Goal: Task Accomplishment & Management: Contribute content

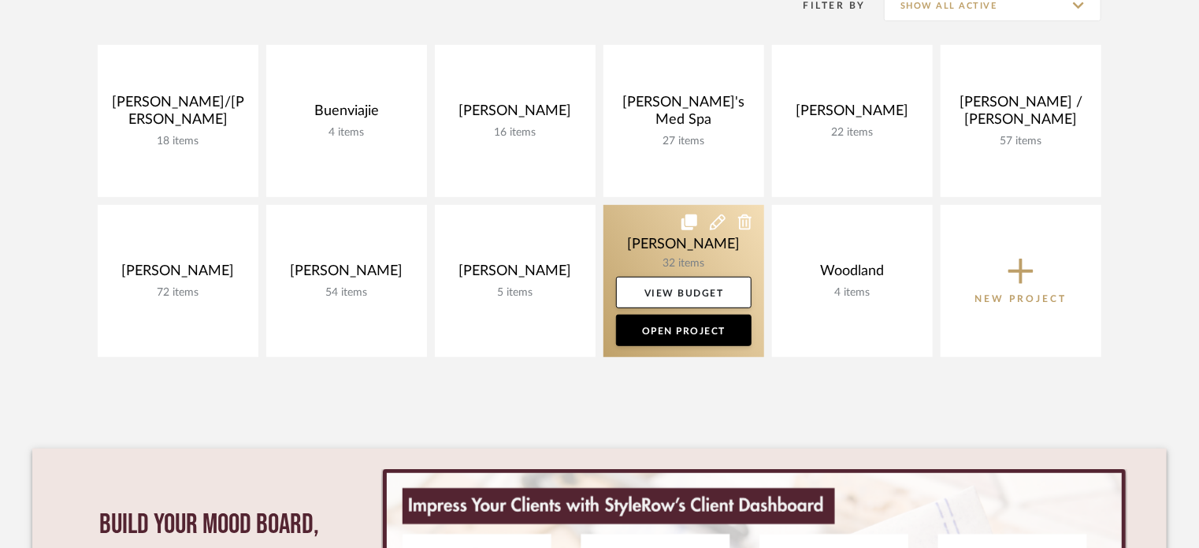
scroll to position [315, 0]
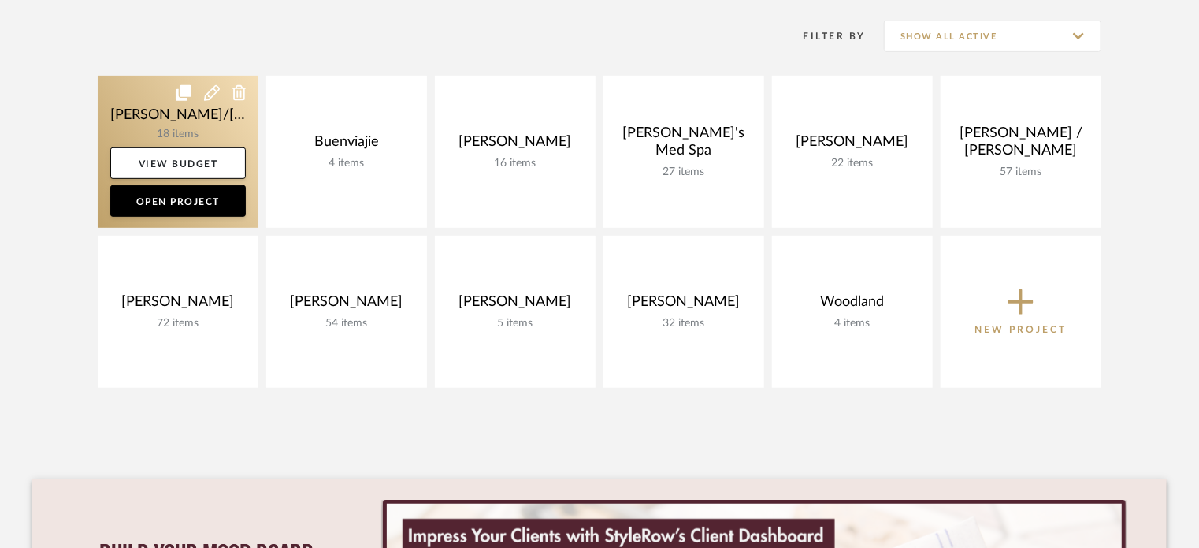
click at [132, 123] on link at bounding box center [178, 152] width 161 height 152
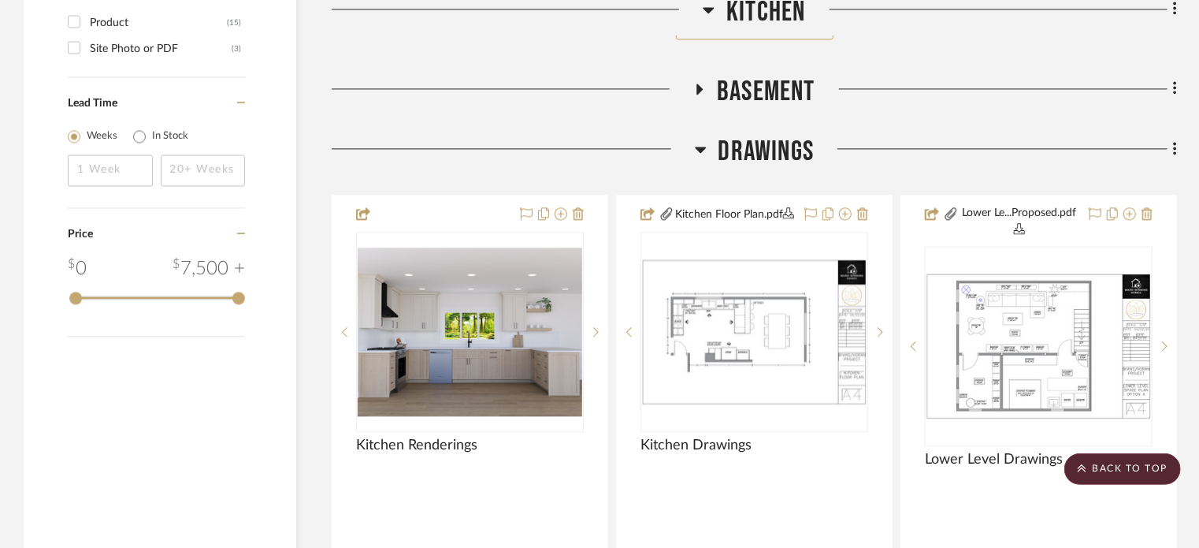
scroll to position [1681, 0]
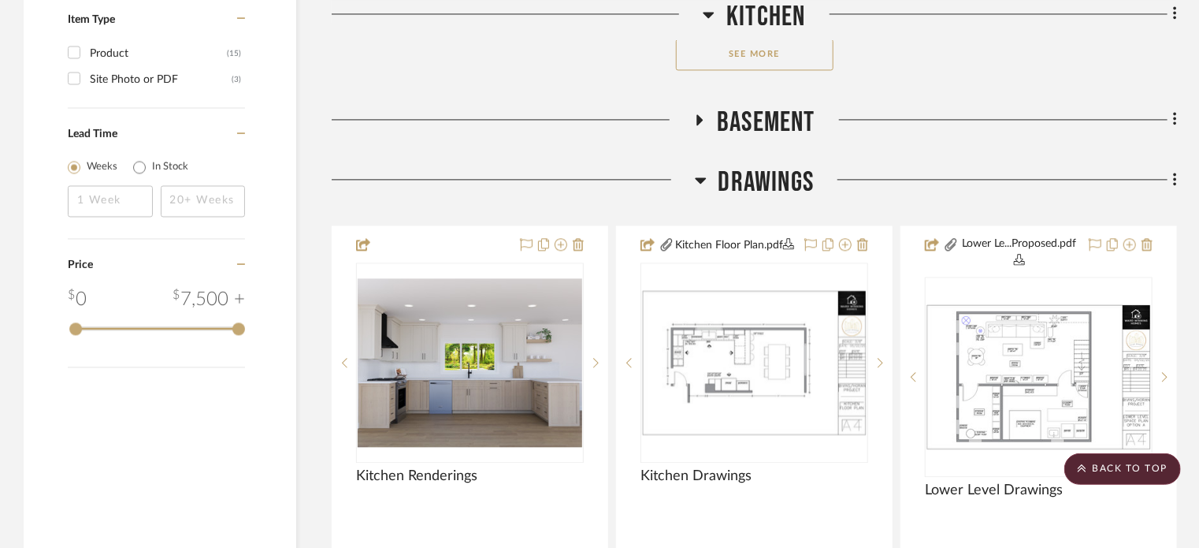
click at [696, 117] on icon at bounding box center [699, 119] width 19 height 12
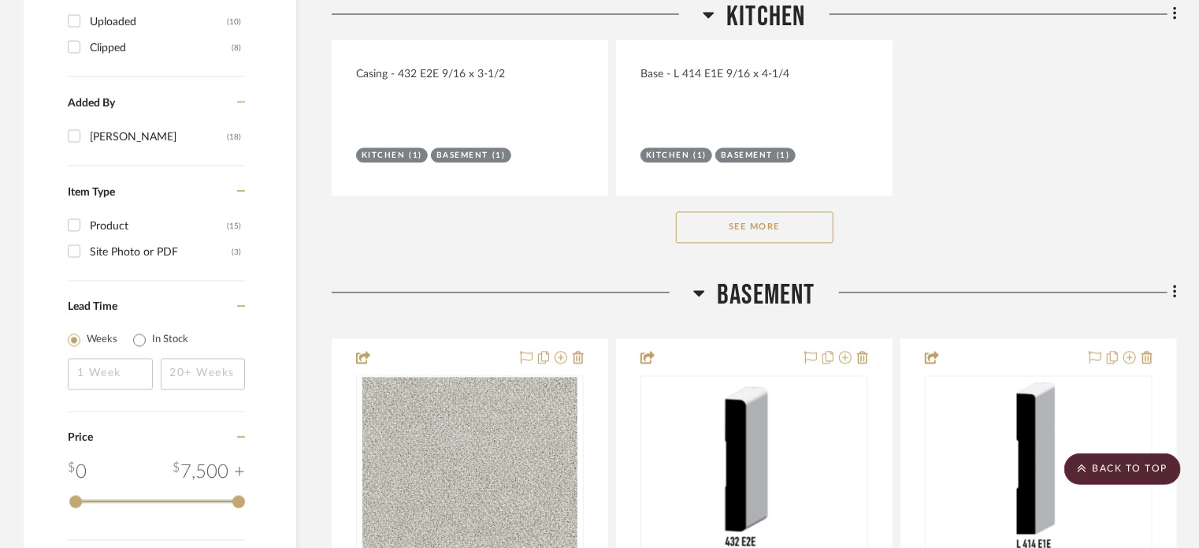
scroll to position [1470, 0]
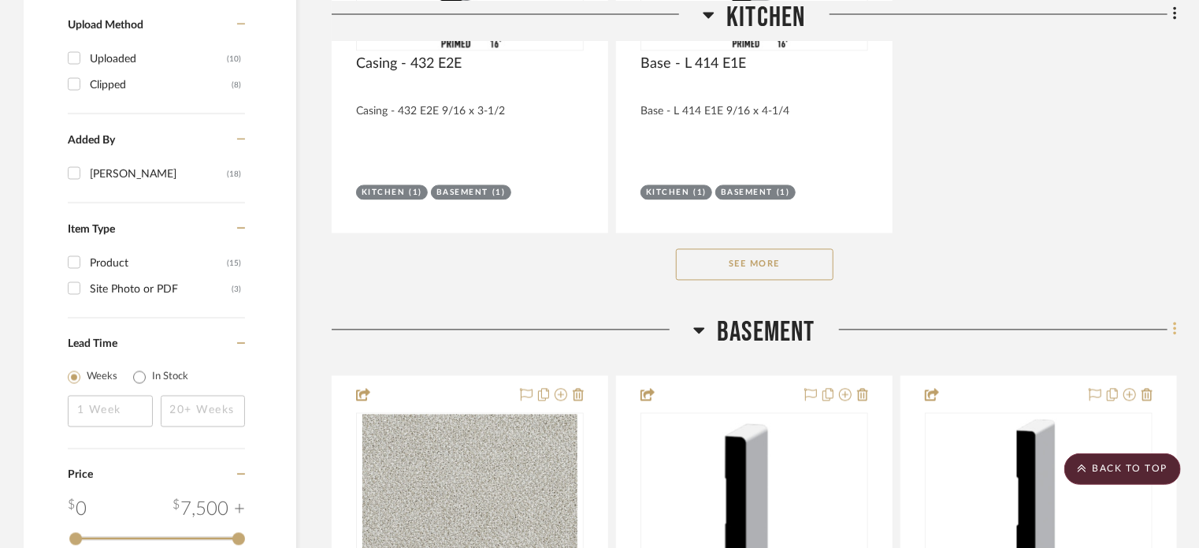
click at [1173, 330] on fa-icon at bounding box center [1173, 331] width 10 height 26
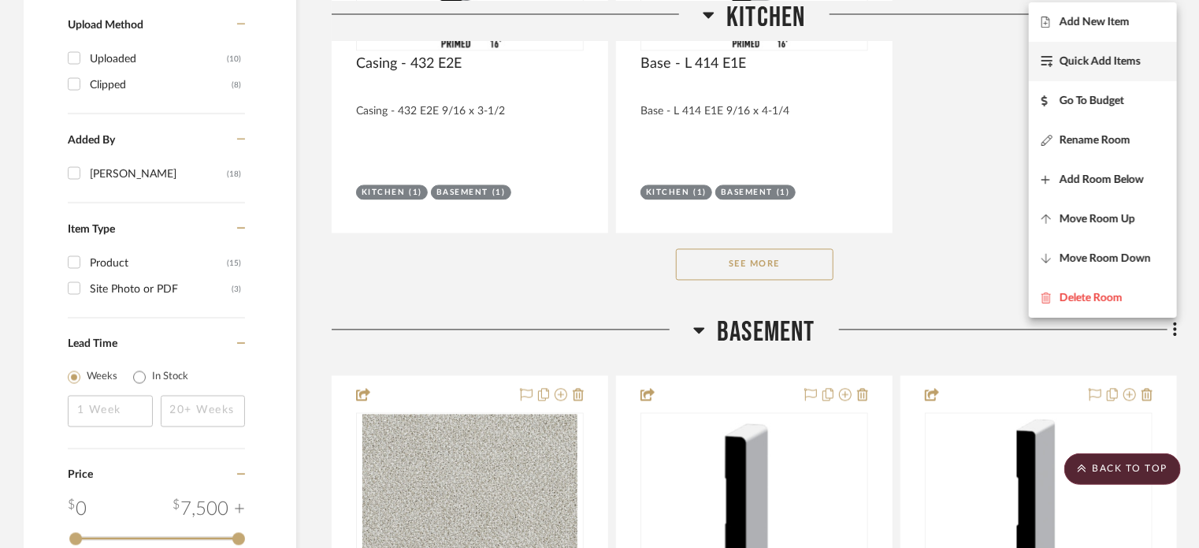
click at [1123, 79] on button "Quick Add Items" at bounding box center [1103, 61] width 148 height 39
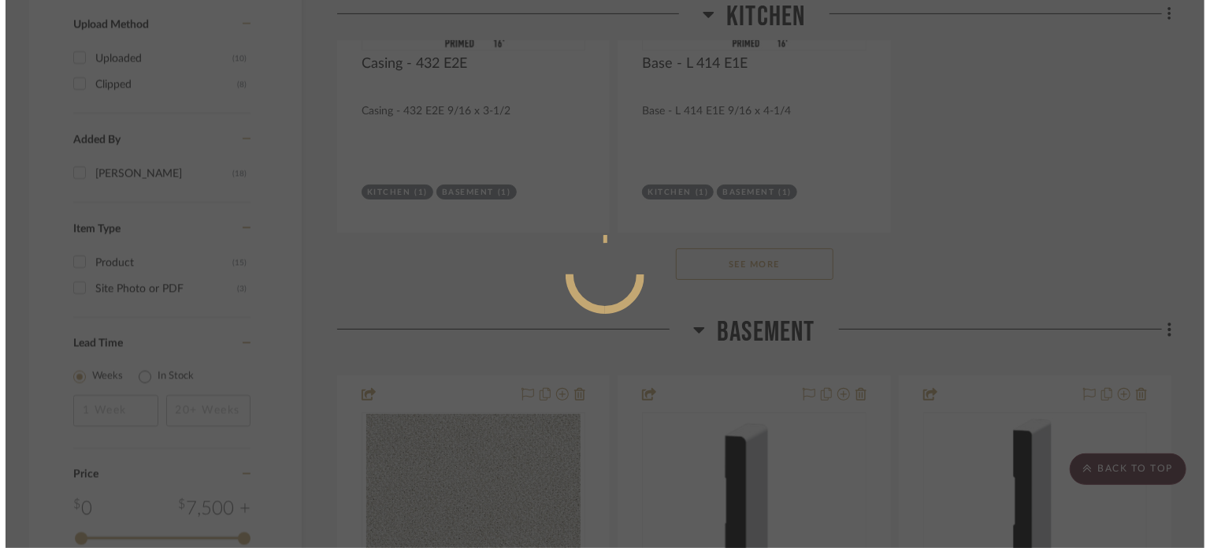
scroll to position [0, 0]
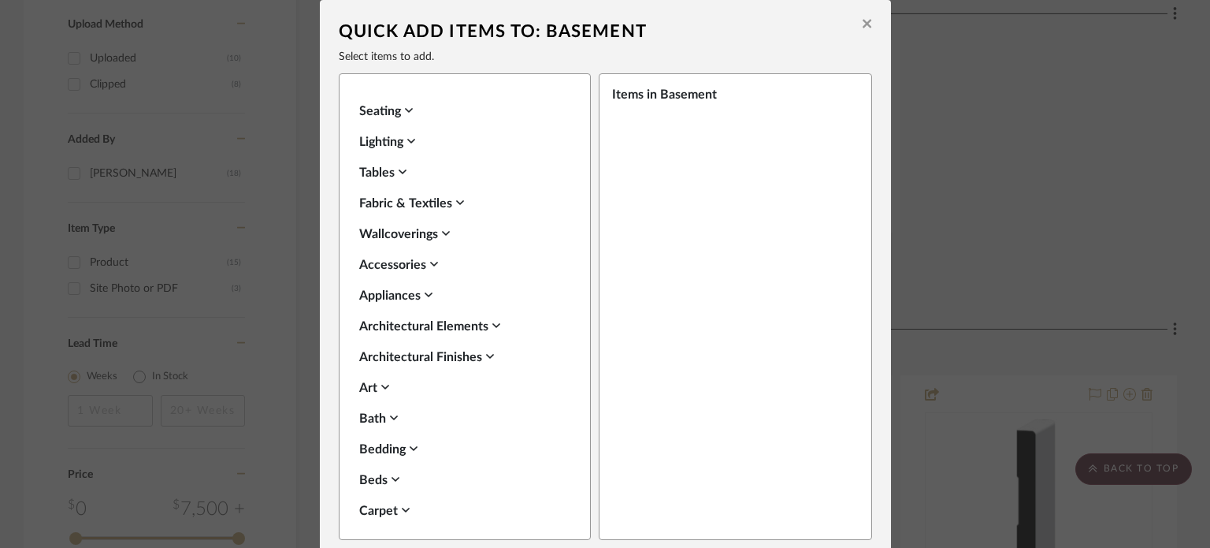
click at [494, 324] on icon at bounding box center [496, 325] width 8 height 5
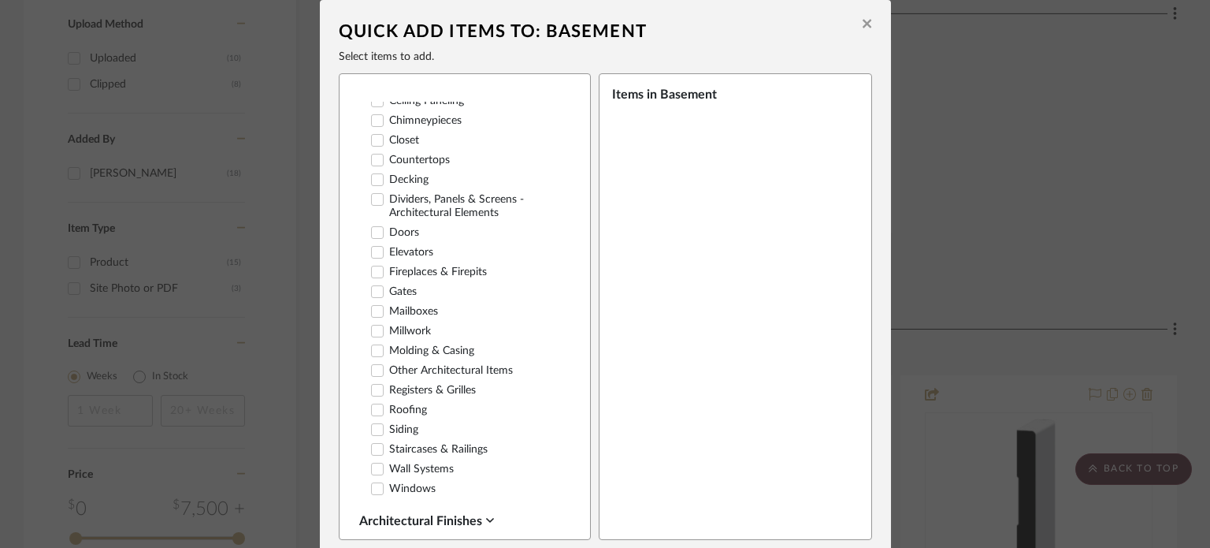
scroll to position [420, 0]
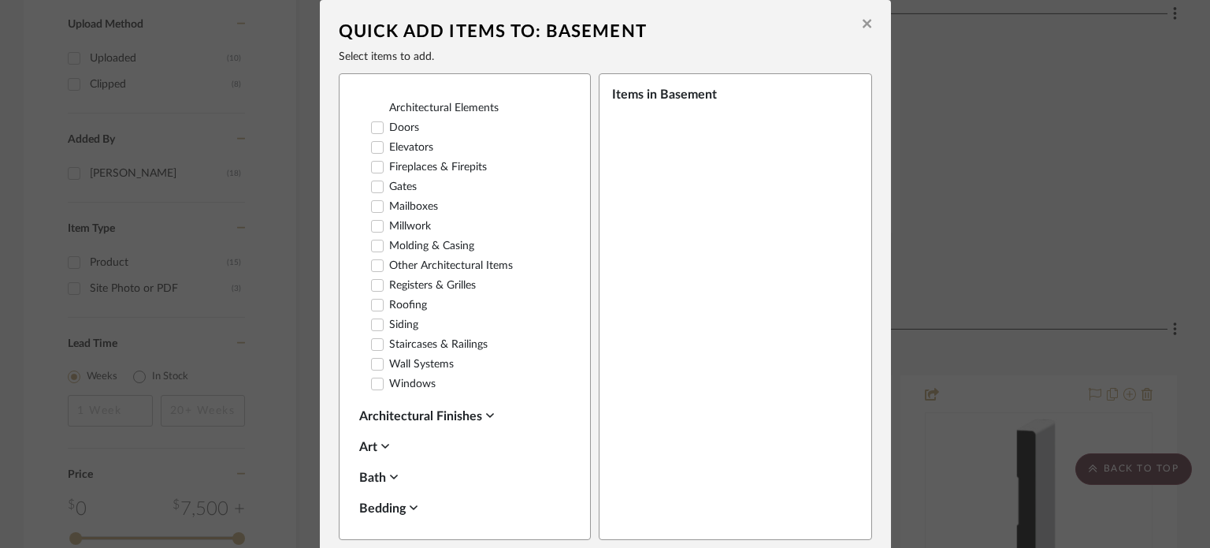
click at [376, 350] on icon at bounding box center [377, 344] width 11 height 11
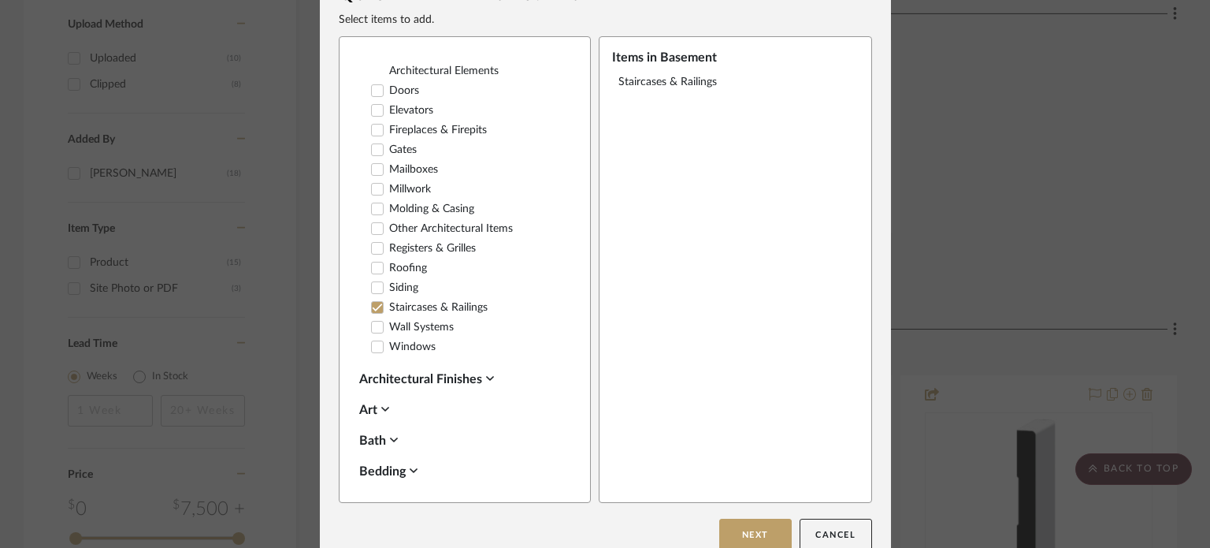
scroll to position [58, 0]
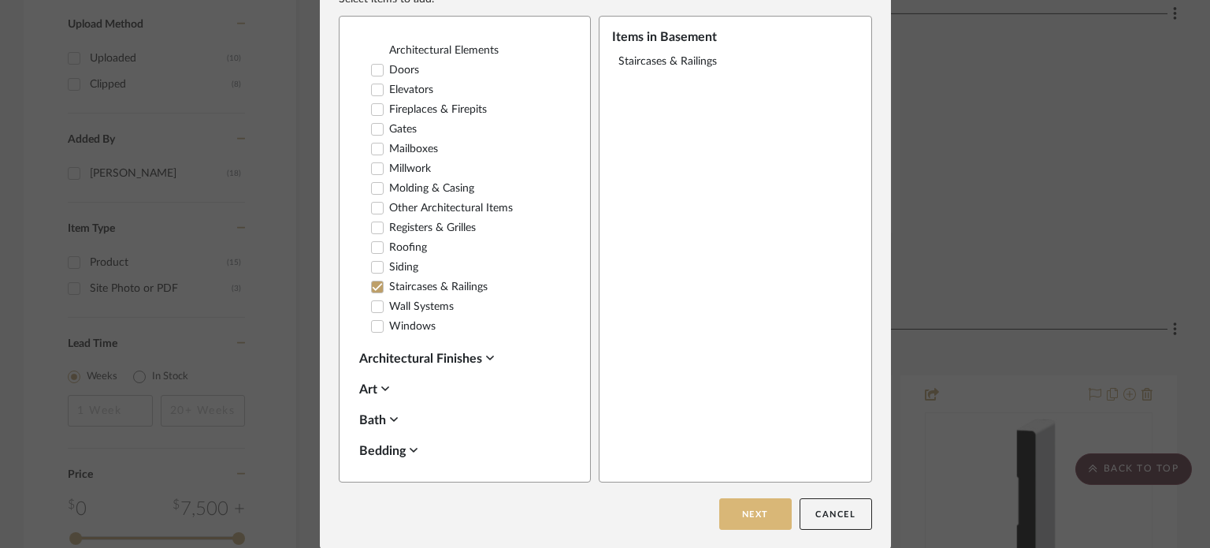
click at [763, 512] on button "Next" at bounding box center [755, 514] width 72 height 32
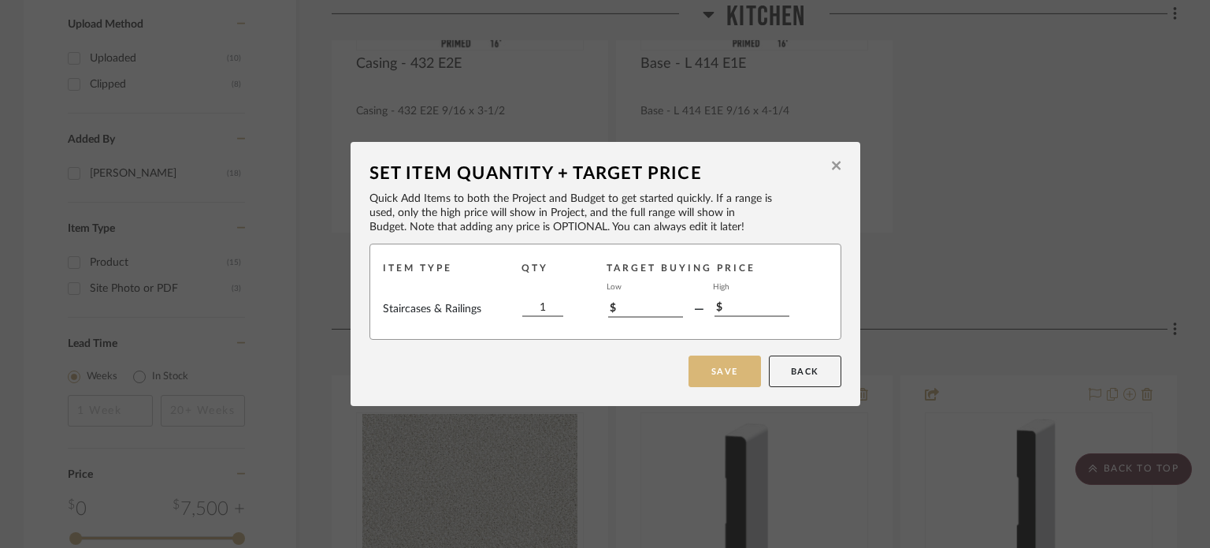
click at [716, 382] on button "Save" at bounding box center [725, 371] width 72 height 32
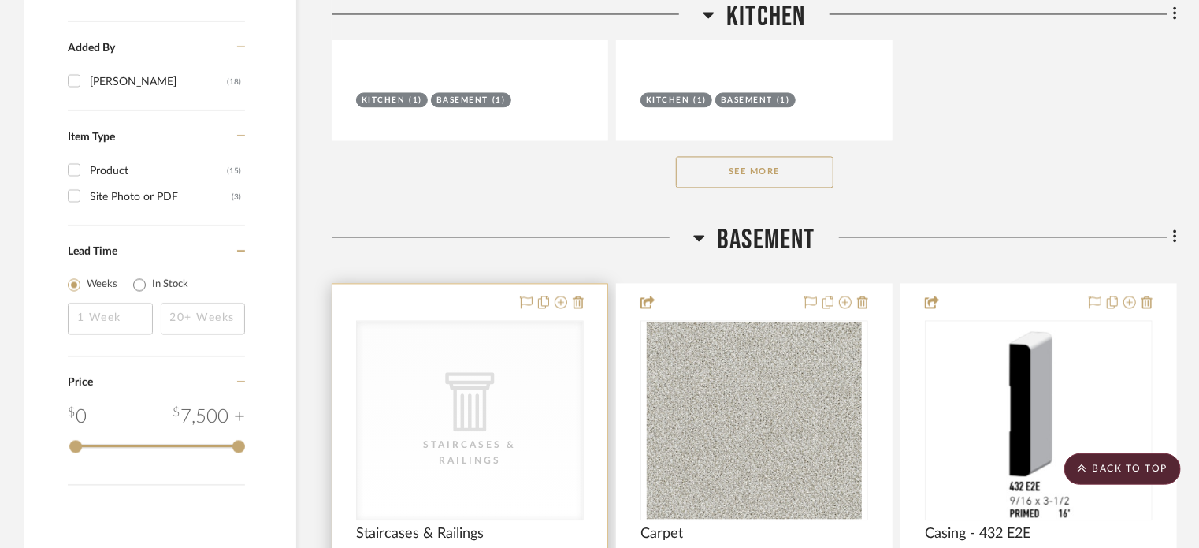
scroll to position [1576, 0]
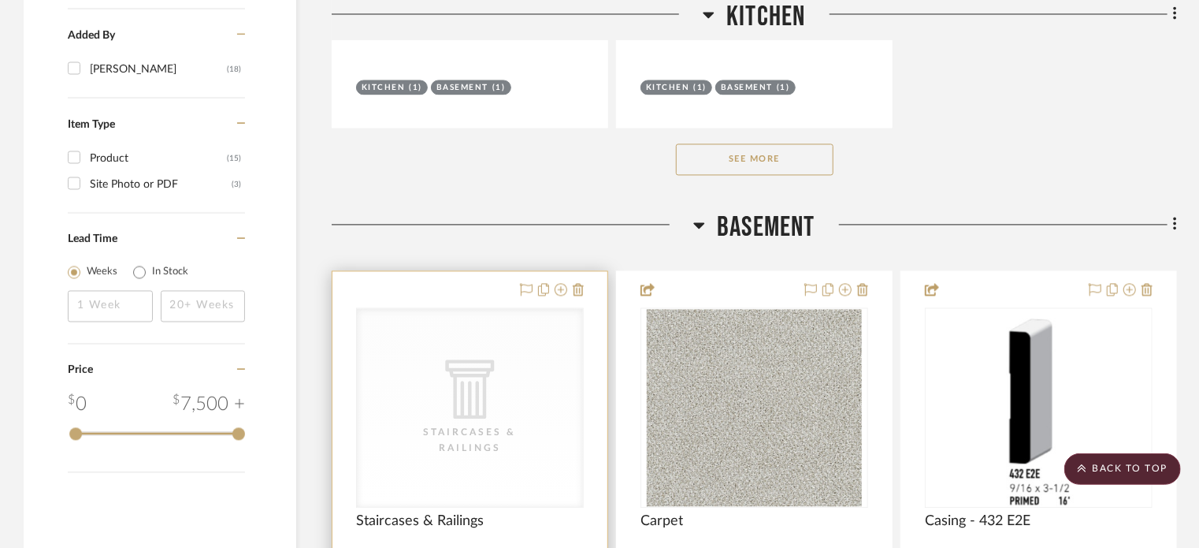
click at [473, 341] on div "CategoryIconArchitectural Created with Sketch. Staircases & Railings" at bounding box center [470, 407] width 226 height 199
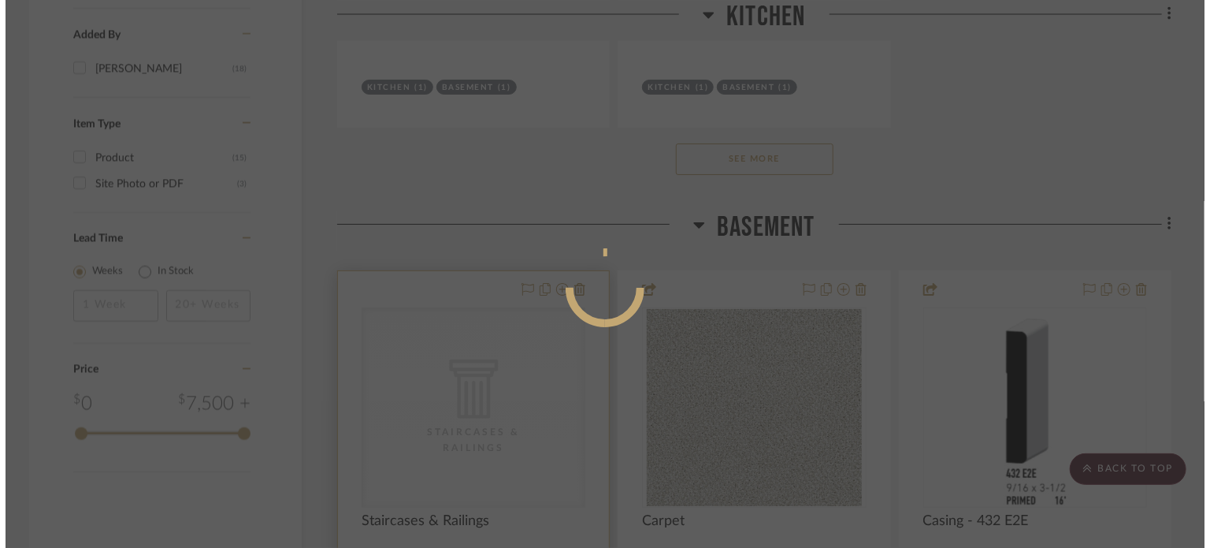
scroll to position [0, 0]
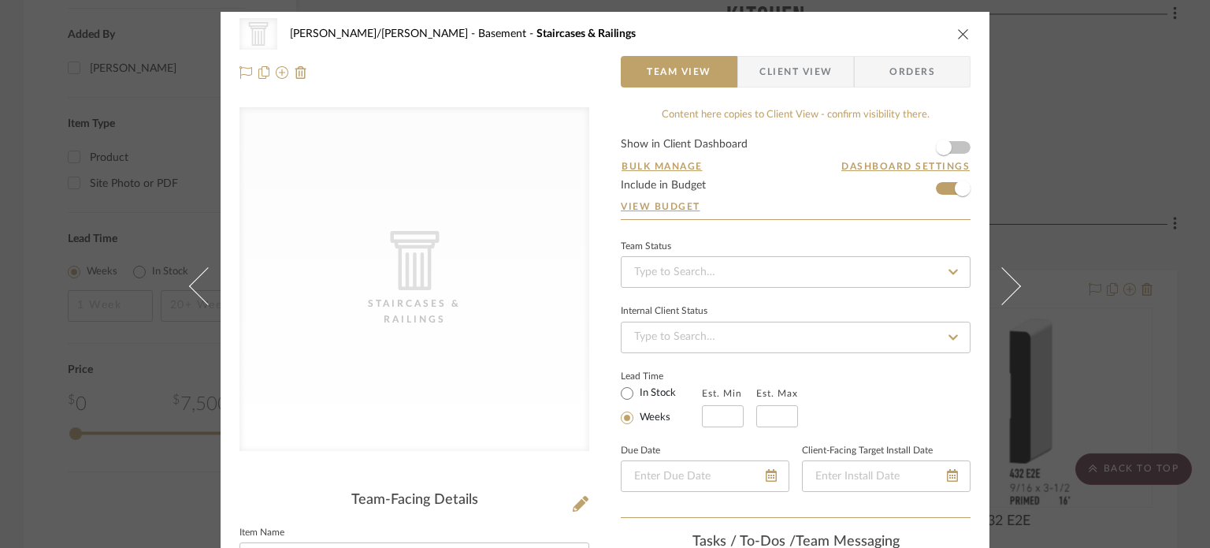
click at [420, 262] on icon "CategoryIconArchitectural Created with Sketch." at bounding box center [414, 260] width 59 height 59
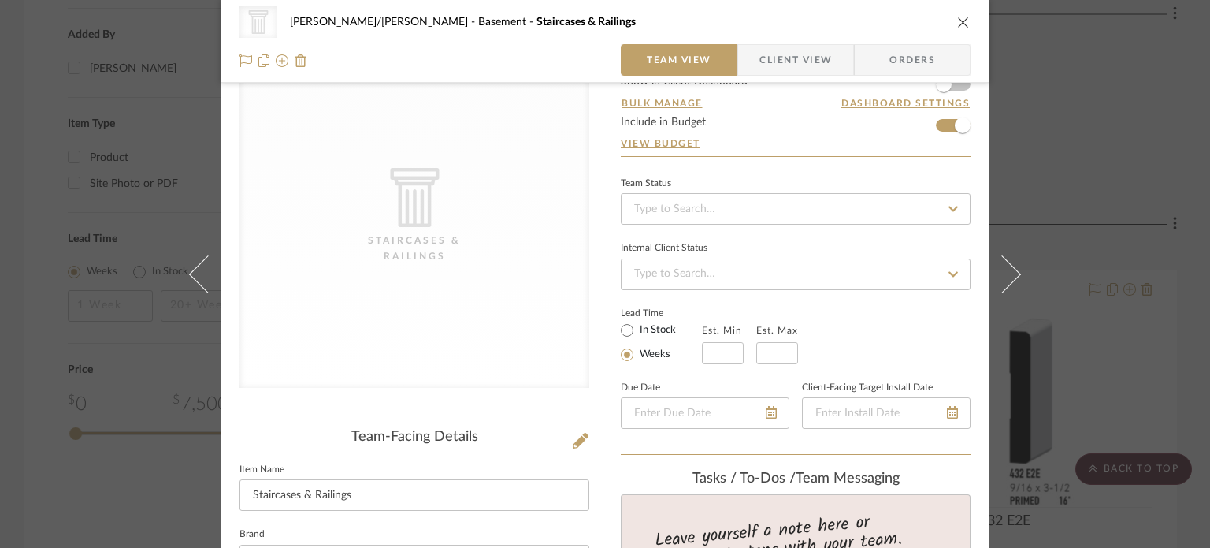
scroll to position [105, 0]
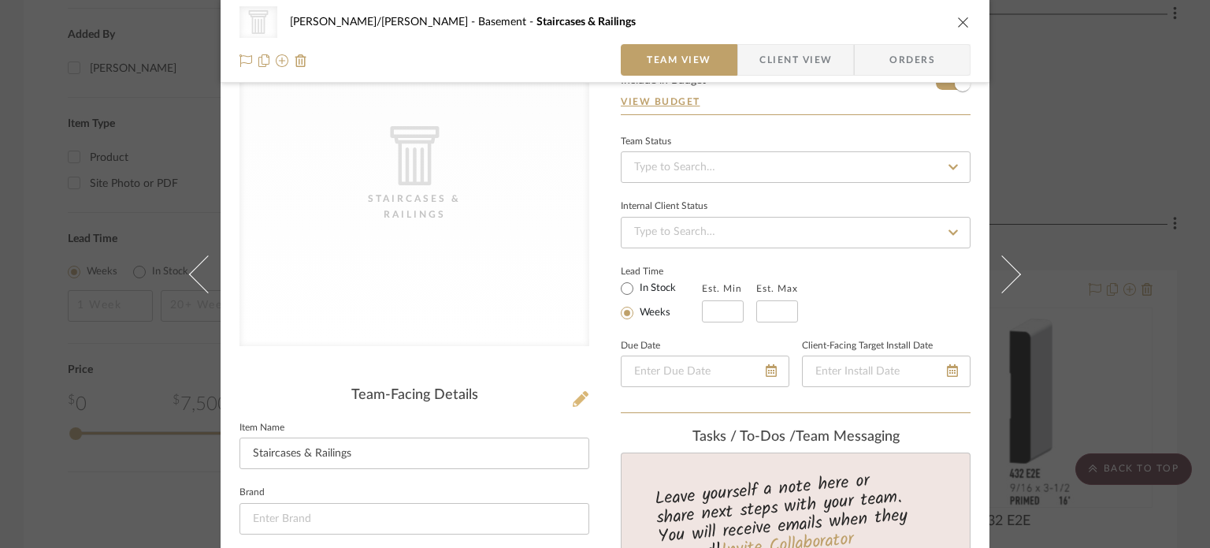
click at [573, 403] on icon at bounding box center [581, 399] width 16 height 16
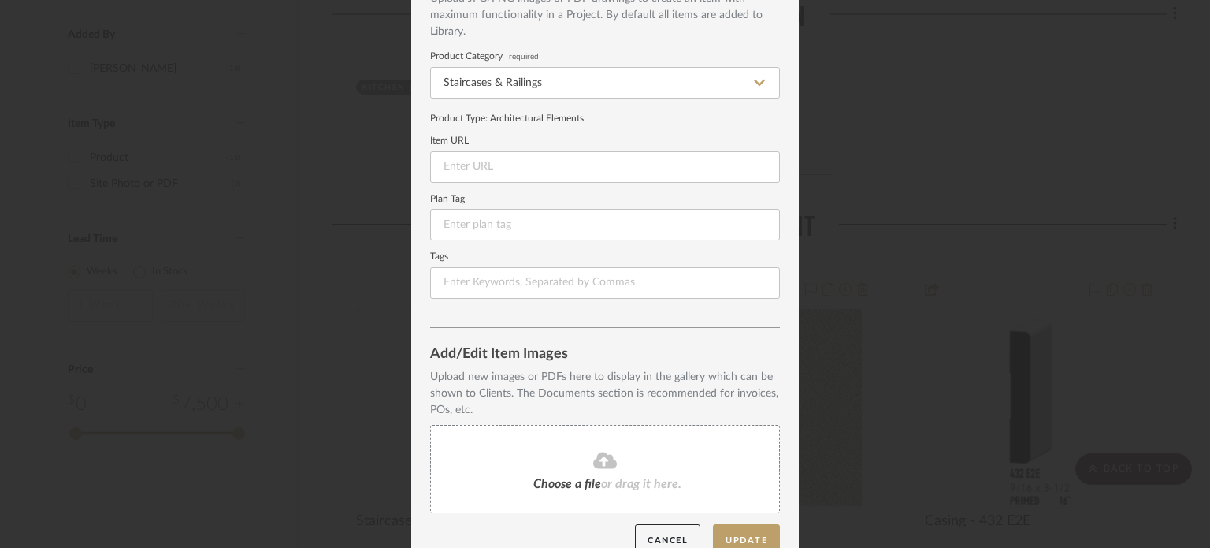
click at [534, 461] on fa-icon at bounding box center [604, 461] width 143 height 20
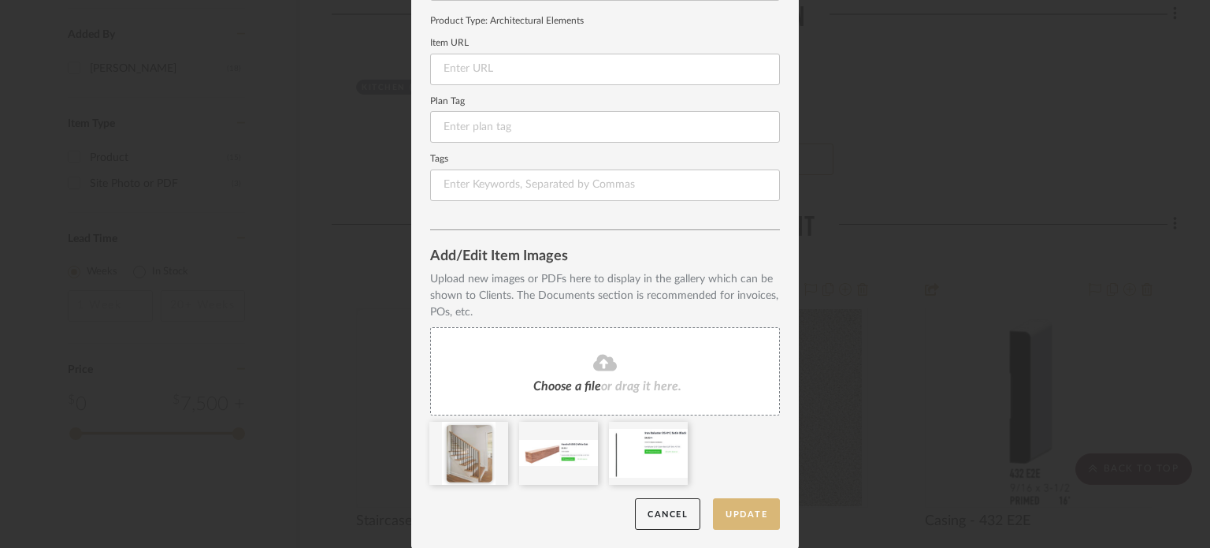
click at [753, 519] on button "Update" at bounding box center [746, 514] width 67 height 32
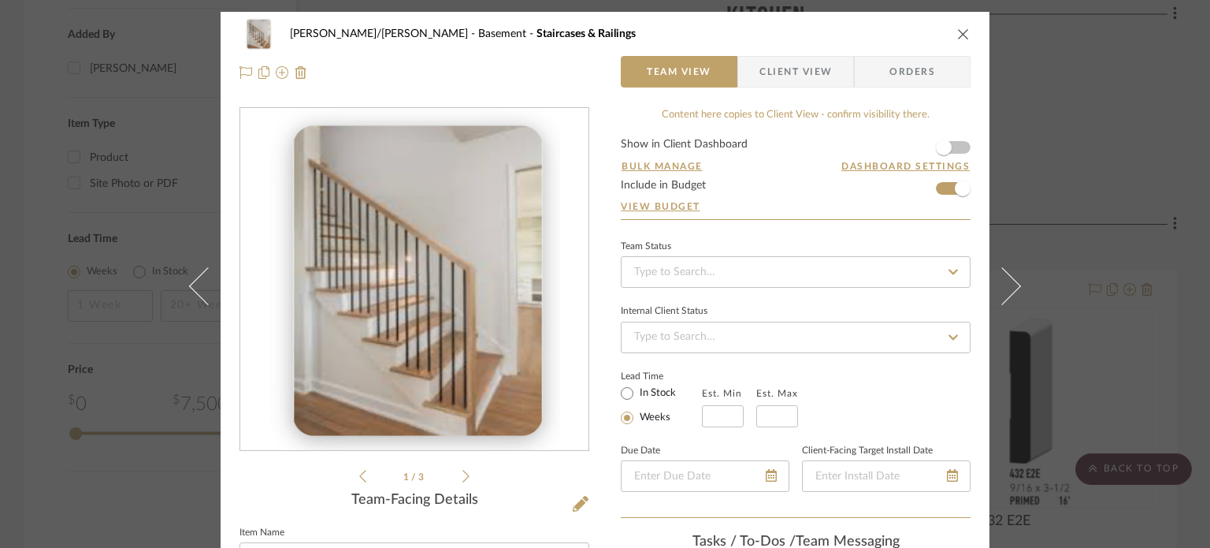
scroll to position [210, 0]
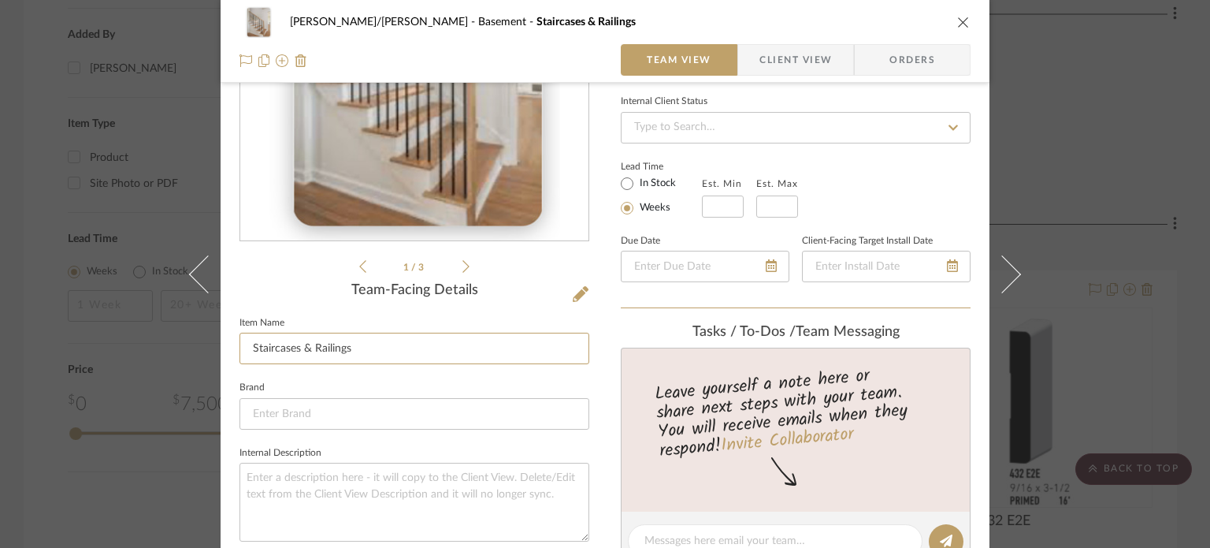
drag, startPoint x: 395, startPoint y: 346, endPoint x: 222, endPoint y: 352, distance: 172.7
click at [222, 352] on div "[PERSON_NAME]/[PERSON_NAME] Basement Staircases & Railings Team View Client Vie…" at bounding box center [605, 528] width 769 height 1452
drag, startPoint x: 388, startPoint y: 352, endPoint x: 310, endPoint y: 356, distance: 78.1
click at [310, 356] on input "Railing and Balisters" at bounding box center [415, 349] width 350 height 32
click at [385, 354] on input "Railing and Baulsters" at bounding box center [415, 349] width 350 height 32
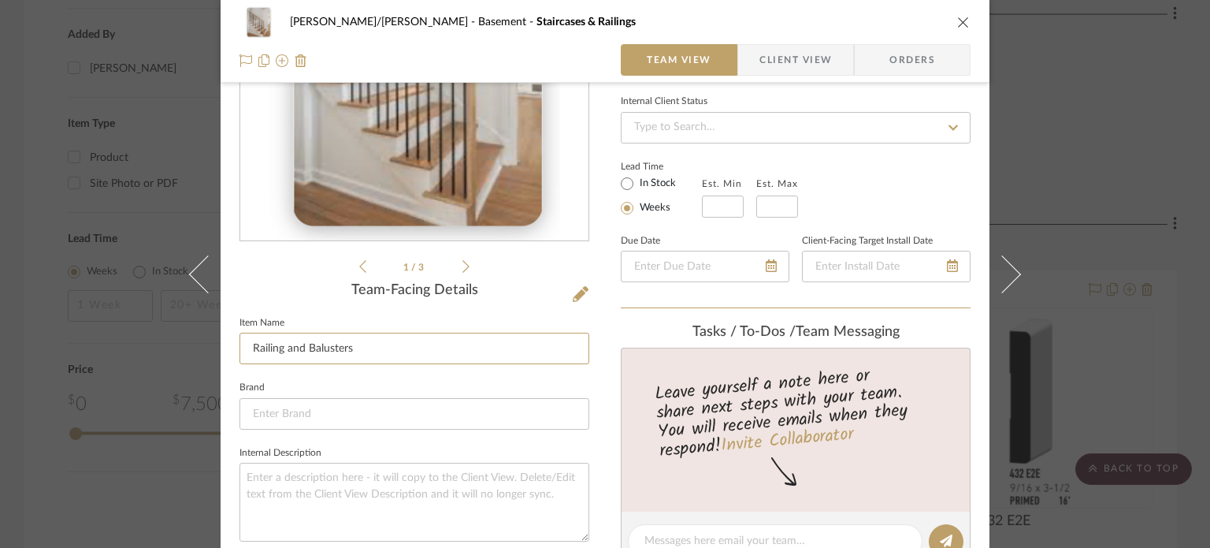
type input "Railing and Balusters"
click at [396, 377] on fieldset "Brand" at bounding box center [415, 403] width 350 height 53
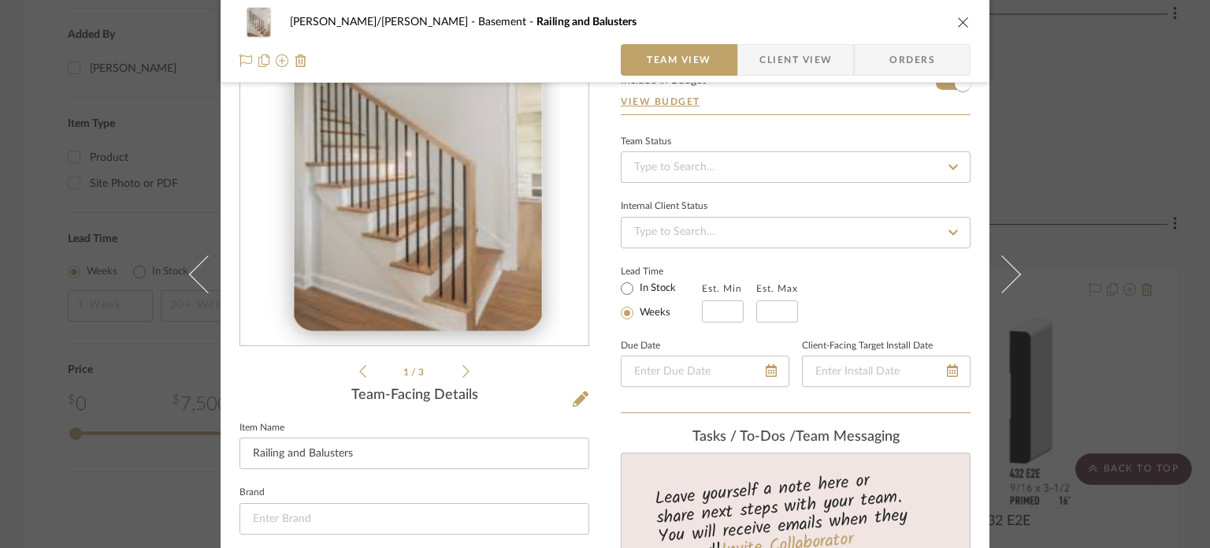
scroll to position [0, 0]
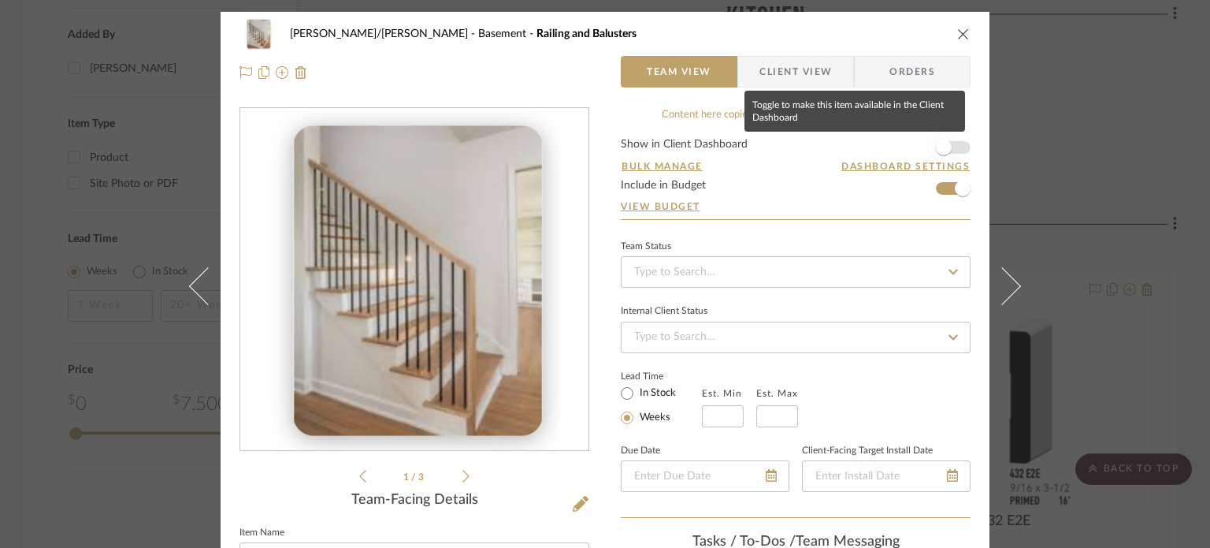
click at [943, 143] on span "button" at bounding box center [944, 147] width 16 height 16
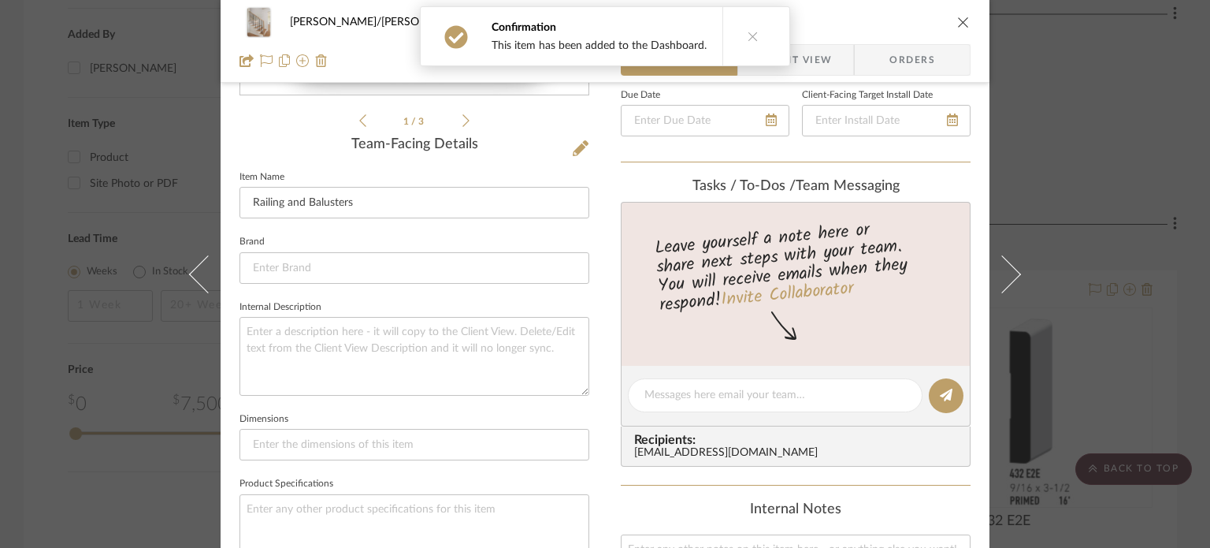
scroll to position [420, 0]
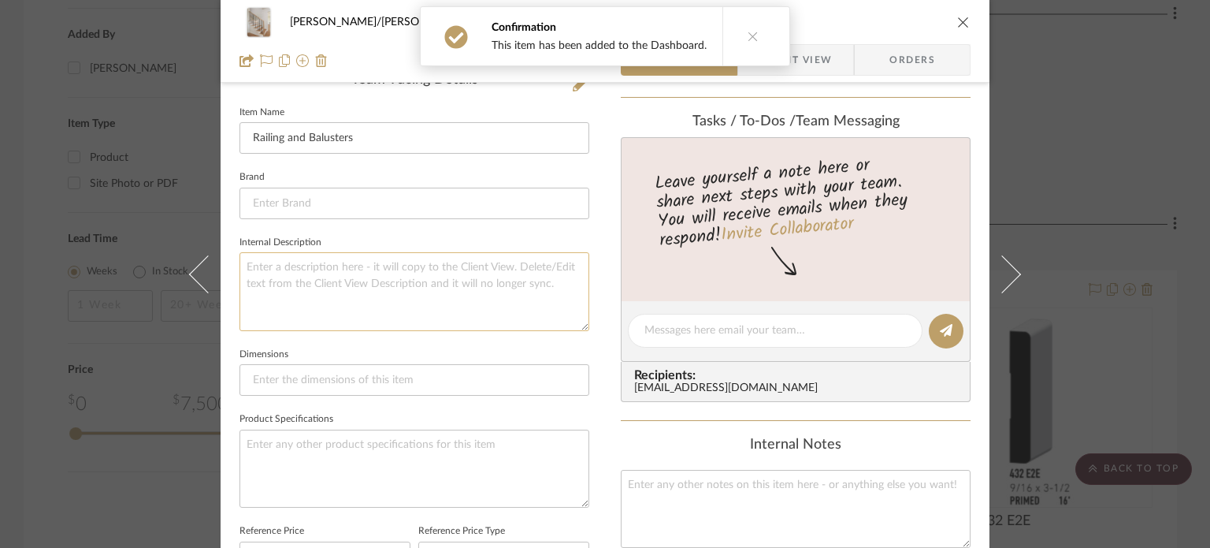
click at [375, 276] on textarea at bounding box center [415, 291] width 350 height 78
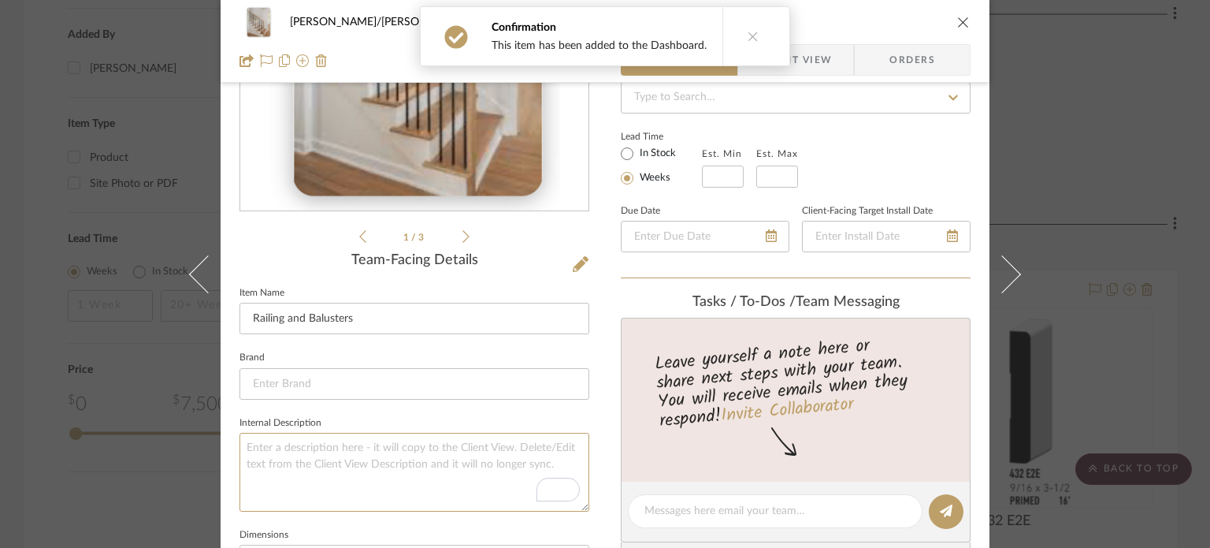
scroll to position [315, 0]
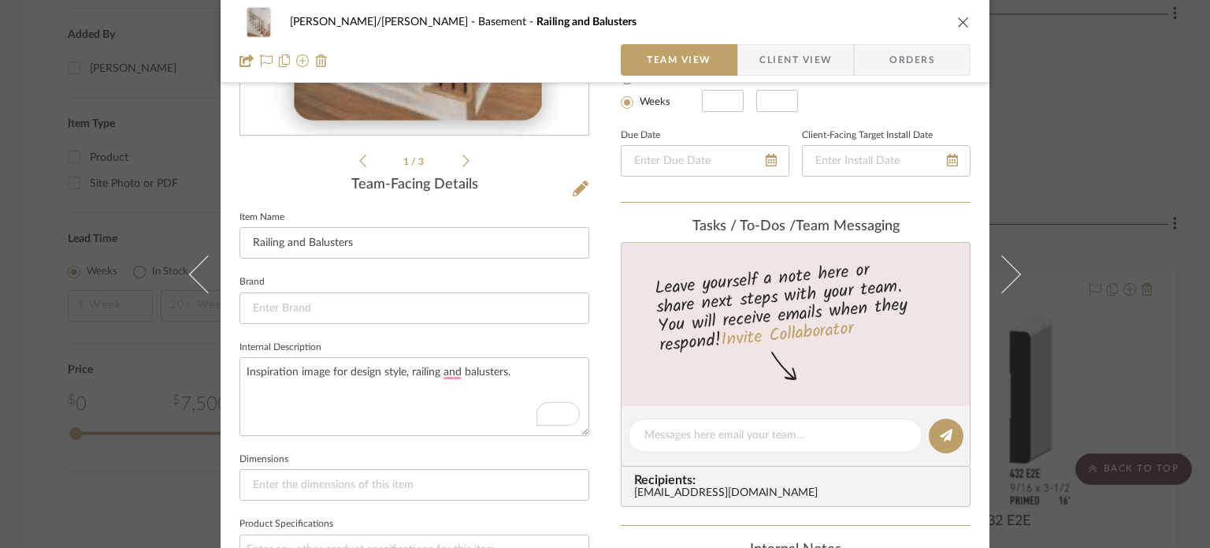
type textarea "Inspiration image for design style, railing and balusters."
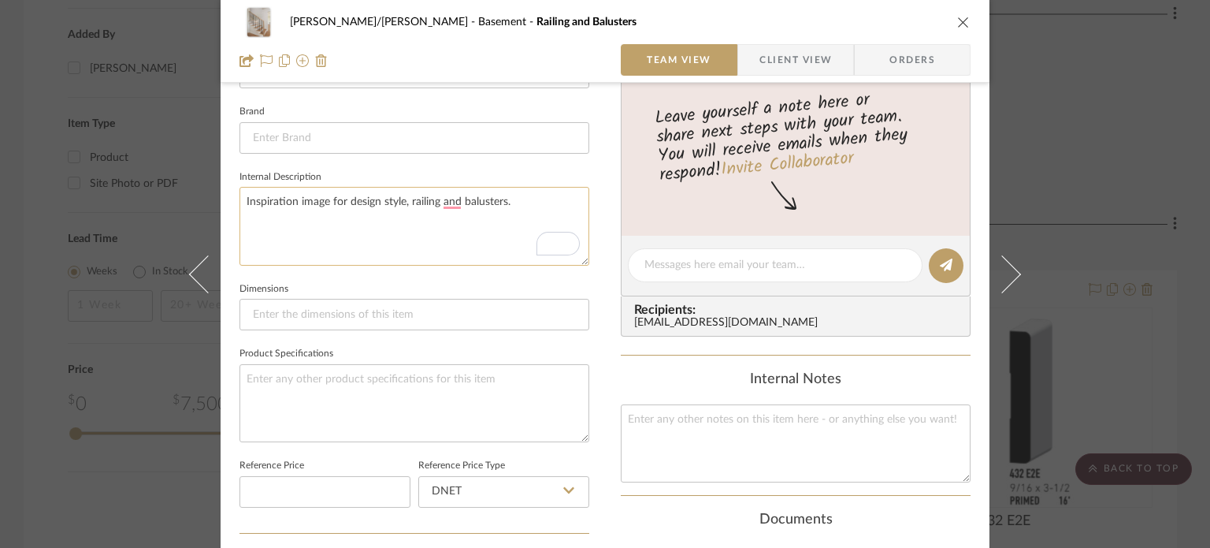
scroll to position [420, 0]
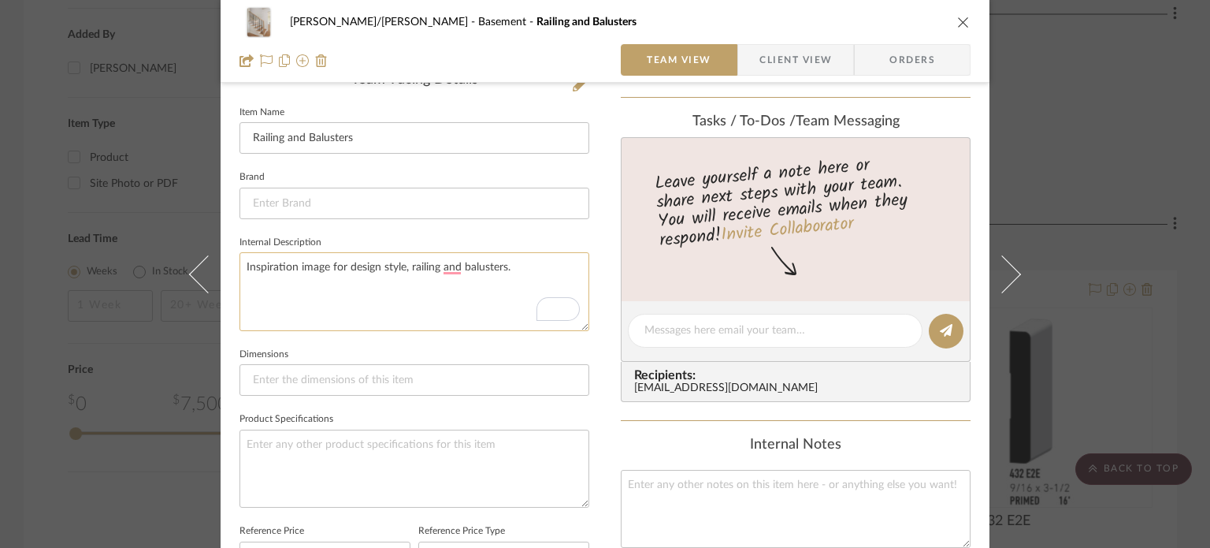
click at [435, 270] on textarea "Inspiration image for design style, railing and balusters." at bounding box center [415, 291] width 350 height 78
type textarea "Inspiration image for design style, railing, and balusters."
drag, startPoint x: 594, startPoint y: 245, endPoint x: 605, endPoint y: 243, distance: 11.3
click at [595, 245] on div "[PERSON_NAME]/[PERSON_NAME] Basement Railing and Balusters Team View Client Vie…" at bounding box center [605, 318] width 769 height 1452
click at [548, 266] on textarea "Inspiration image for design style, railing, and balusters." at bounding box center [415, 291] width 350 height 78
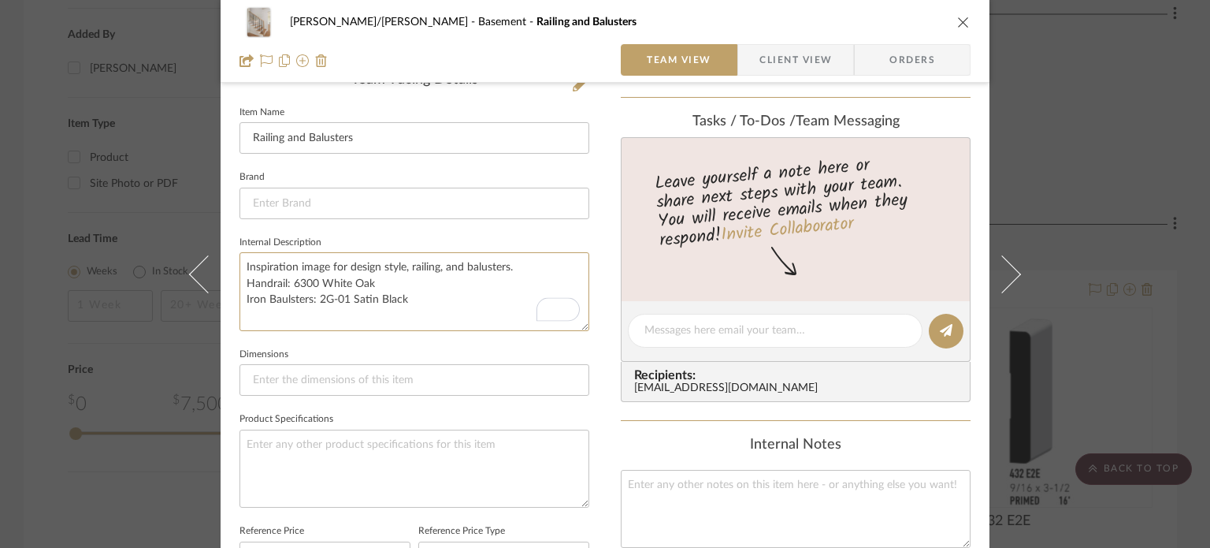
type textarea "Inspiration image for design style, railing, and balusters. Handrail: 6300 Whit…"
click at [588, 236] on div "[PERSON_NAME]/[PERSON_NAME] Basement Railing and Balusters Team View Client Vie…" at bounding box center [605, 318] width 769 height 1452
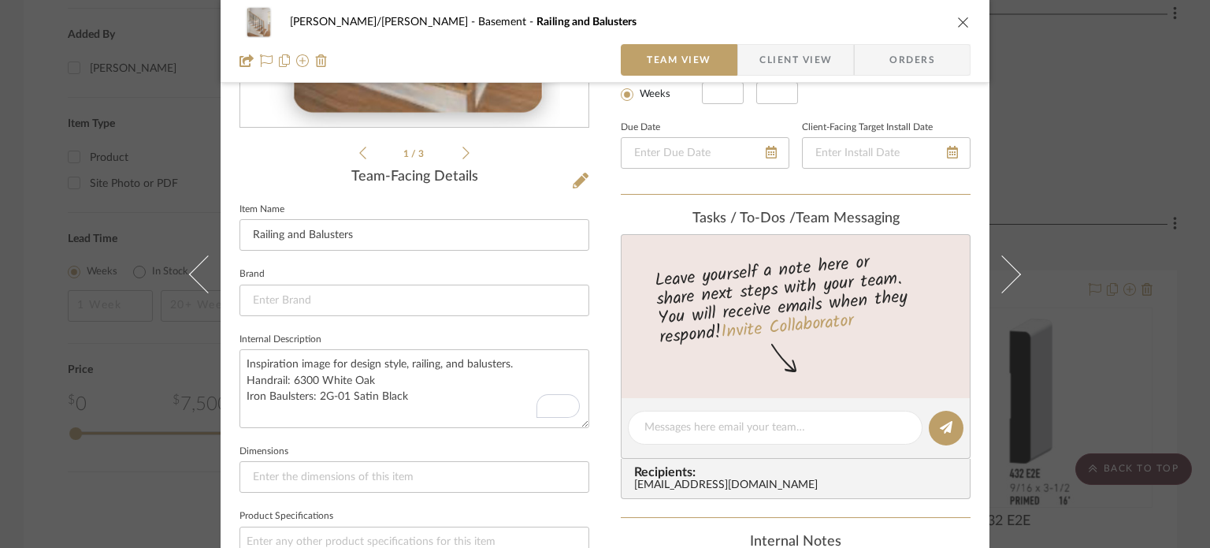
scroll to position [0, 0]
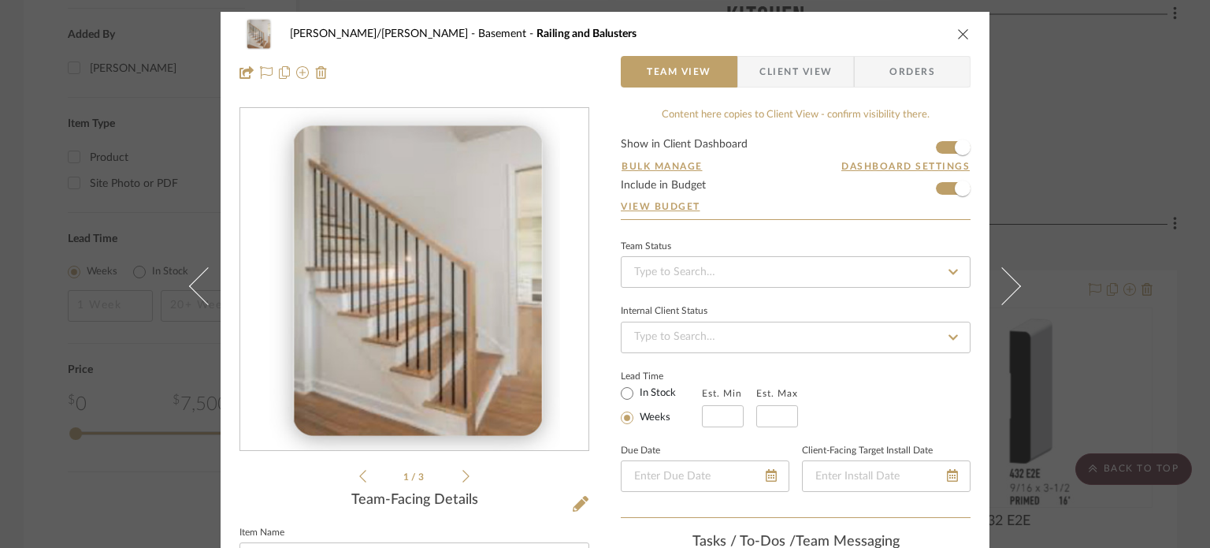
click at [961, 37] on icon "close" at bounding box center [963, 34] width 13 height 13
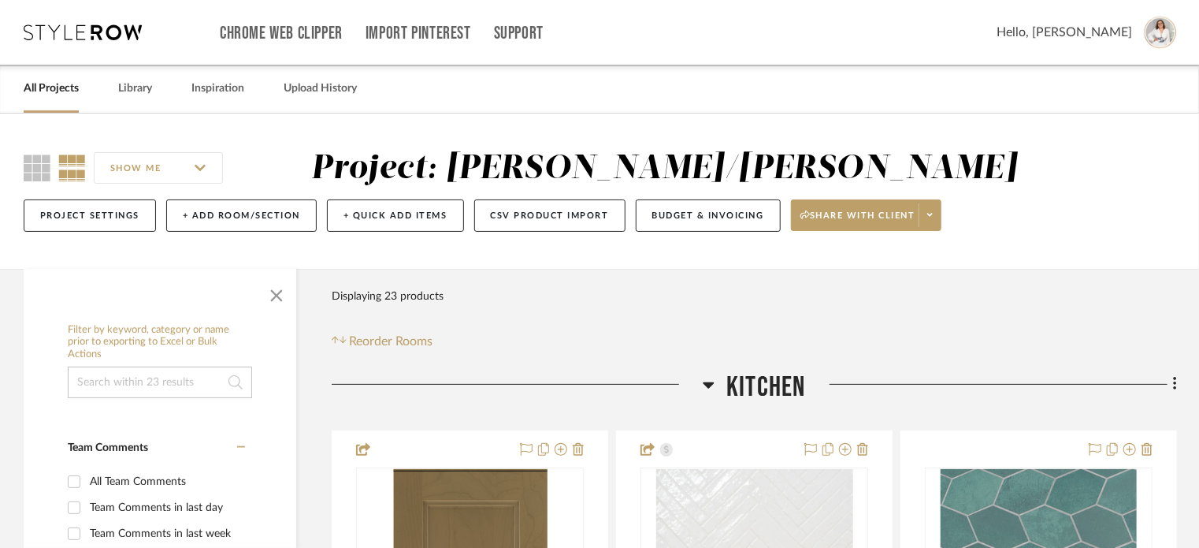
click at [60, 91] on link "All Projects" at bounding box center [51, 88] width 55 height 21
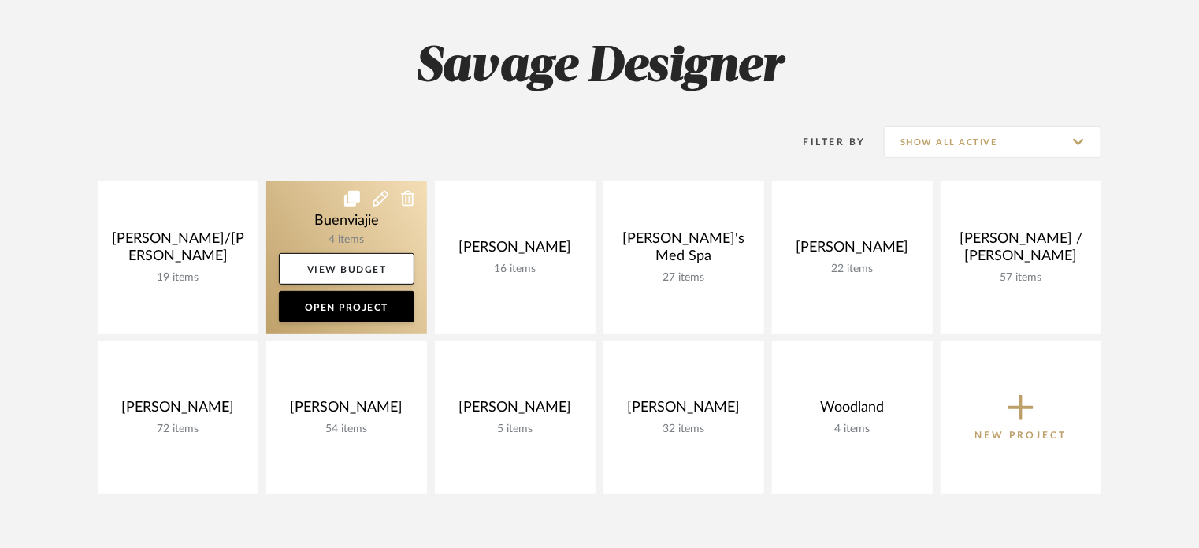
click at [353, 229] on link at bounding box center [346, 257] width 161 height 152
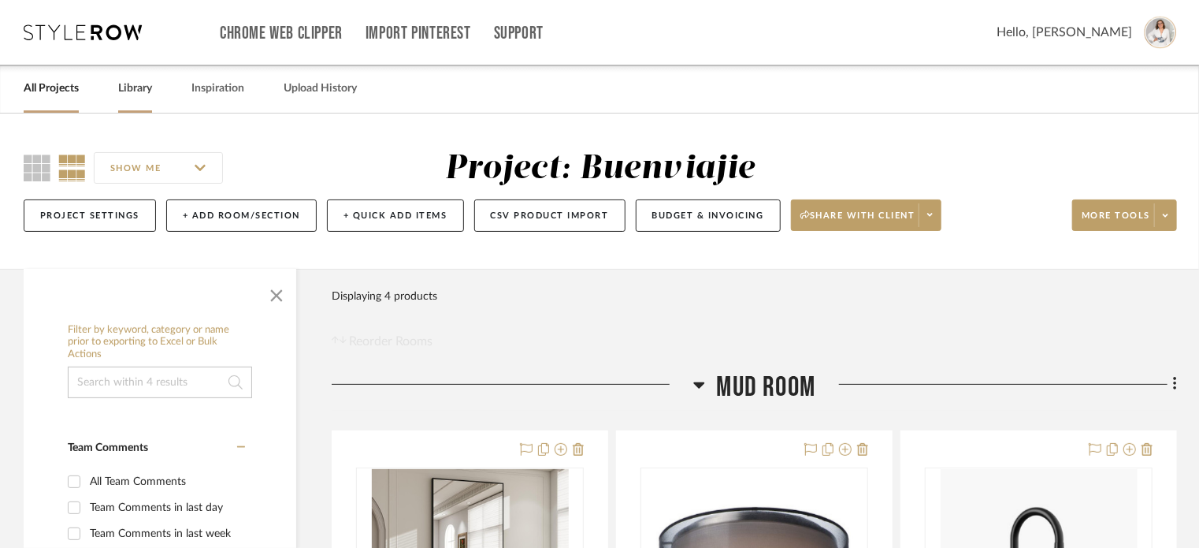
click at [136, 82] on link "Library" at bounding box center [135, 88] width 34 height 21
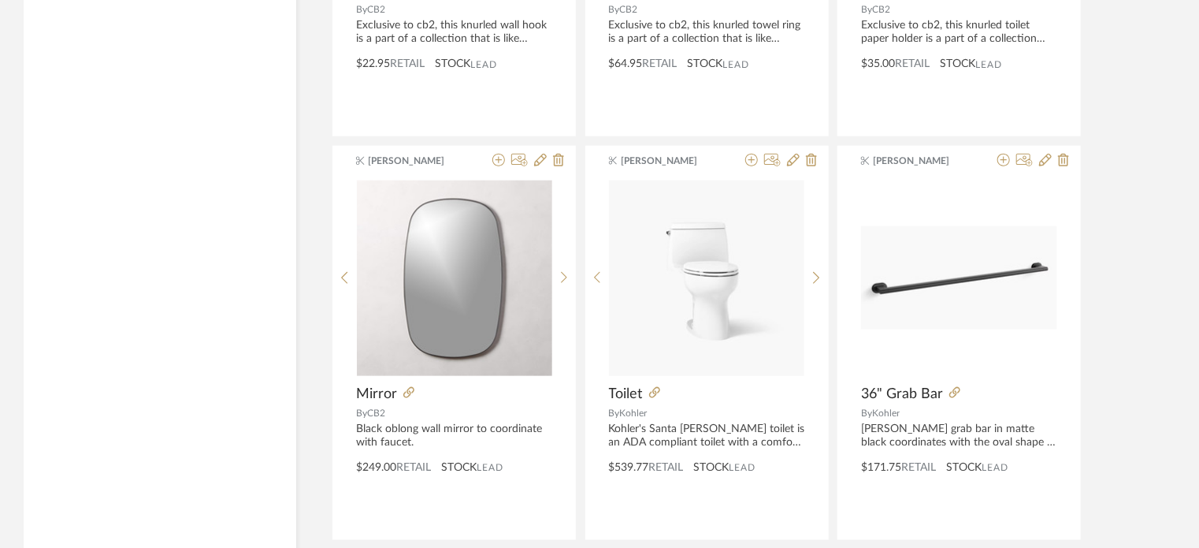
scroll to position [3939, 0]
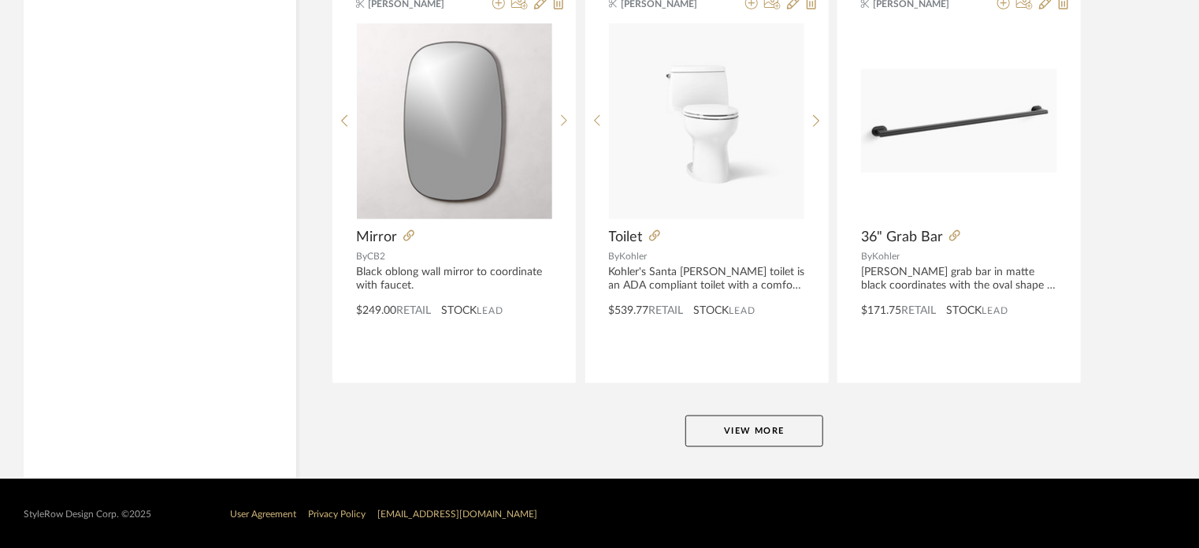
click at [796, 433] on button "View More" at bounding box center [755, 431] width 138 height 32
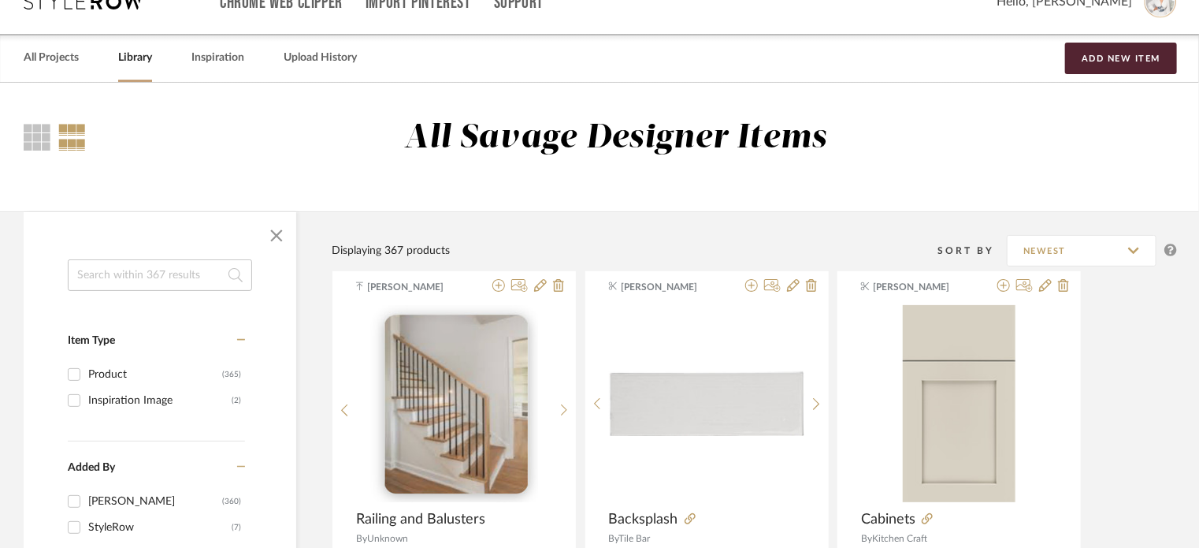
scroll to position [0, 0]
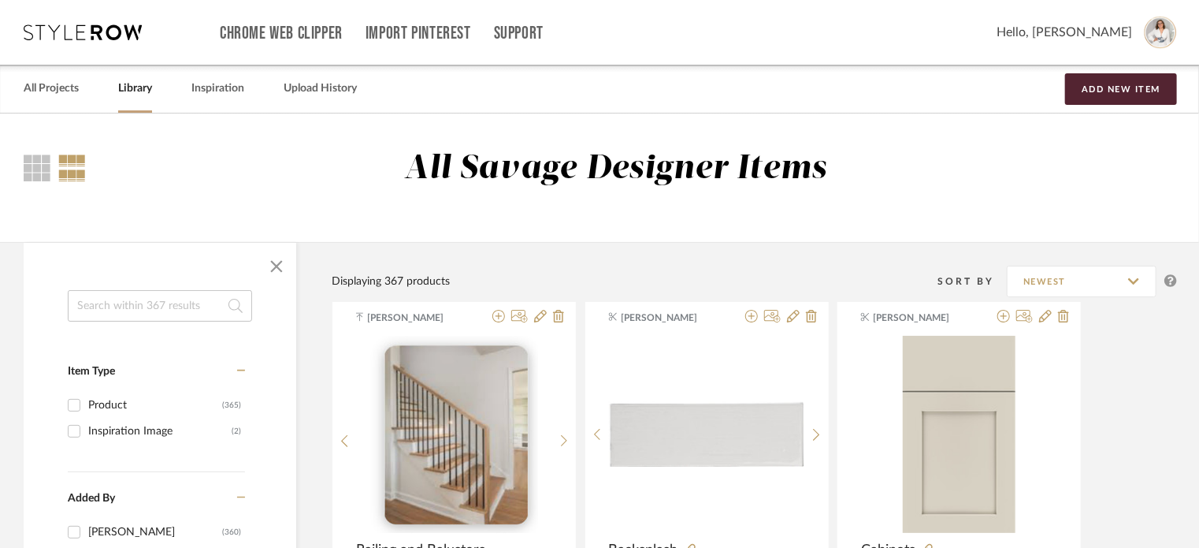
drag, startPoint x: 162, startPoint y: 298, endPoint x: 152, endPoint y: 302, distance: 11.0
click at [157, 296] on input at bounding box center [160, 306] width 184 height 32
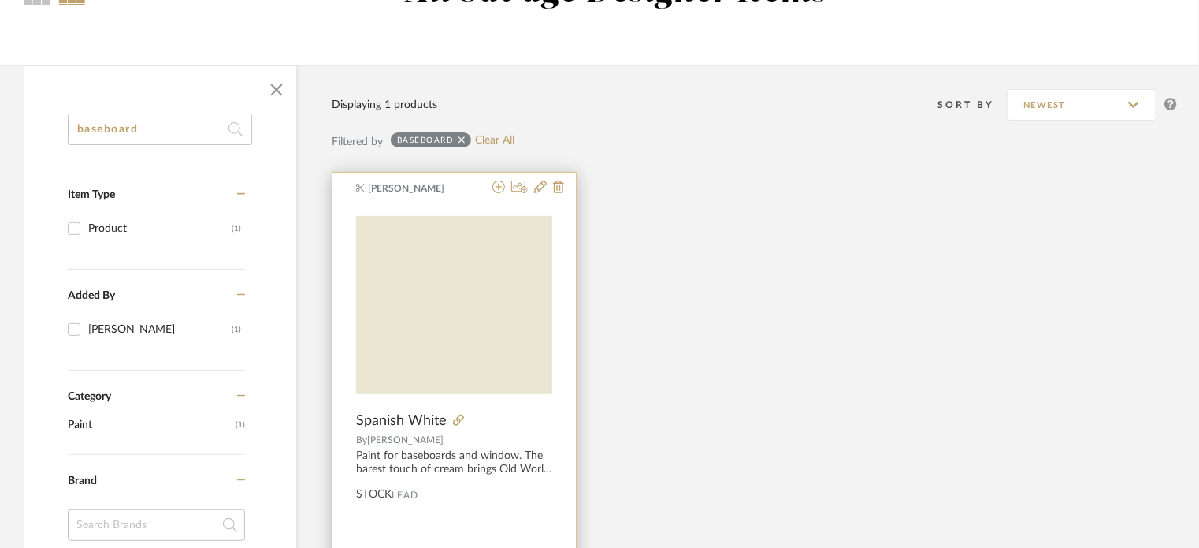
scroll to position [210, 0]
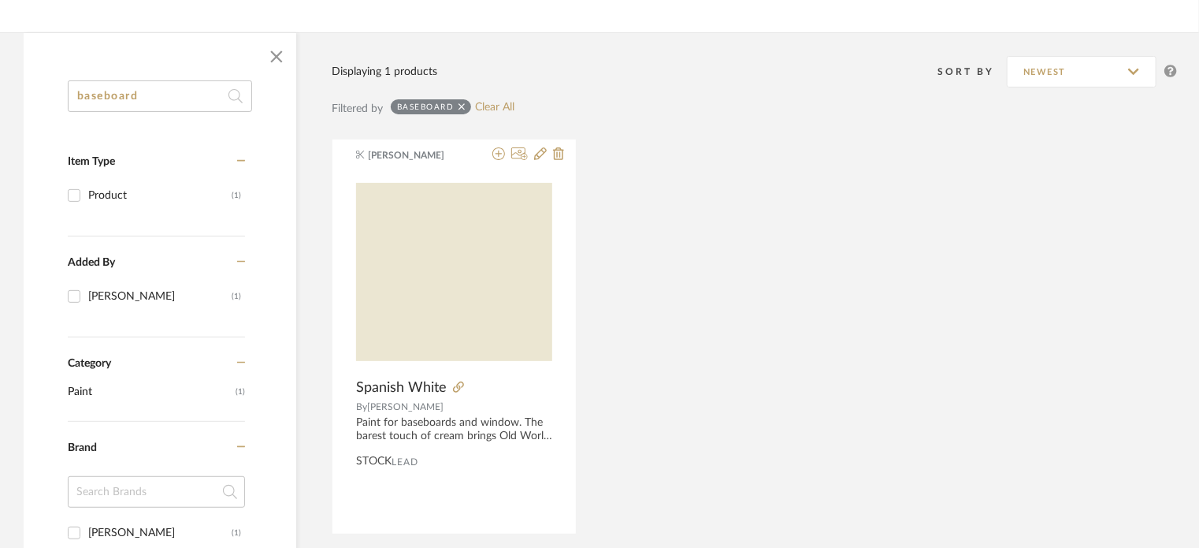
drag, startPoint x: 198, startPoint y: 99, endPoint x: 45, endPoint y: 94, distance: 152.9
click at [45, 94] on div "baseboard Item Type Product (1) Added By [PERSON_NAME] (1) Category Paint (1) B…" at bounding box center [160, 510] width 273 height 860
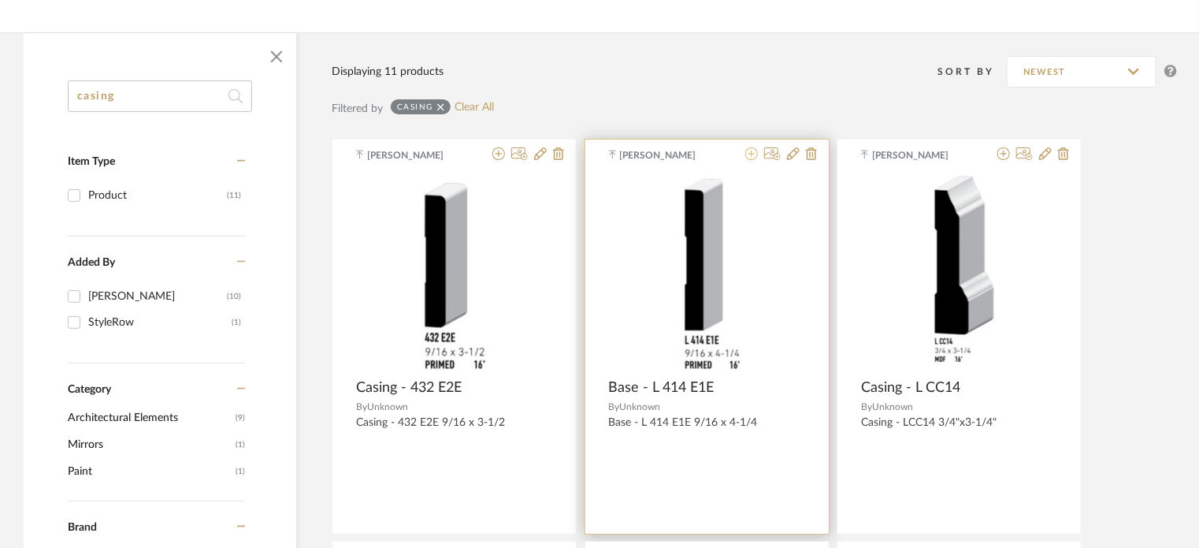
click at [749, 157] on icon at bounding box center [751, 153] width 13 height 13
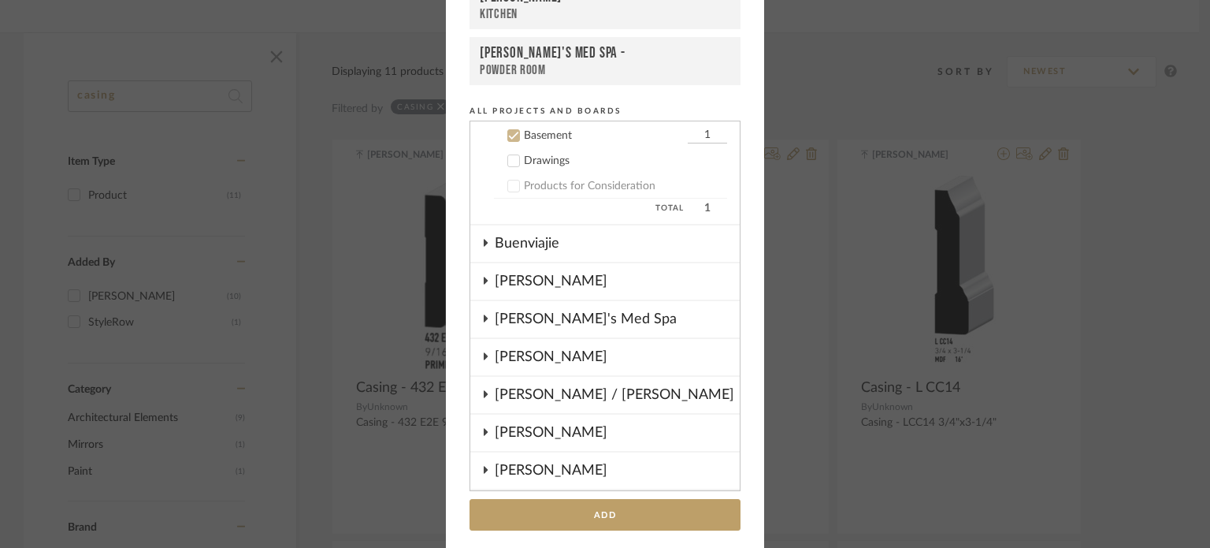
scroll to position [162, 0]
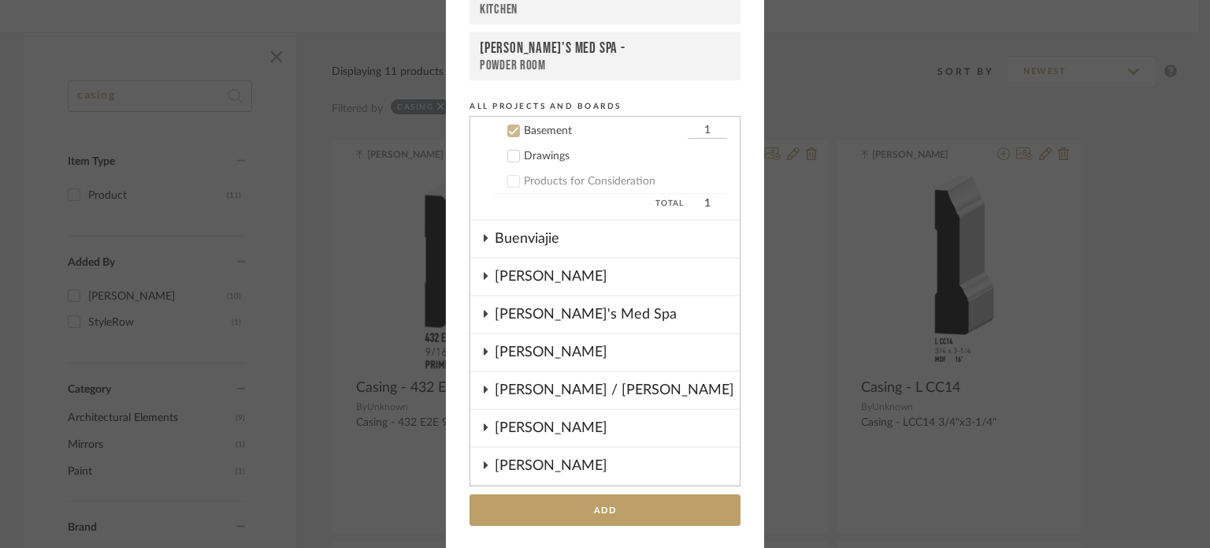
click at [542, 239] on div "Buenviajie" at bounding box center [617, 239] width 245 height 36
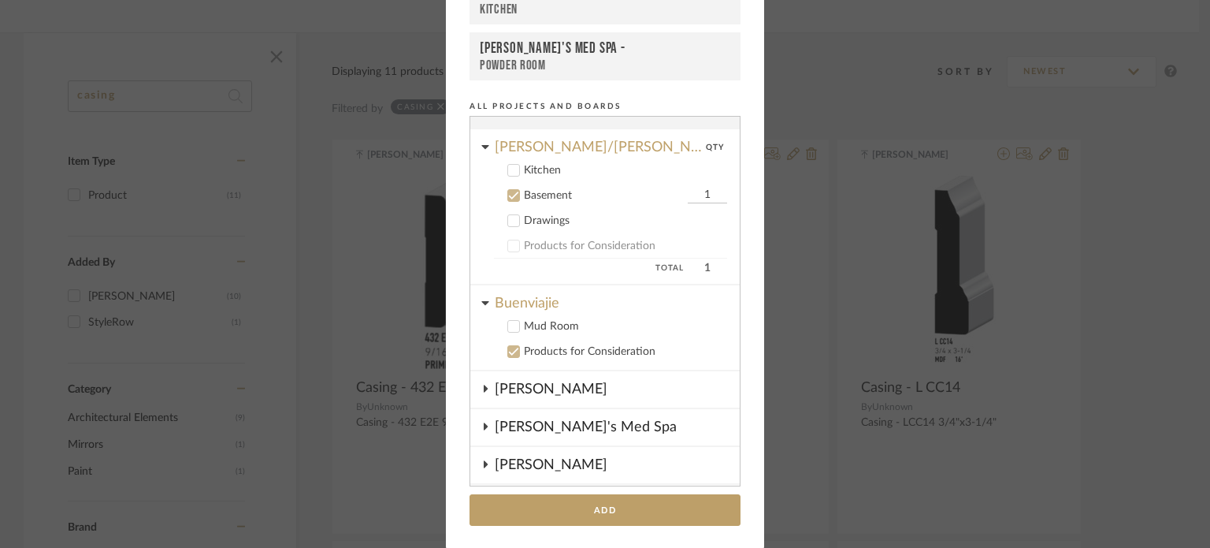
scroll to position [0, 0]
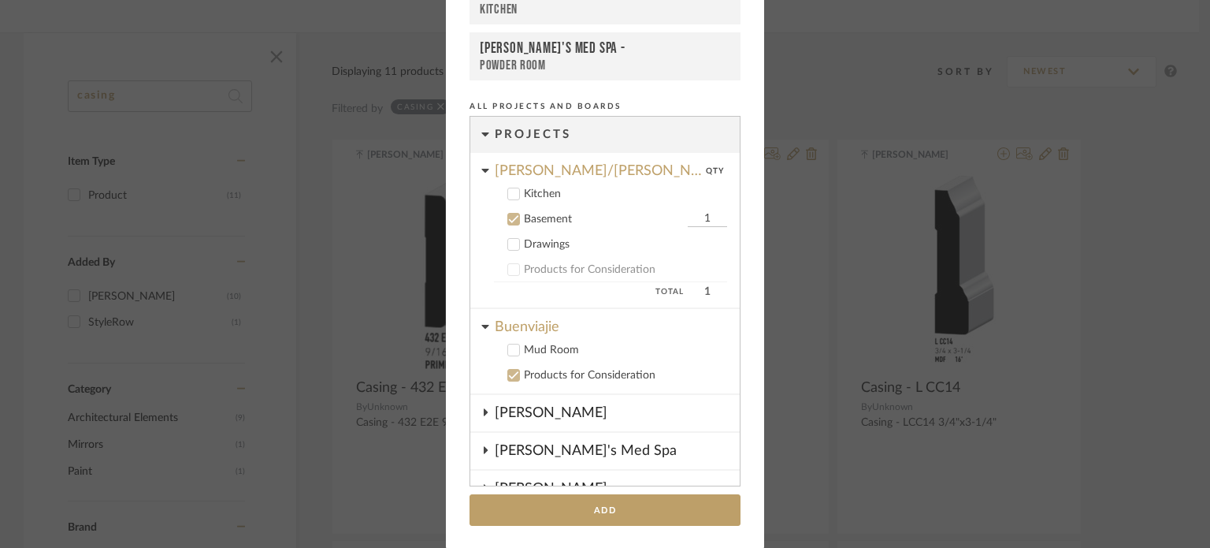
click at [508, 221] on icon at bounding box center [513, 219] width 11 height 11
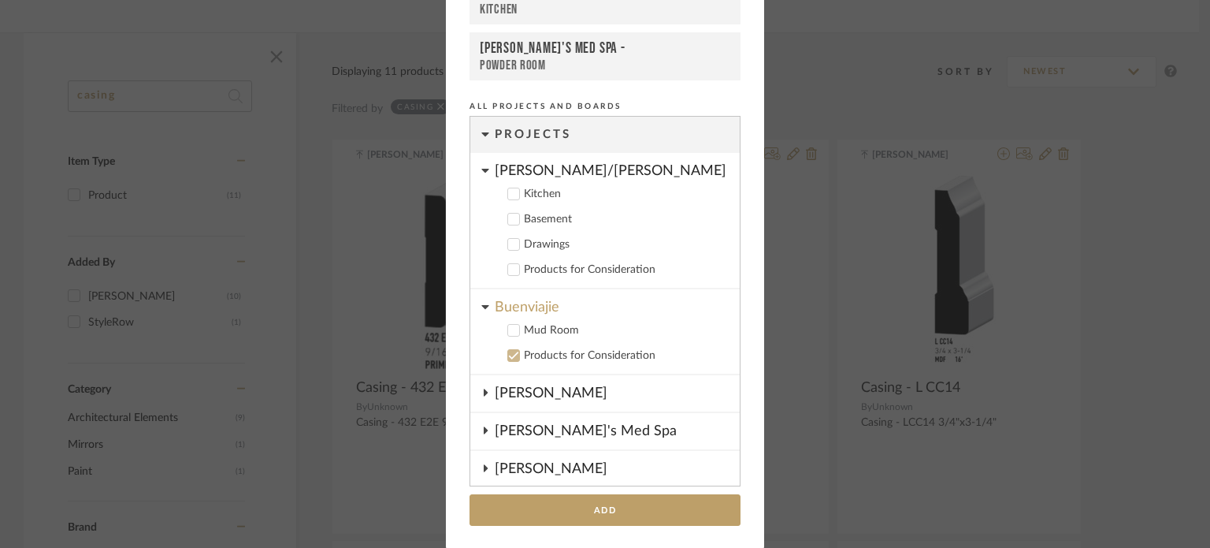
click at [483, 169] on icon at bounding box center [485, 170] width 8 height 13
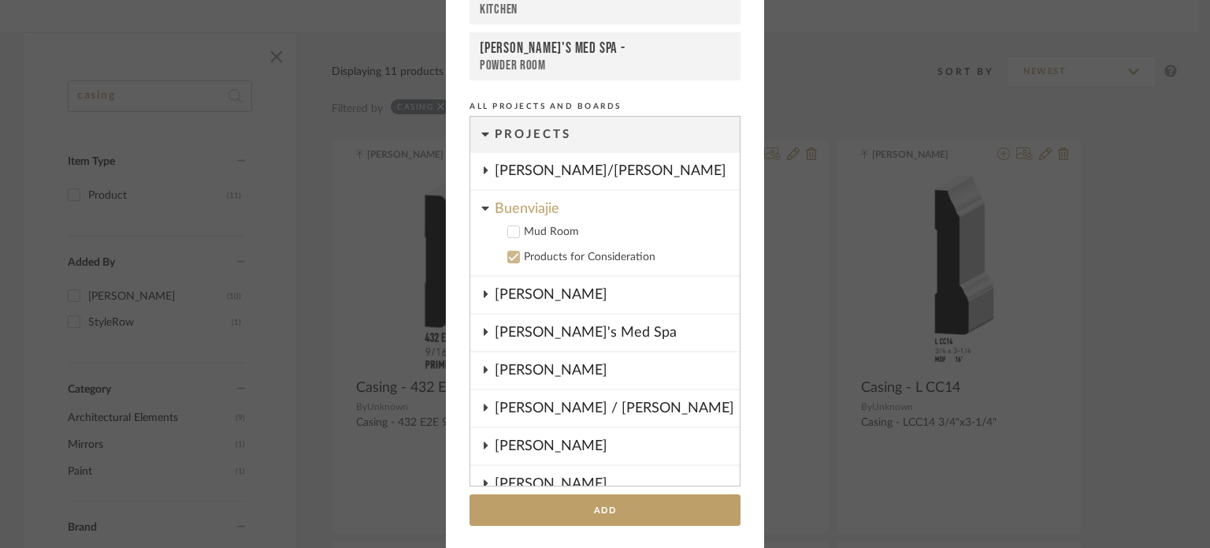
scroll to position [105, 0]
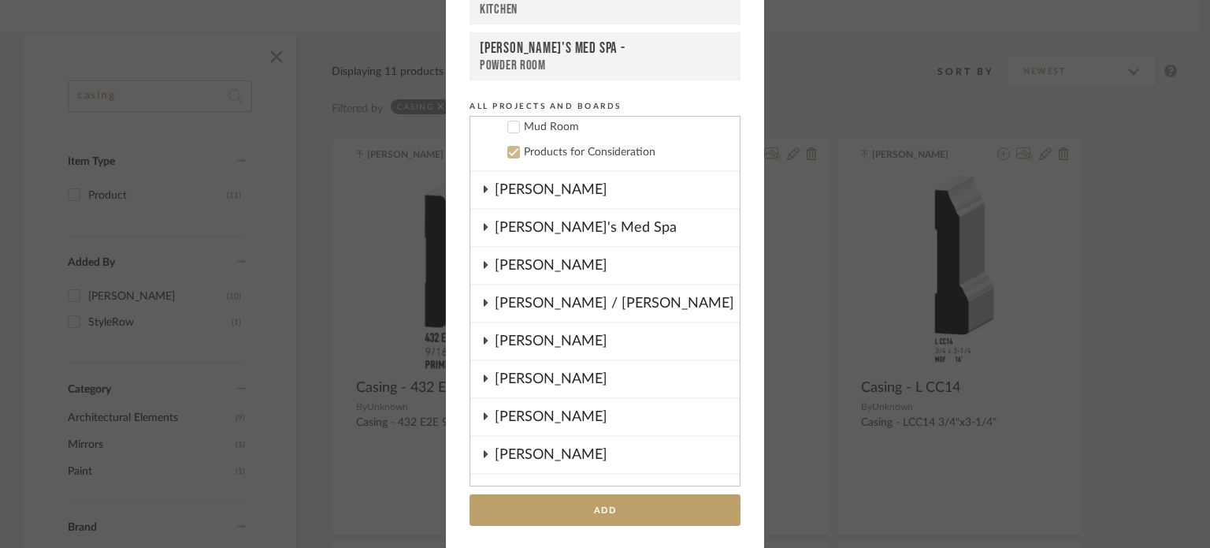
click at [535, 411] on div "[PERSON_NAME]" at bounding box center [617, 417] width 245 height 36
click at [515, 434] on label "Kitchen" at bounding box center [610, 440] width 233 height 16
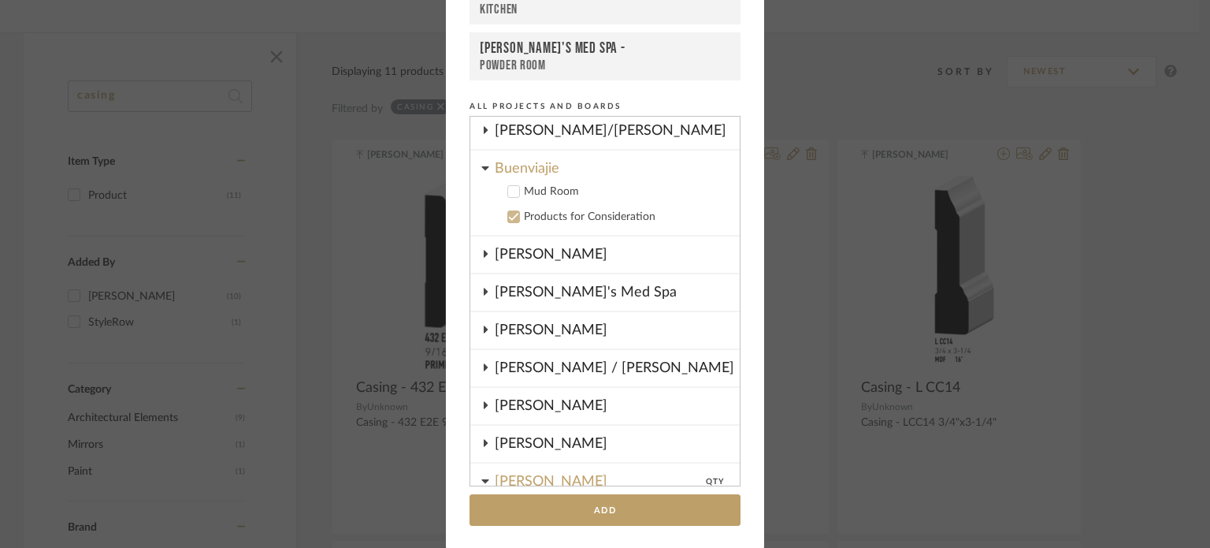
scroll to position [0, 0]
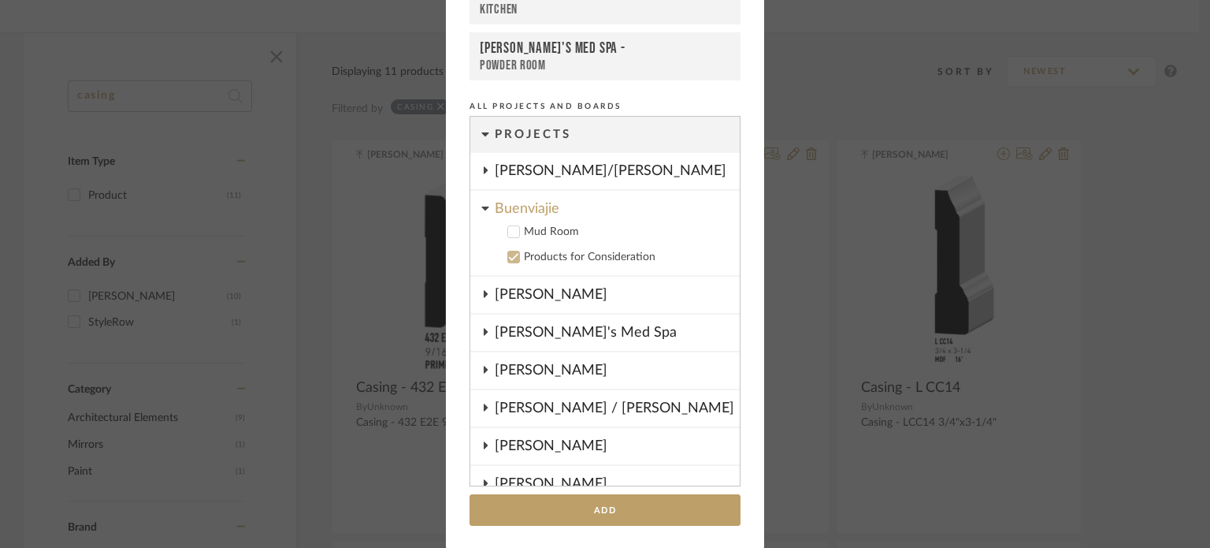
click at [509, 228] on icon at bounding box center [513, 231] width 11 height 11
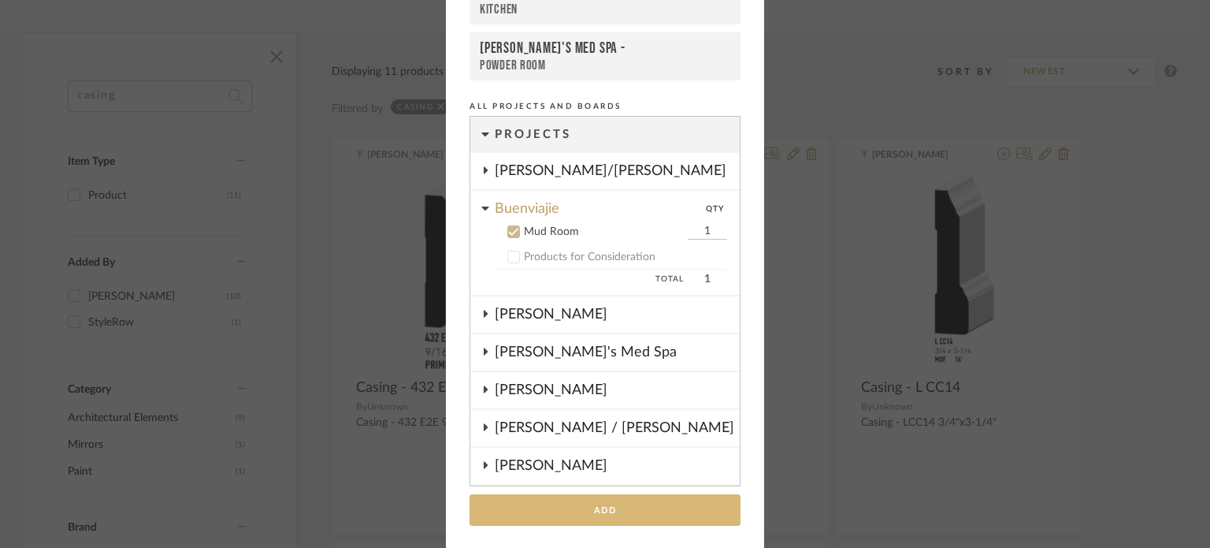
click at [651, 513] on button "Add" at bounding box center [605, 510] width 271 height 32
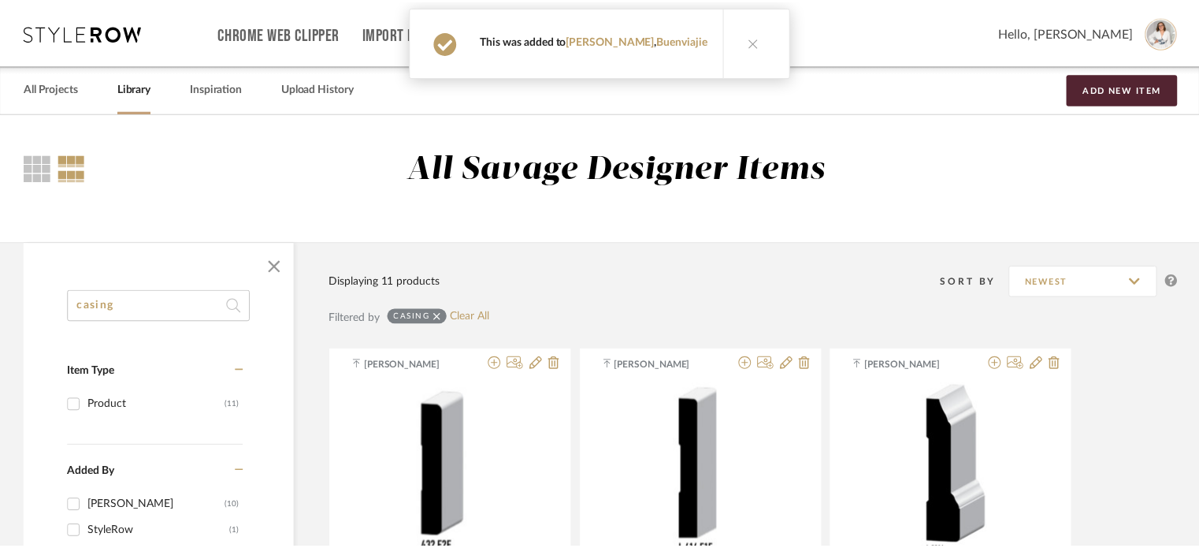
scroll to position [210, 0]
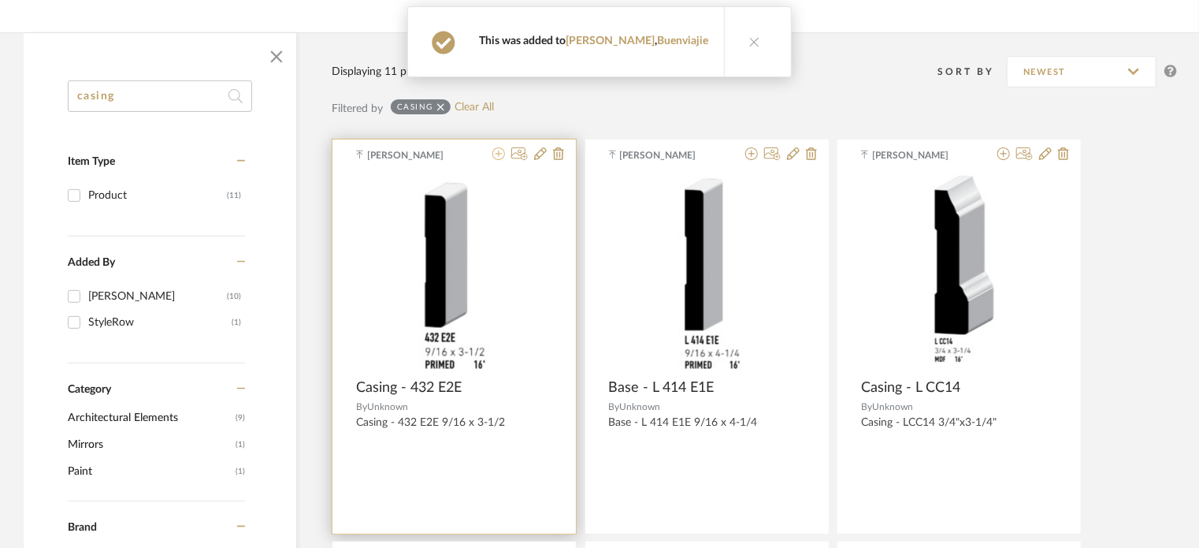
click at [499, 148] on icon at bounding box center [499, 153] width 13 height 13
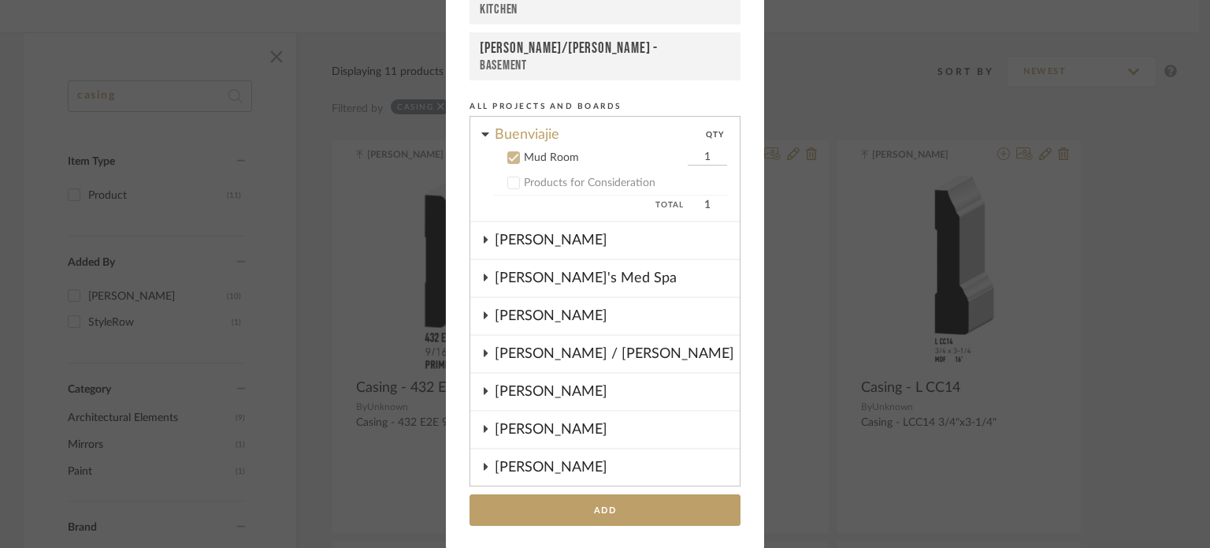
scroll to position [105, 0]
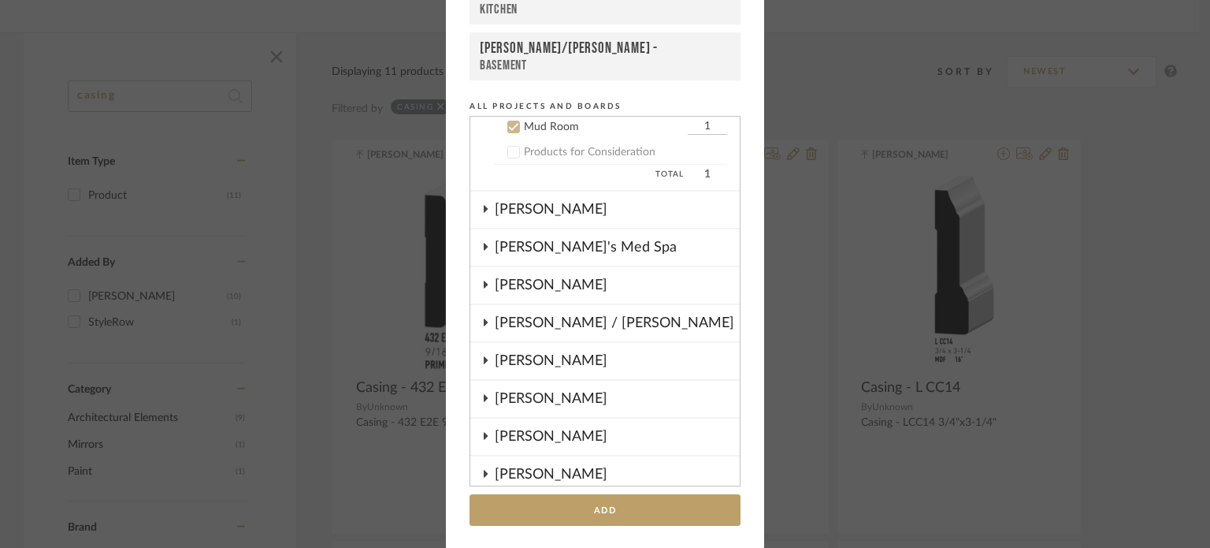
click at [548, 426] on div "[PERSON_NAME]" at bounding box center [617, 436] width 245 height 36
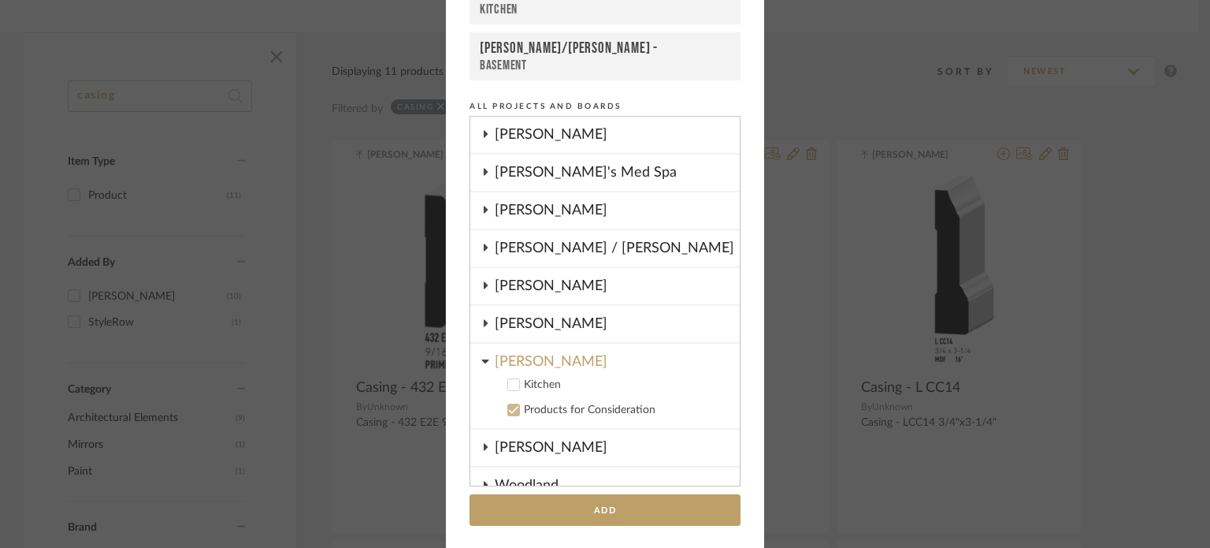
scroll to position [210, 0]
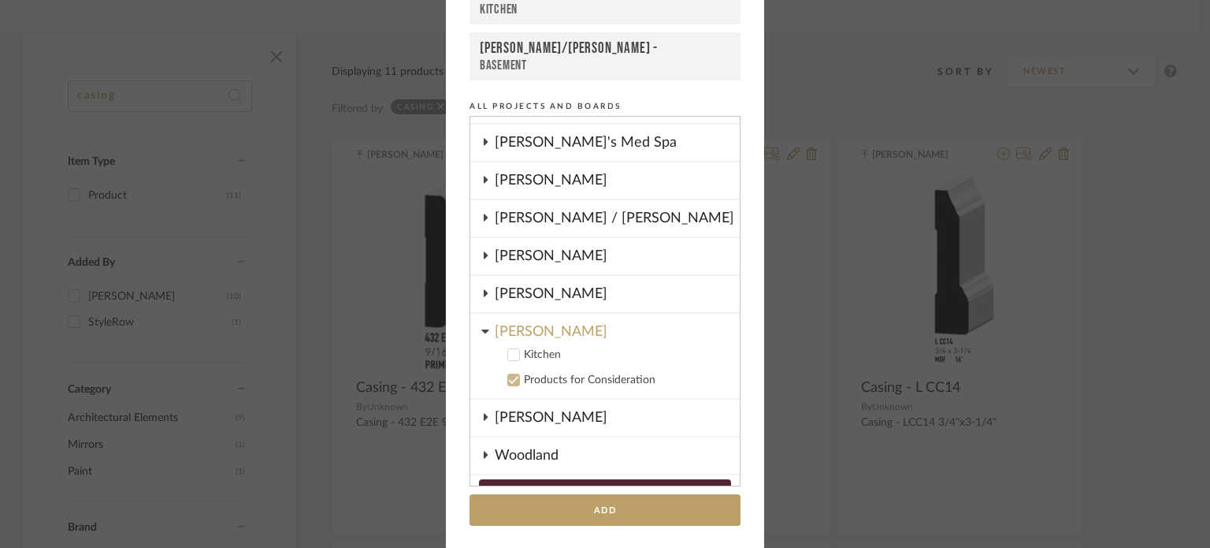
click at [513, 341] on cdk-nested-tree-node "Kitchen" at bounding box center [598, 353] width 257 height 25
click at [511, 351] on icon at bounding box center [513, 354] width 11 height 11
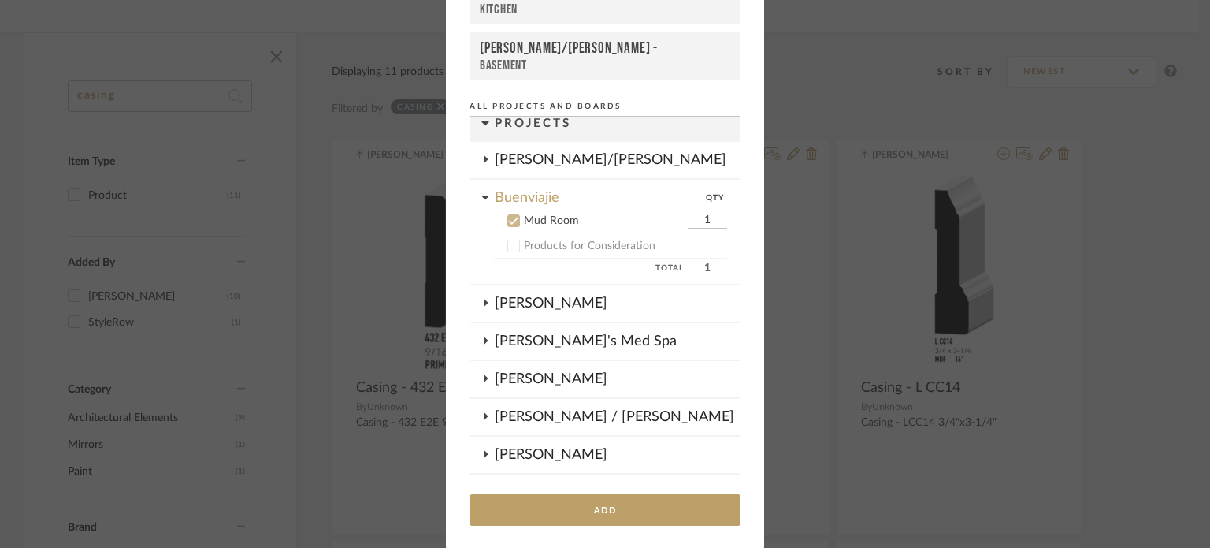
scroll to position [0, 0]
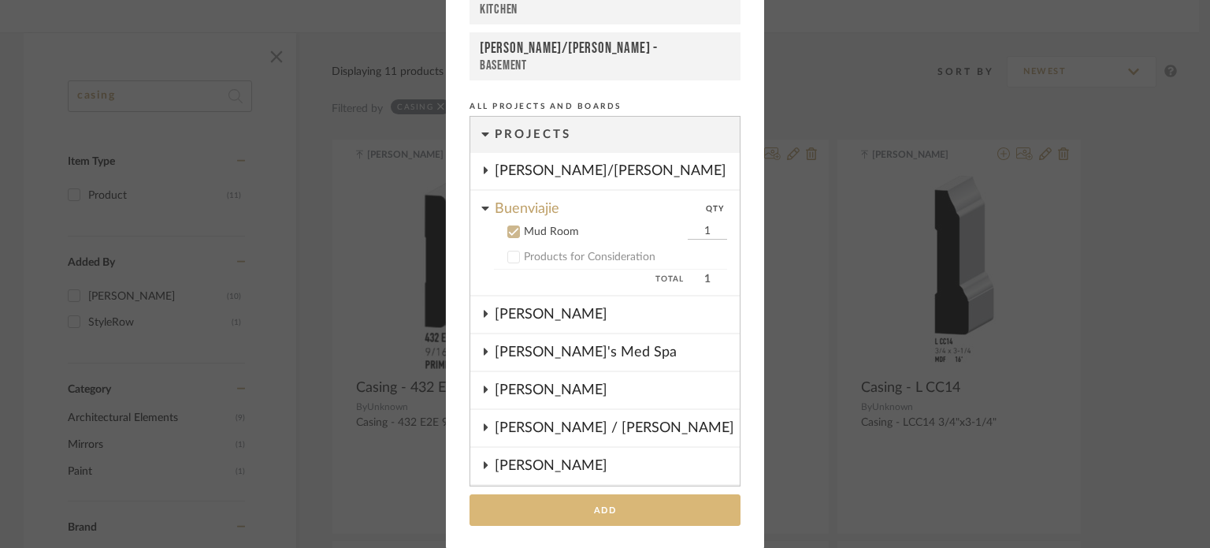
click at [614, 510] on button "Add" at bounding box center [605, 510] width 271 height 32
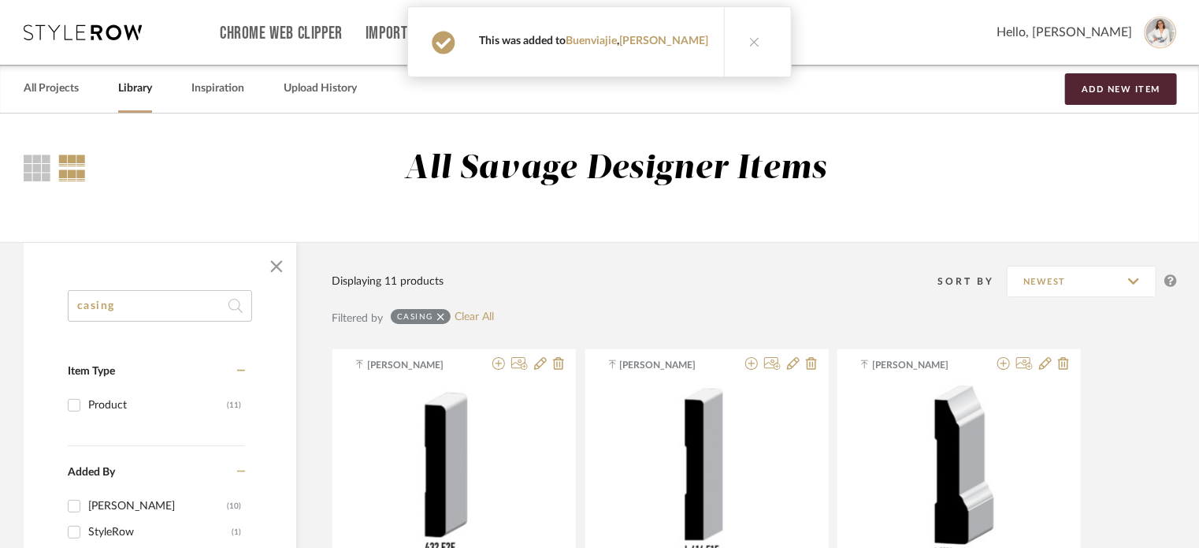
drag, startPoint x: 184, startPoint y: 302, endPoint x: 68, endPoint y: 301, distance: 115.8
click at [68, 301] on input "casing" at bounding box center [160, 306] width 184 height 32
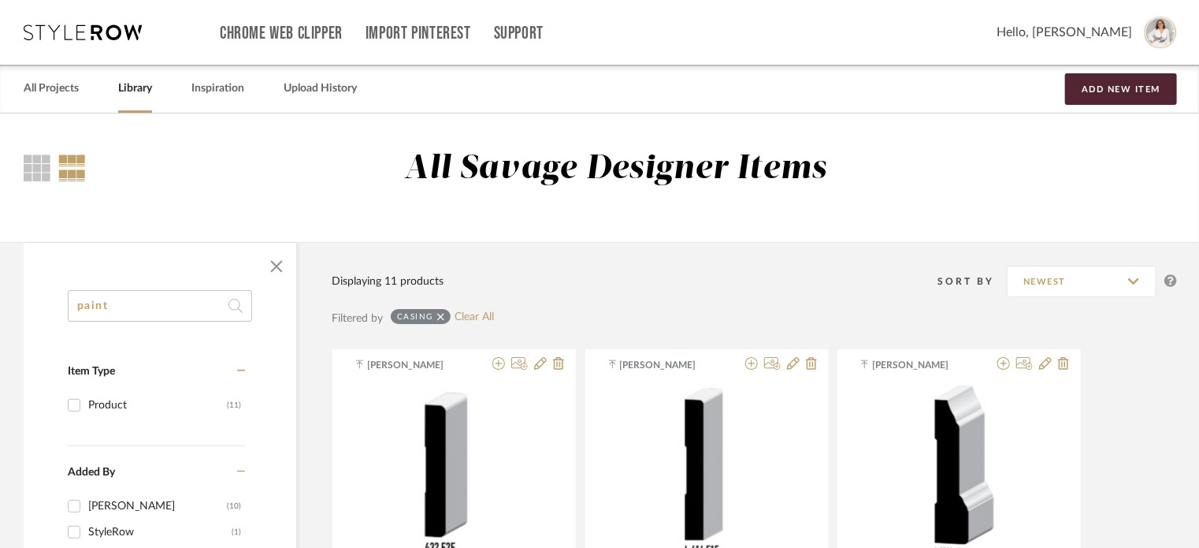
type input "paint"
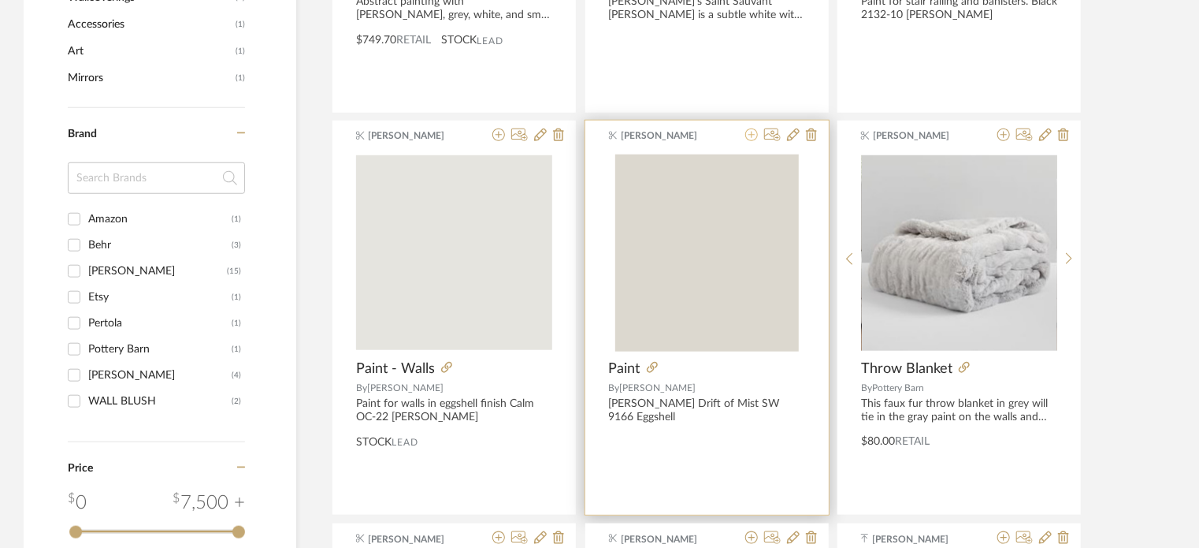
click at [750, 137] on icon at bounding box center [751, 134] width 13 height 13
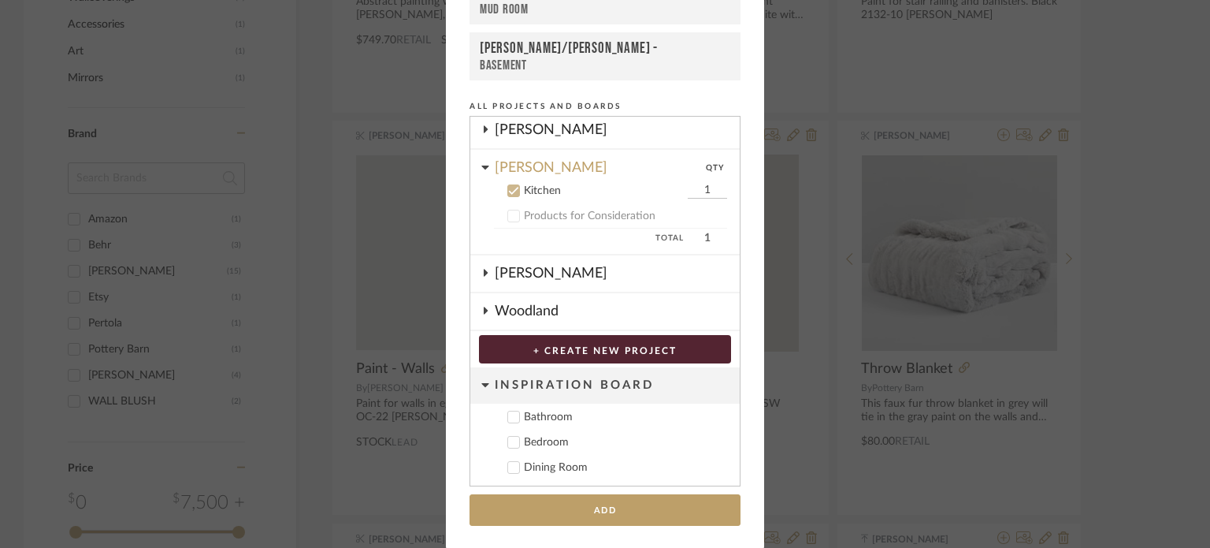
scroll to position [307, 0]
click at [509, 184] on icon at bounding box center [513, 189] width 11 height 11
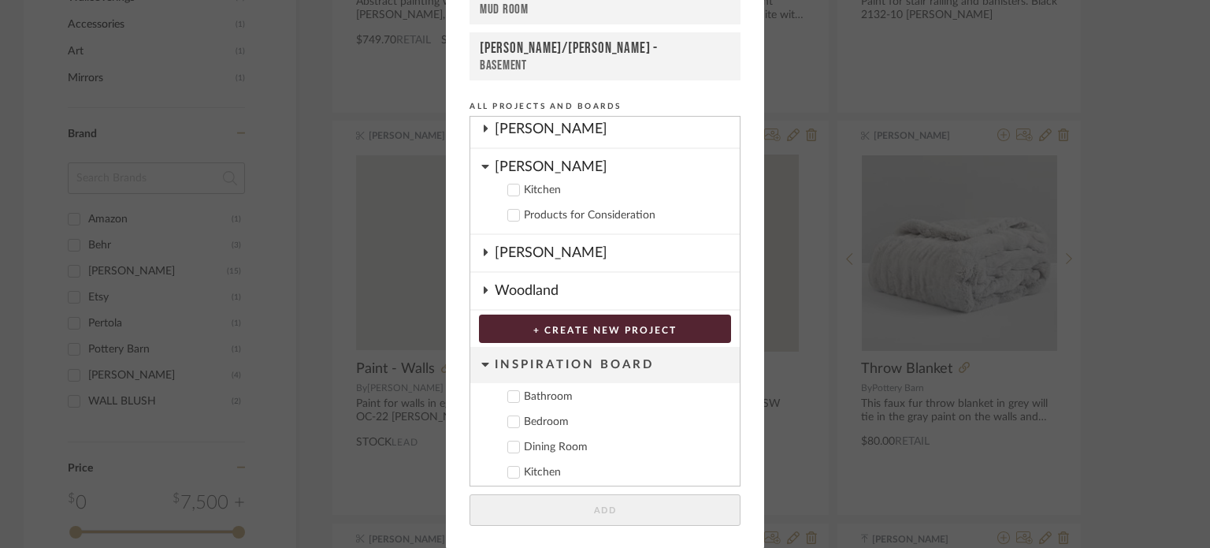
click at [495, 165] on div "[PERSON_NAME]" at bounding box center [617, 163] width 245 height 28
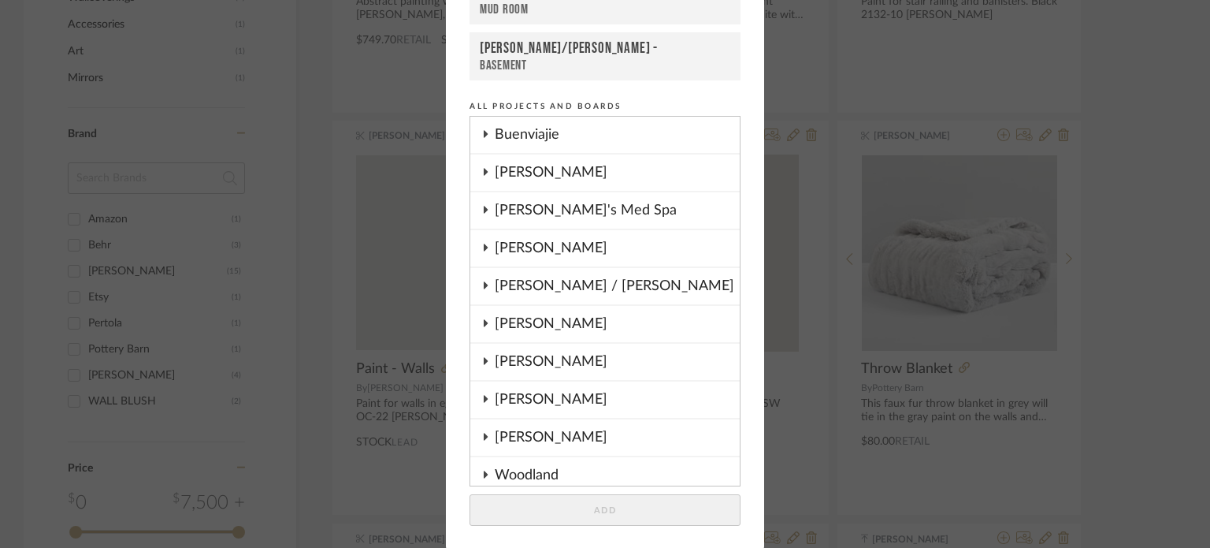
scroll to position [0, 0]
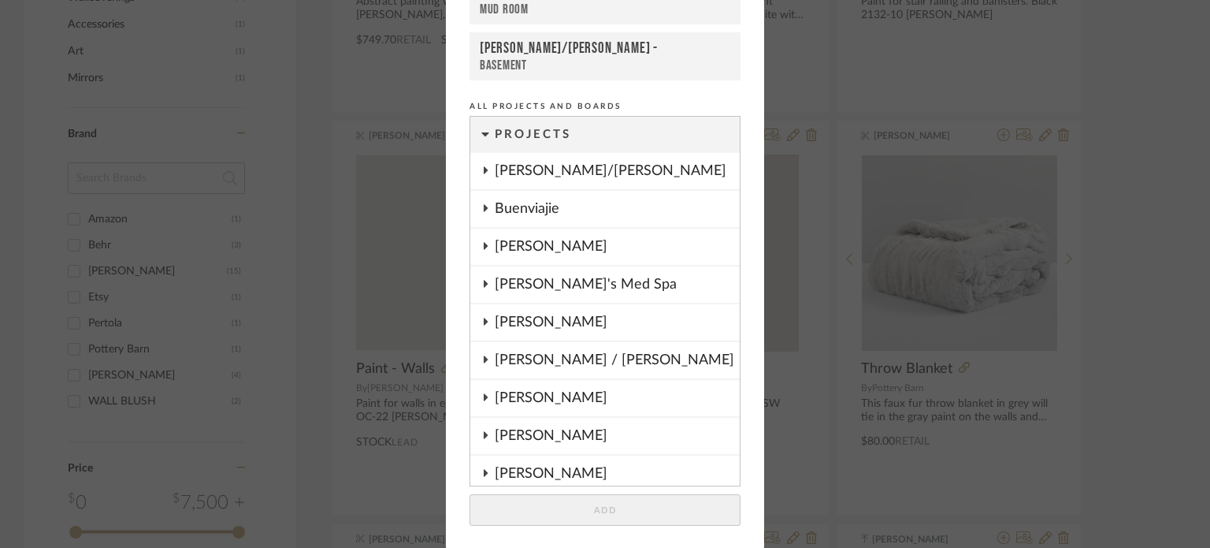
click at [536, 214] on div "Buenviajie" at bounding box center [617, 209] width 245 height 36
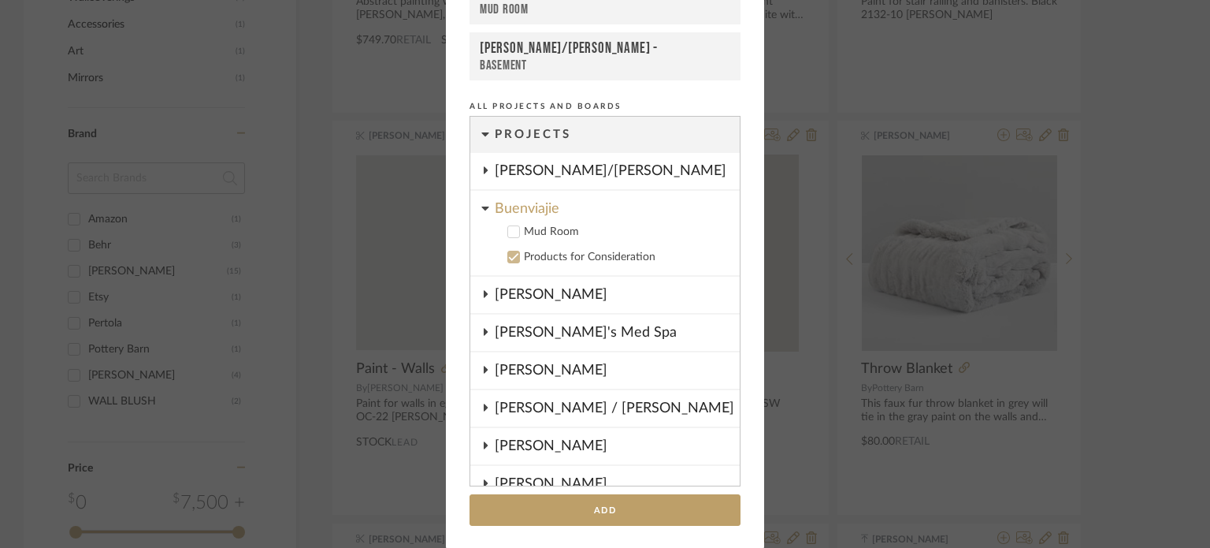
click at [539, 229] on div "Mud Room" at bounding box center [625, 231] width 203 height 13
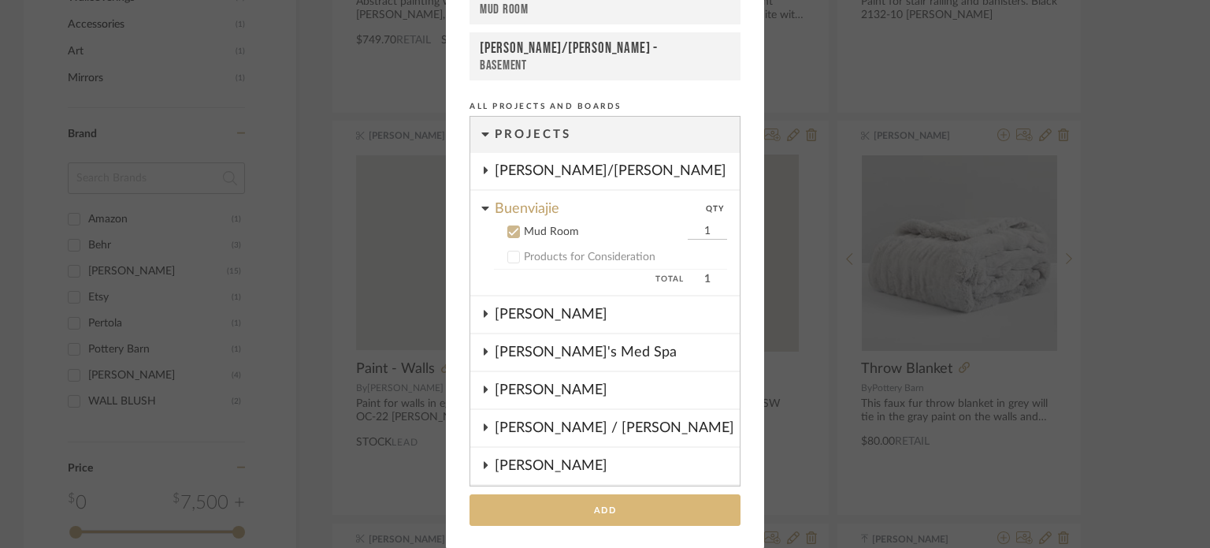
click at [657, 518] on button "Add" at bounding box center [605, 510] width 271 height 32
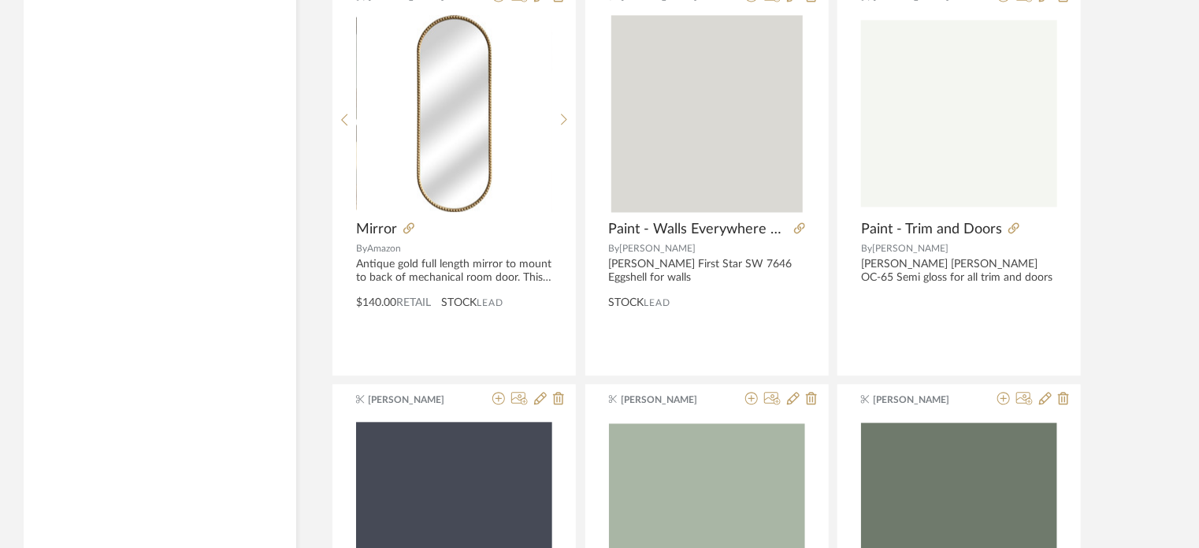
scroll to position [1470, 0]
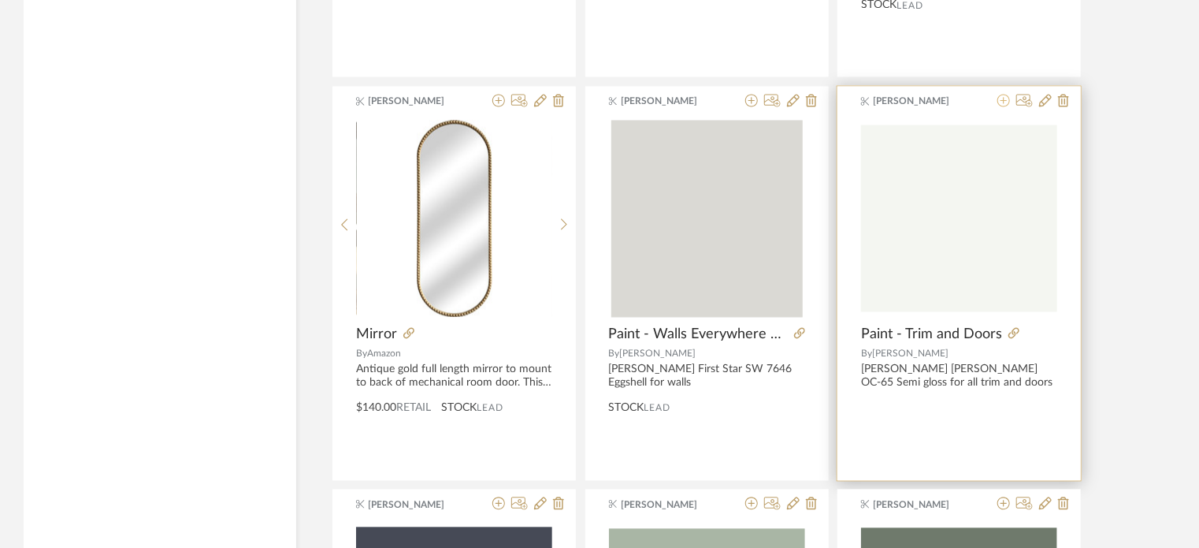
click at [1005, 95] on icon at bounding box center [1004, 101] width 13 height 13
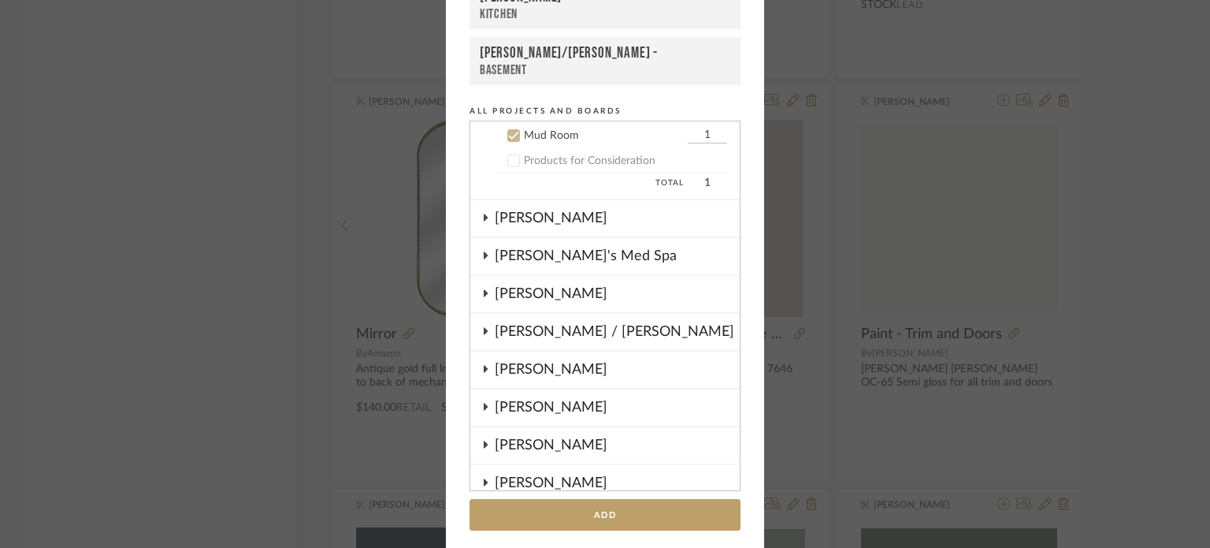
scroll to position [162, 0]
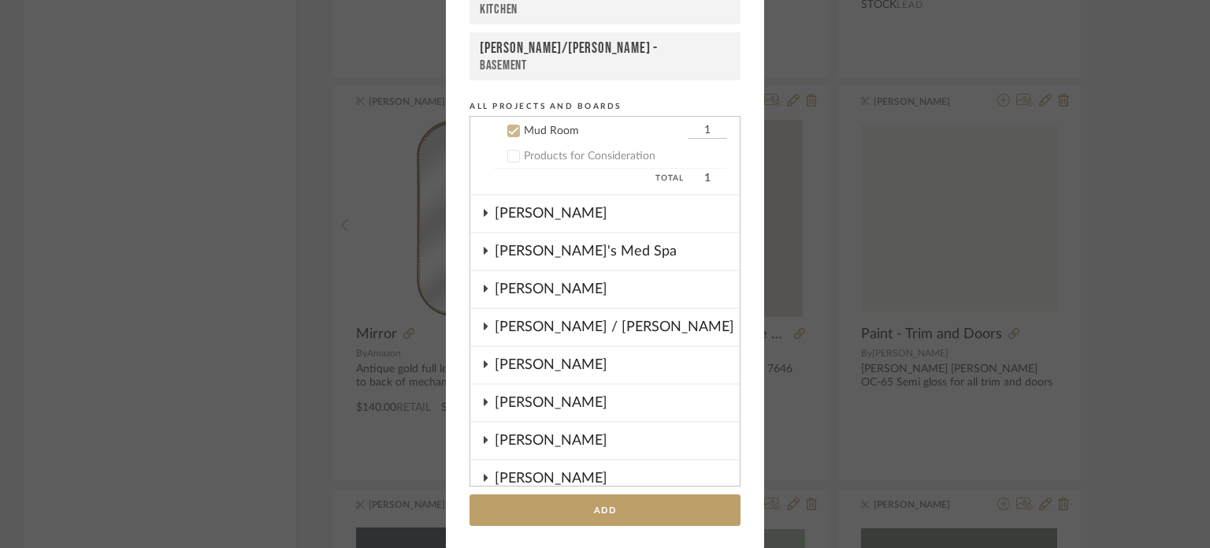
click at [506, 132] on label "Mud Room 1" at bounding box center [610, 131] width 233 height 16
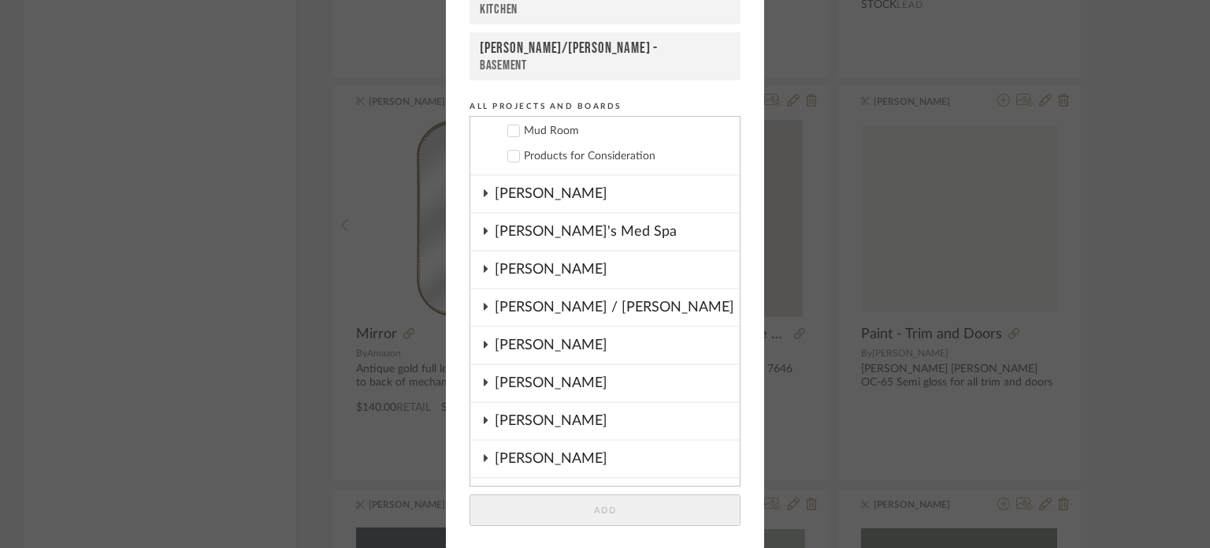
click at [532, 411] on div "[PERSON_NAME]" at bounding box center [617, 421] width 245 height 36
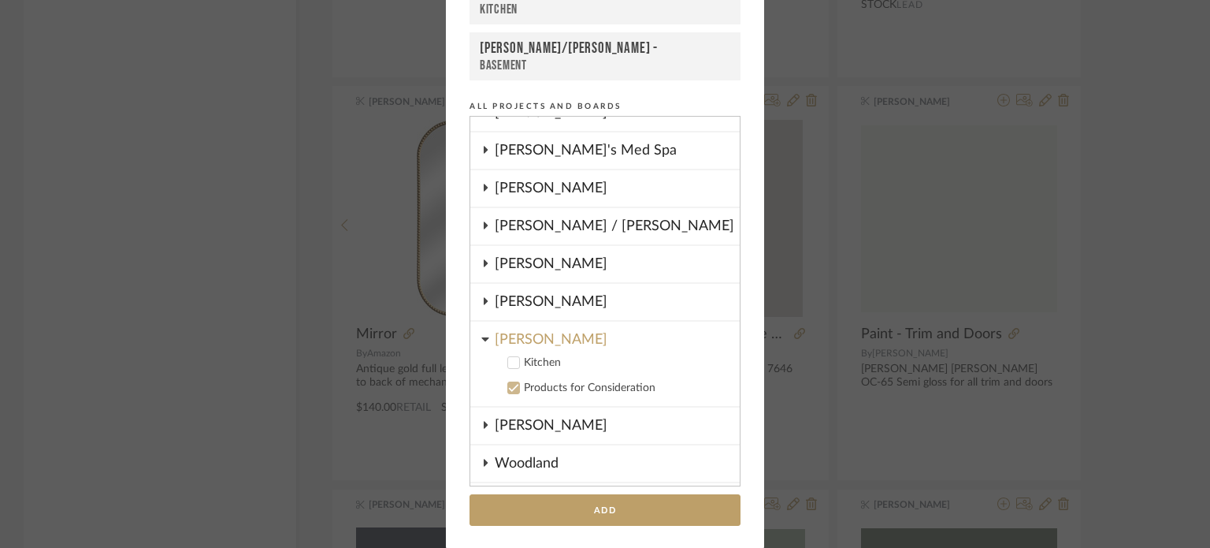
scroll to position [206, 0]
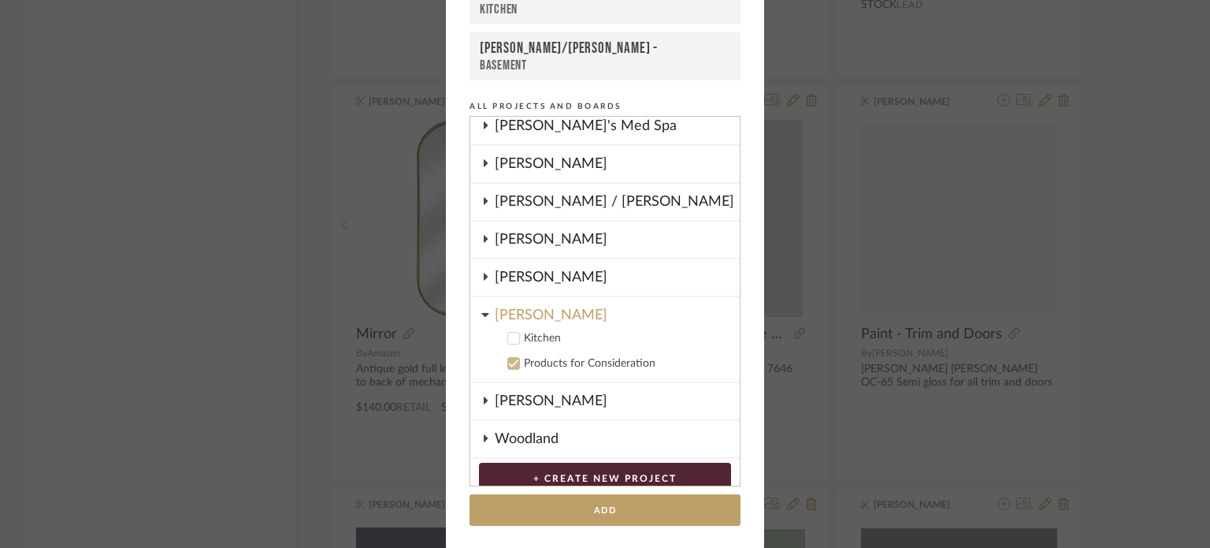
click at [517, 331] on label "Kitchen" at bounding box center [610, 338] width 233 height 16
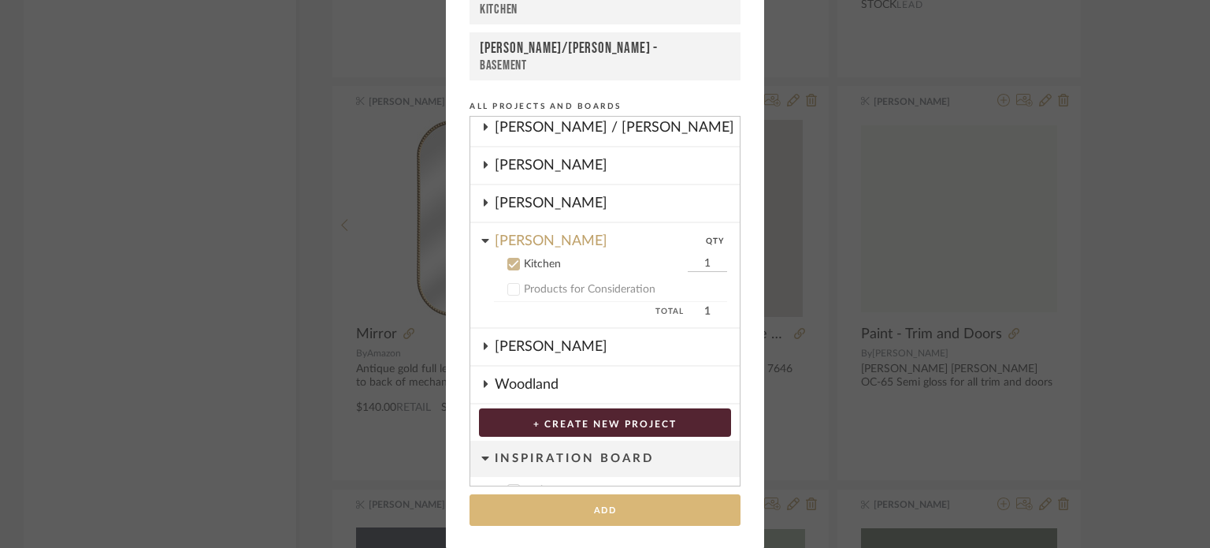
scroll to position [311, 0]
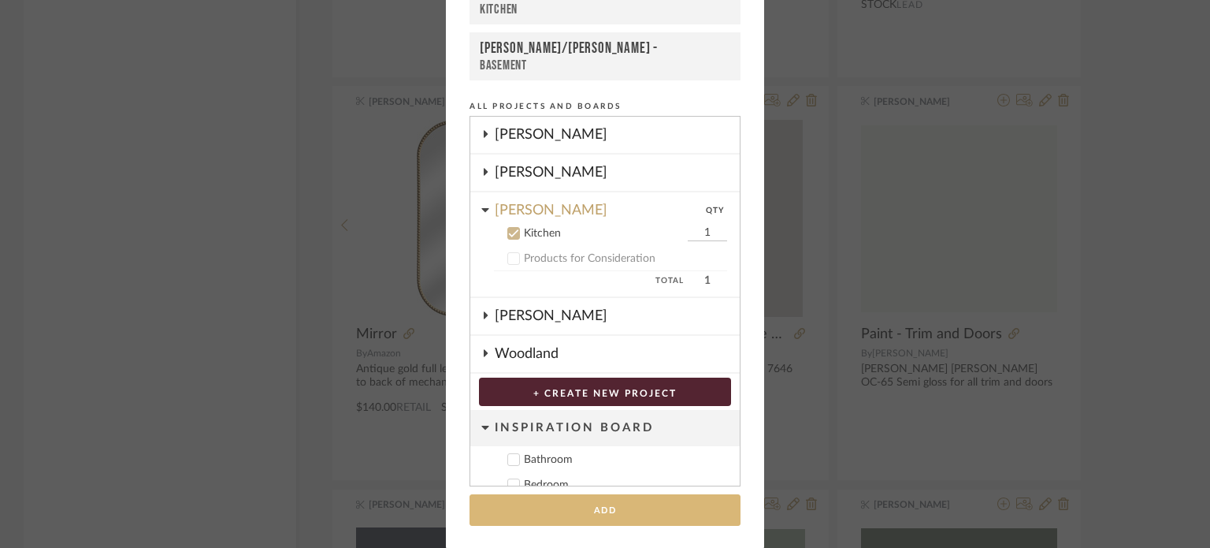
click at [646, 505] on button "Add" at bounding box center [605, 510] width 271 height 32
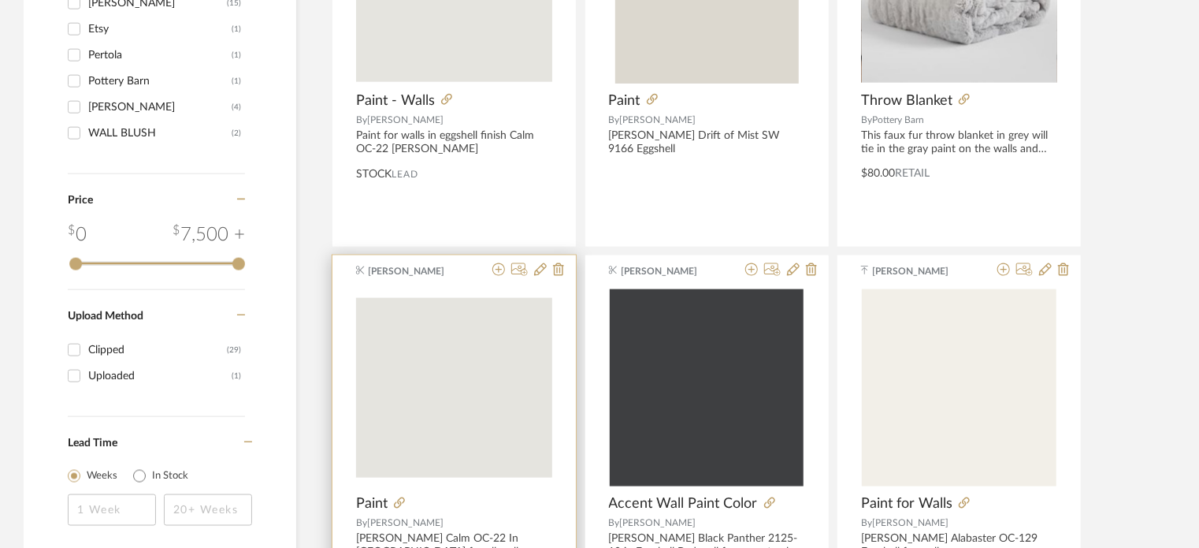
scroll to position [734, 0]
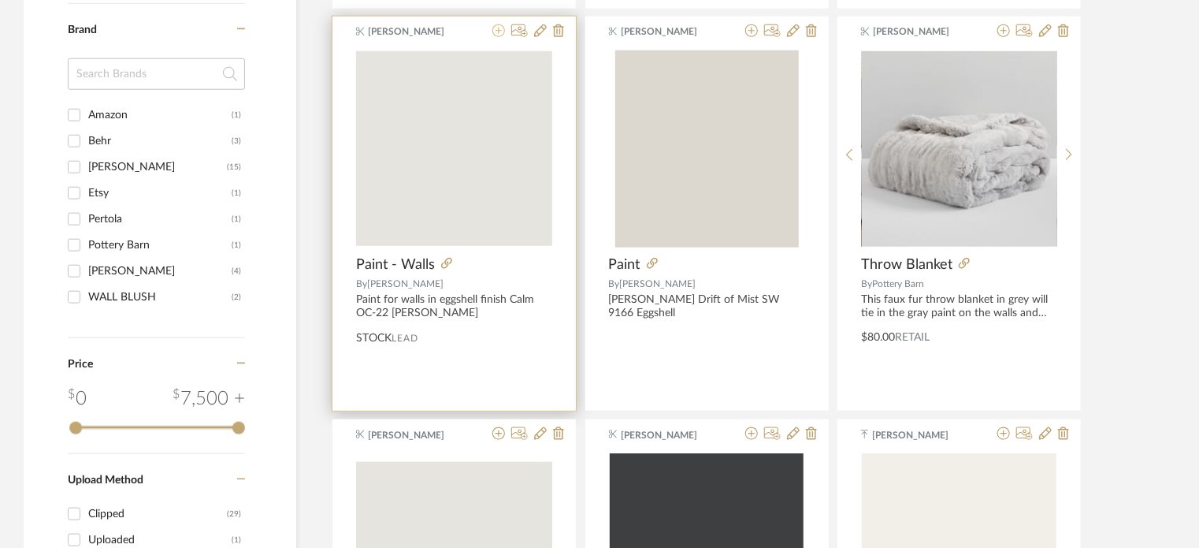
click at [500, 31] on icon at bounding box center [499, 30] width 13 height 13
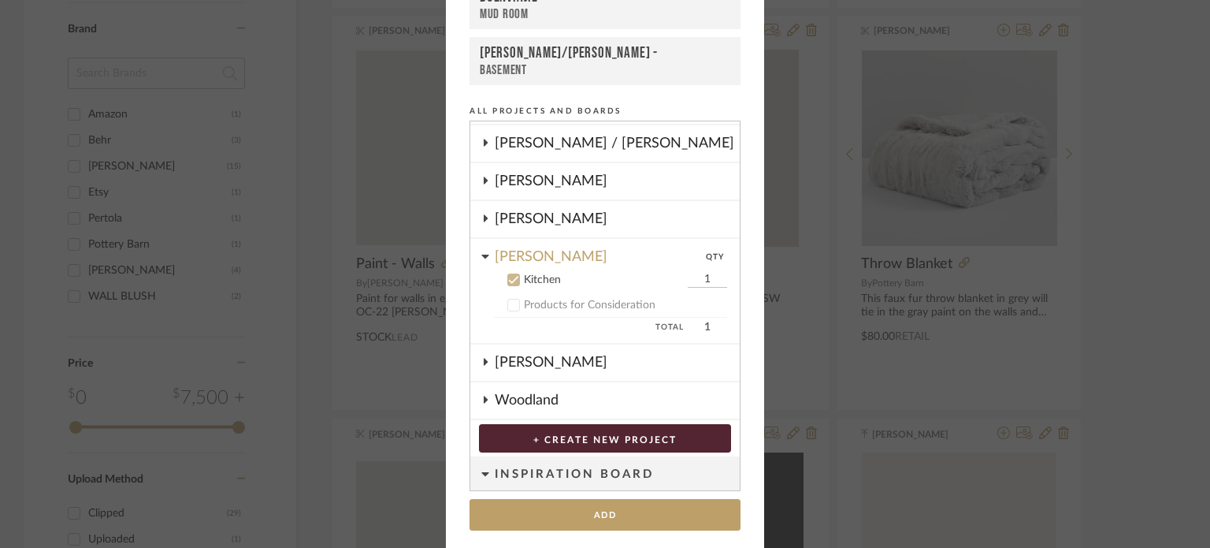
scroll to position [307, 0]
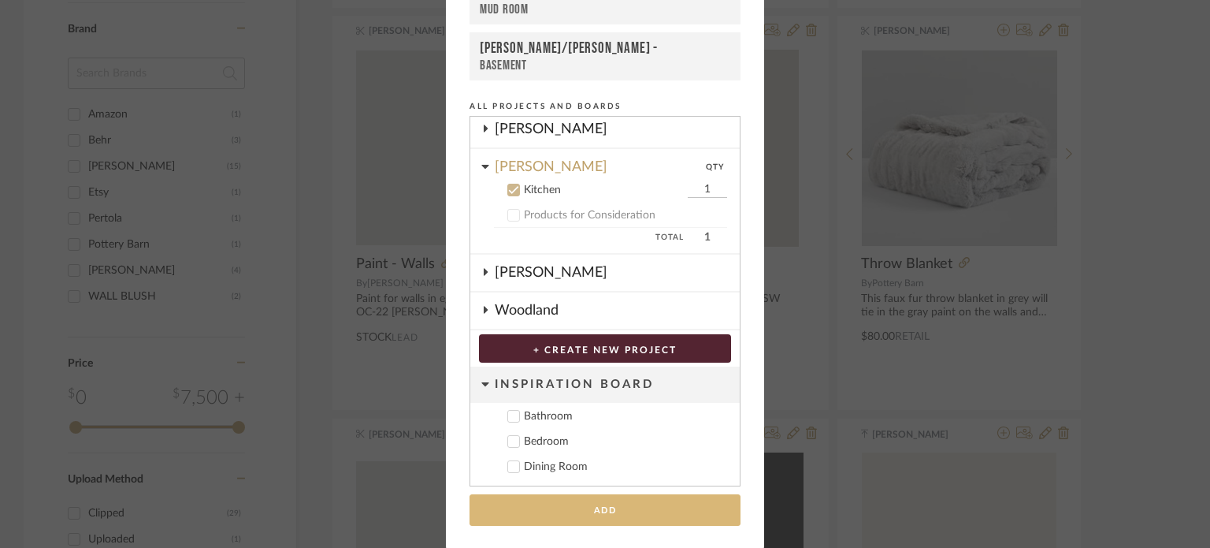
click at [606, 507] on button "Add" at bounding box center [605, 510] width 271 height 32
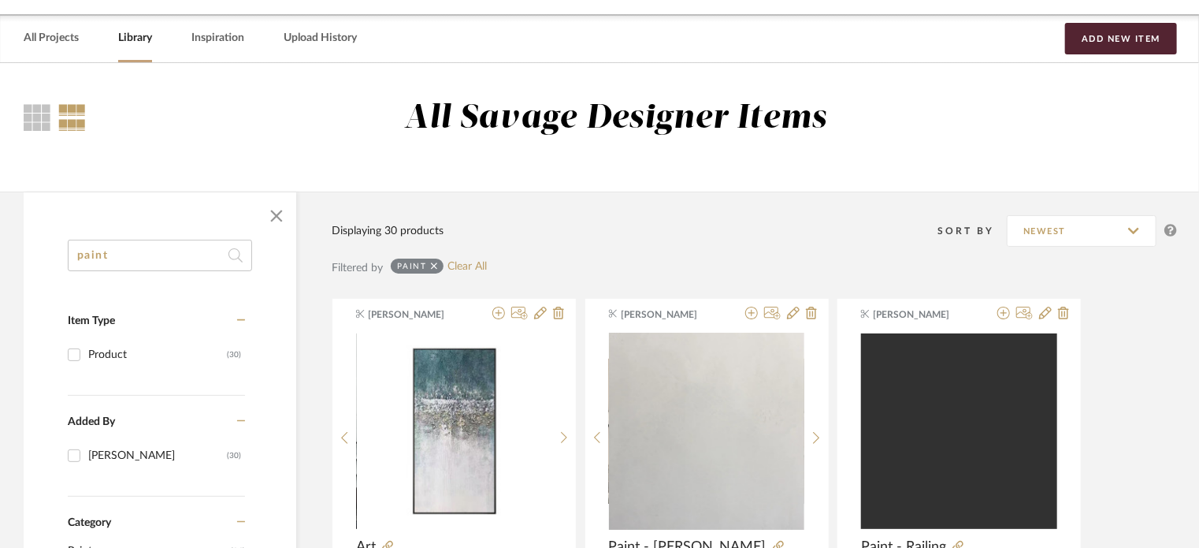
scroll to position [0, 0]
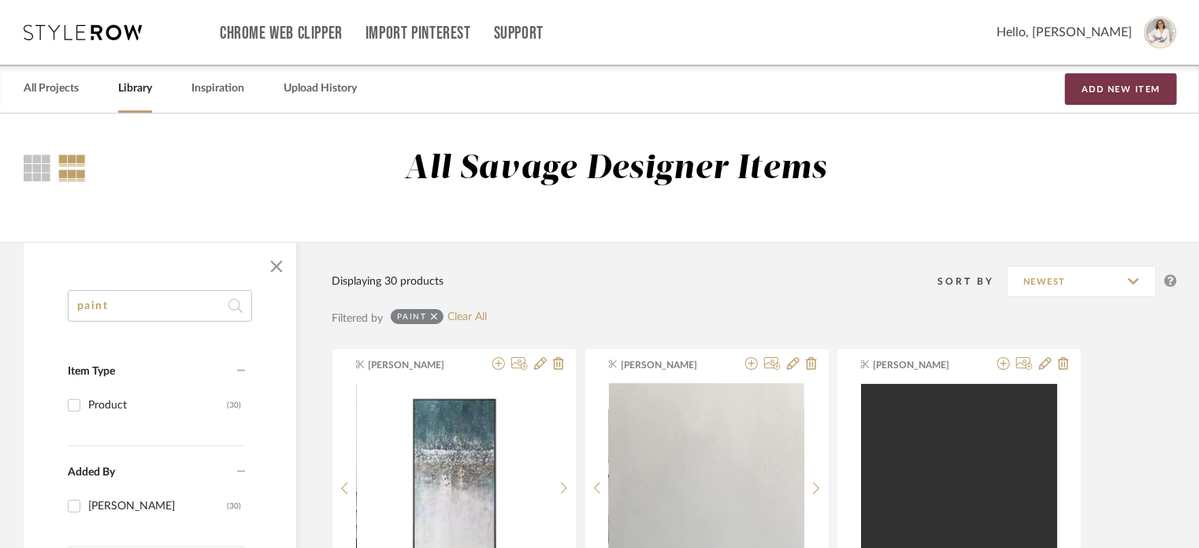
click at [1119, 100] on button "Add New Item" at bounding box center [1121, 89] width 112 height 32
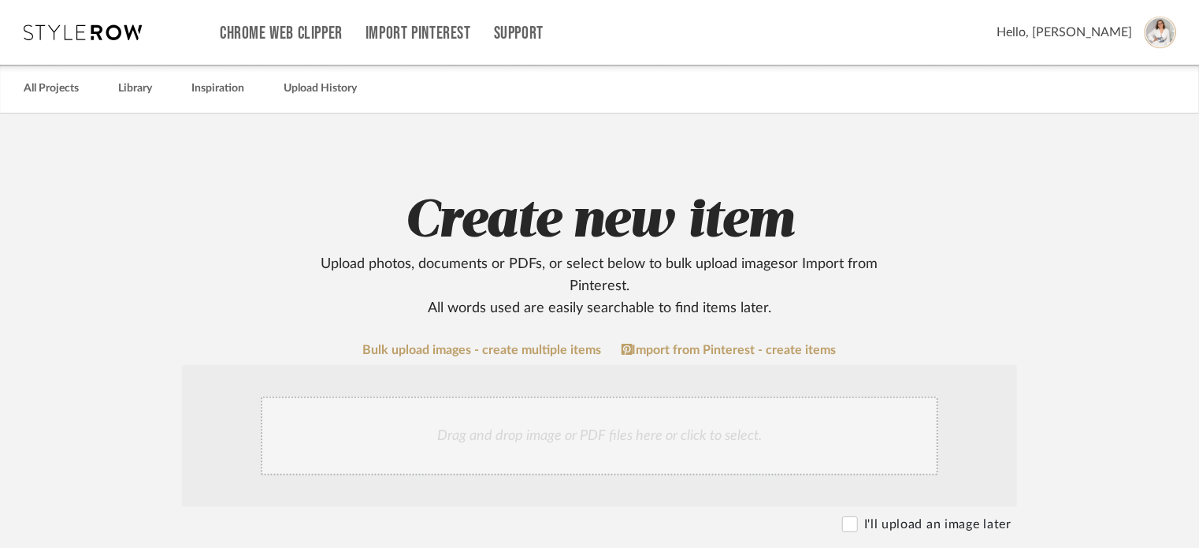
scroll to position [105, 0]
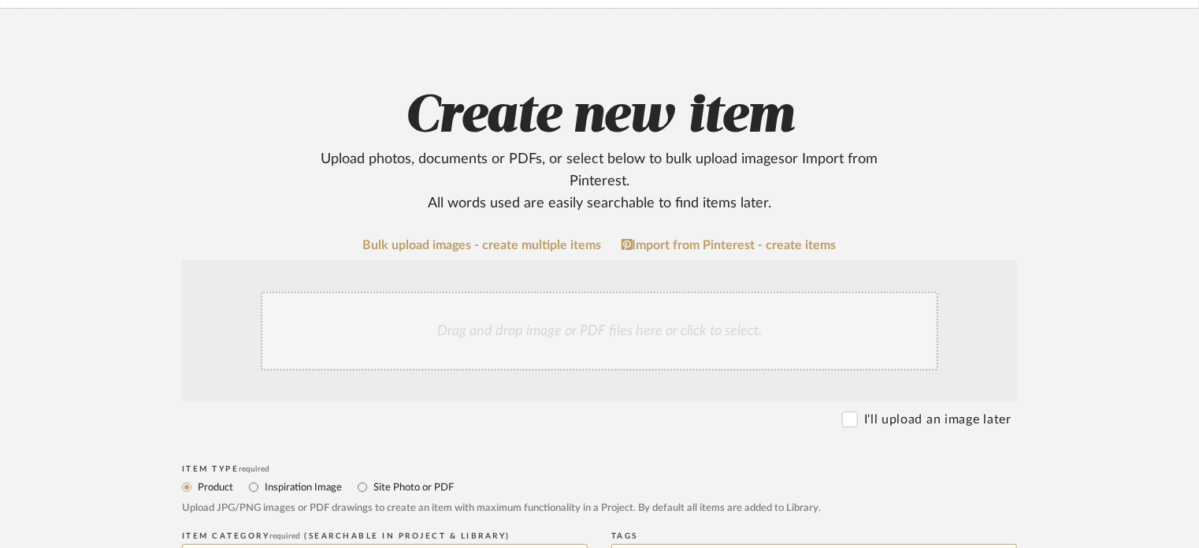
click at [512, 332] on div "Drag and drop image or PDF files here or click to select." at bounding box center [600, 331] width 678 height 79
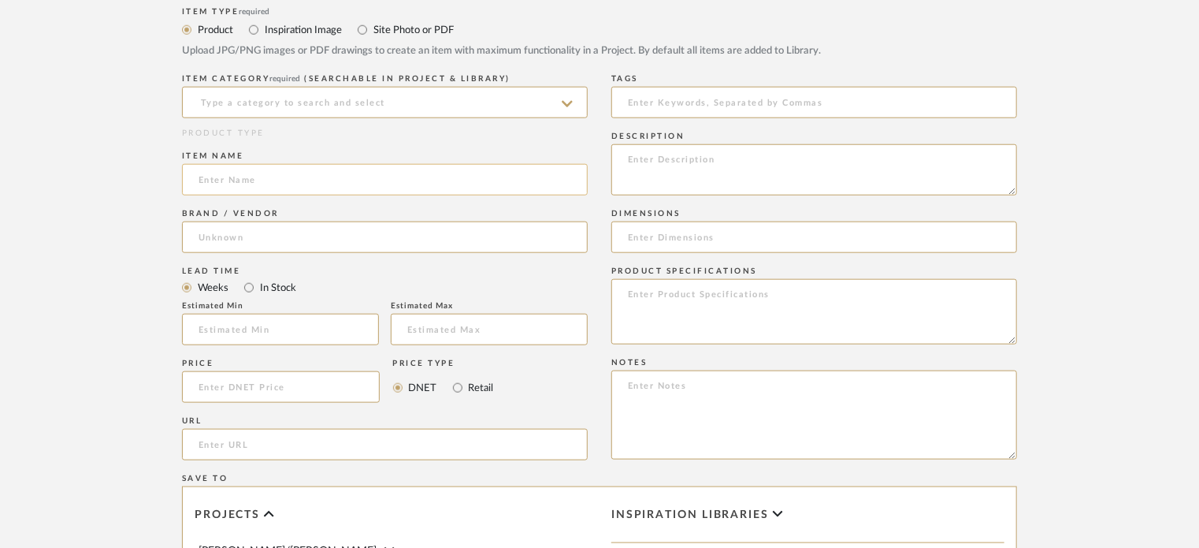
scroll to position [735, 0]
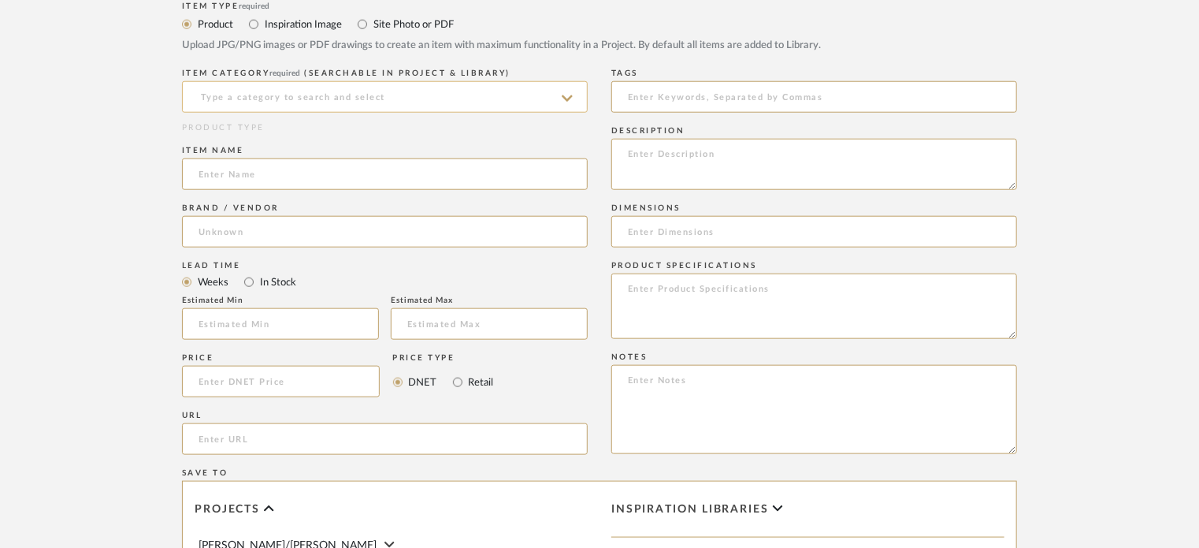
click at [275, 85] on input at bounding box center [385, 97] width 406 height 32
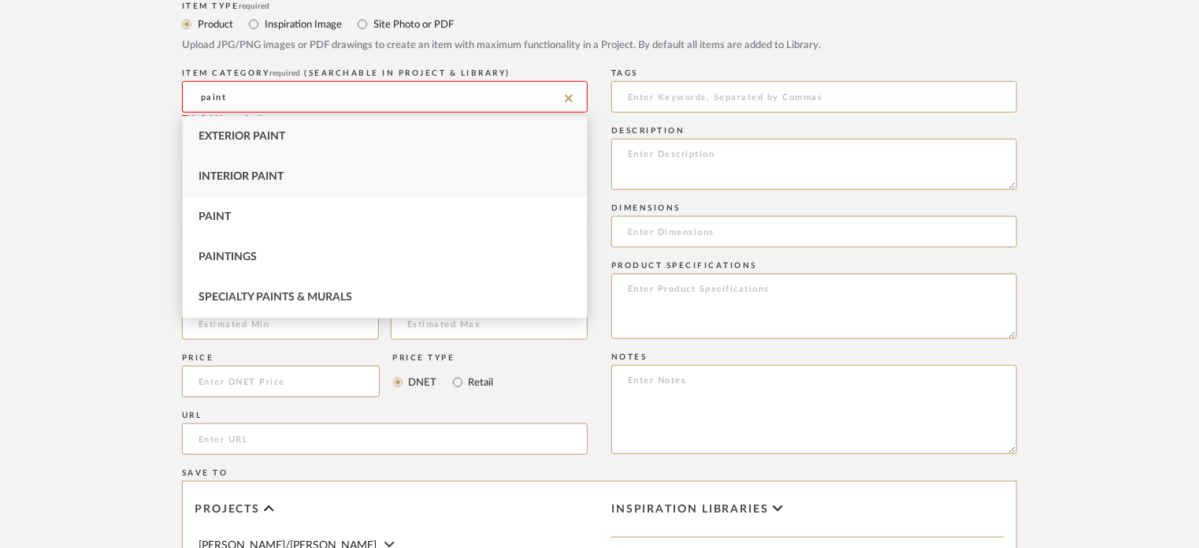
click at [259, 184] on div "Interior Paint" at bounding box center [385, 177] width 404 height 40
type input "Interior Paint"
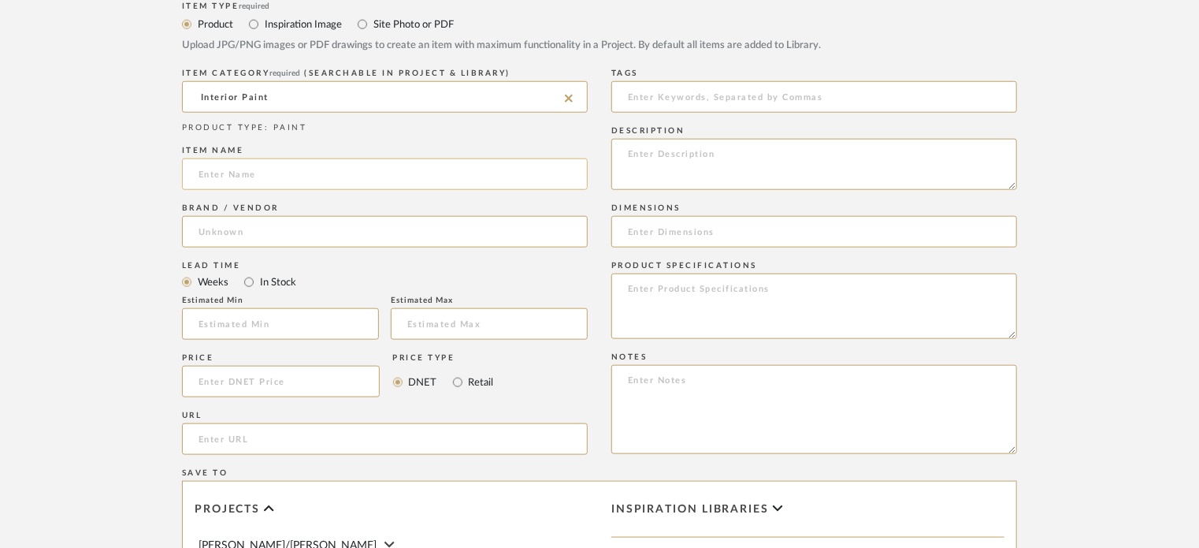
click at [257, 178] on input at bounding box center [385, 174] width 406 height 32
click at [225, 180] on input "Coal Foam" at bounding box center [385, 174] width 406 height 32
type input "Cold Foam"
click at [268, 232] on input at bounding box center [385, 232] width 406 height 32
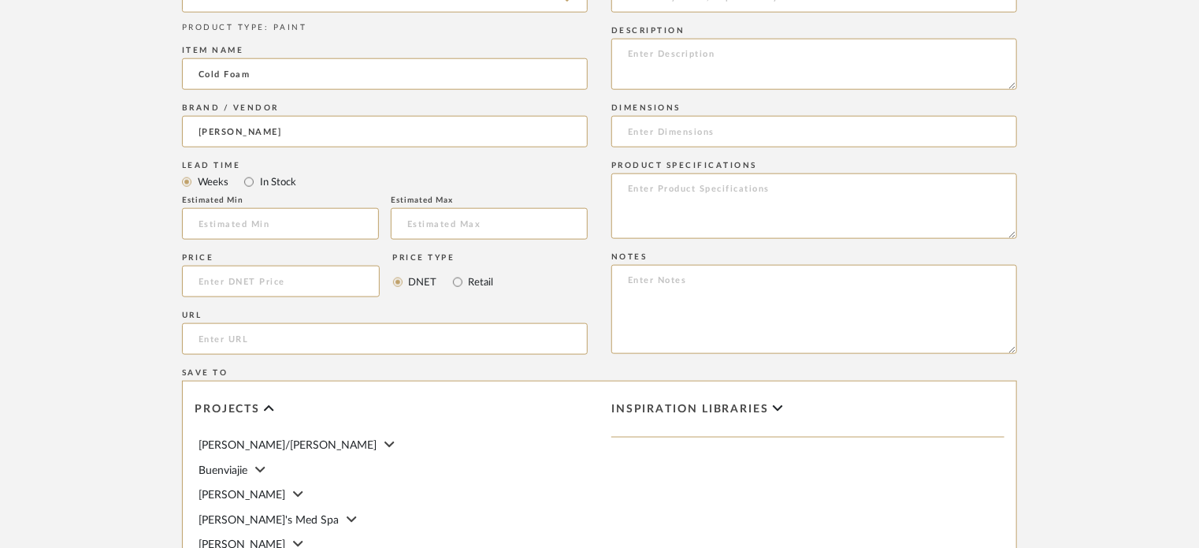
scroll to position [840, 0]
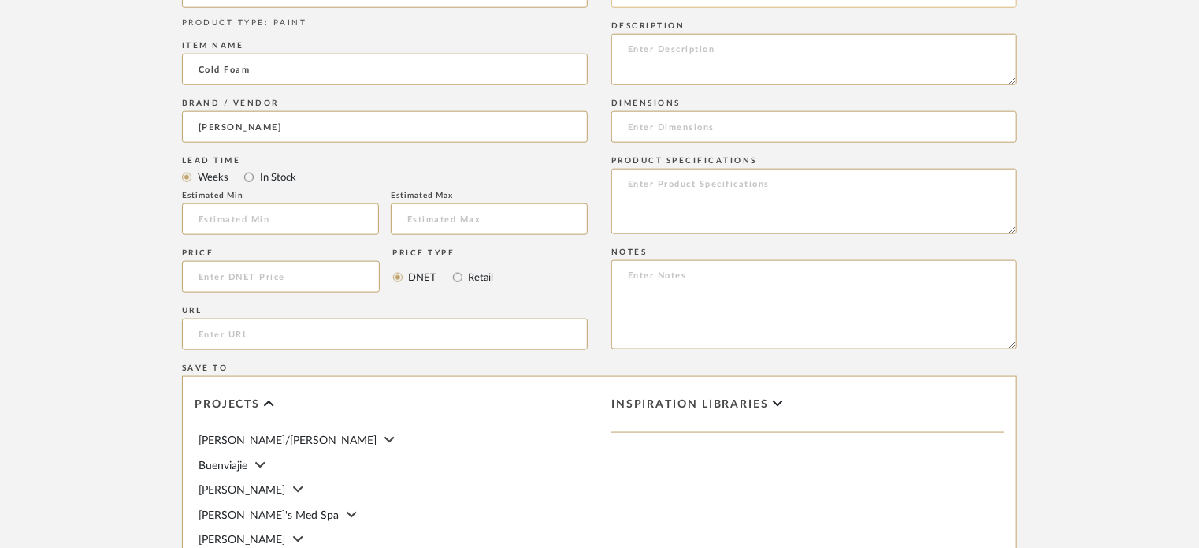
type input "[PERSON_NAME]"
click at [296, 338] on input "url" at bounding box center [385, 334] width 406 height 32
paste input "[URL][DOMAIN_NAME][PERSON_NAME]"
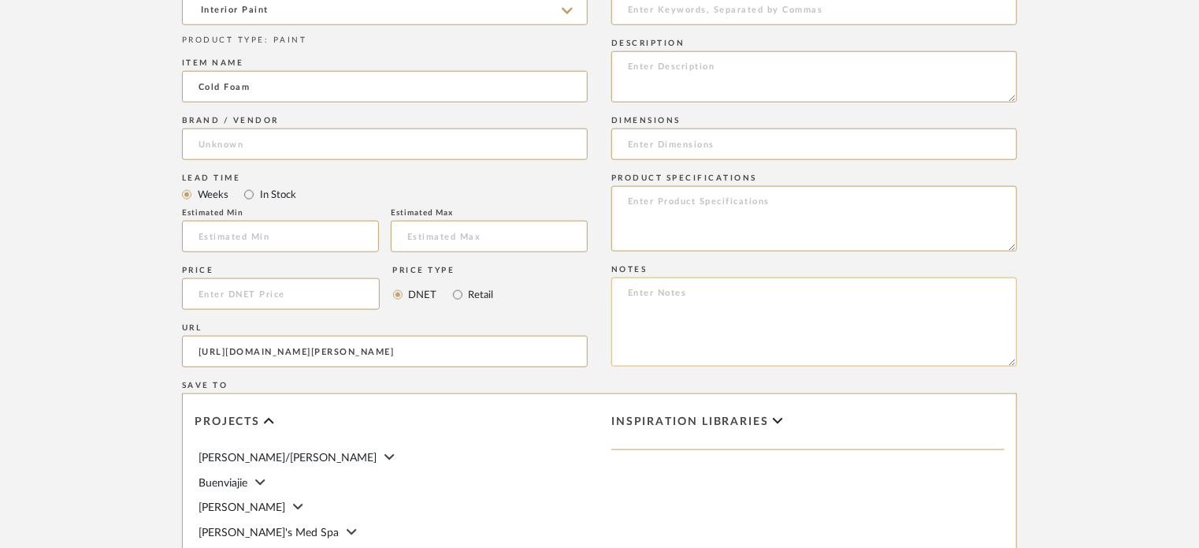
scroll to position [735, 0]
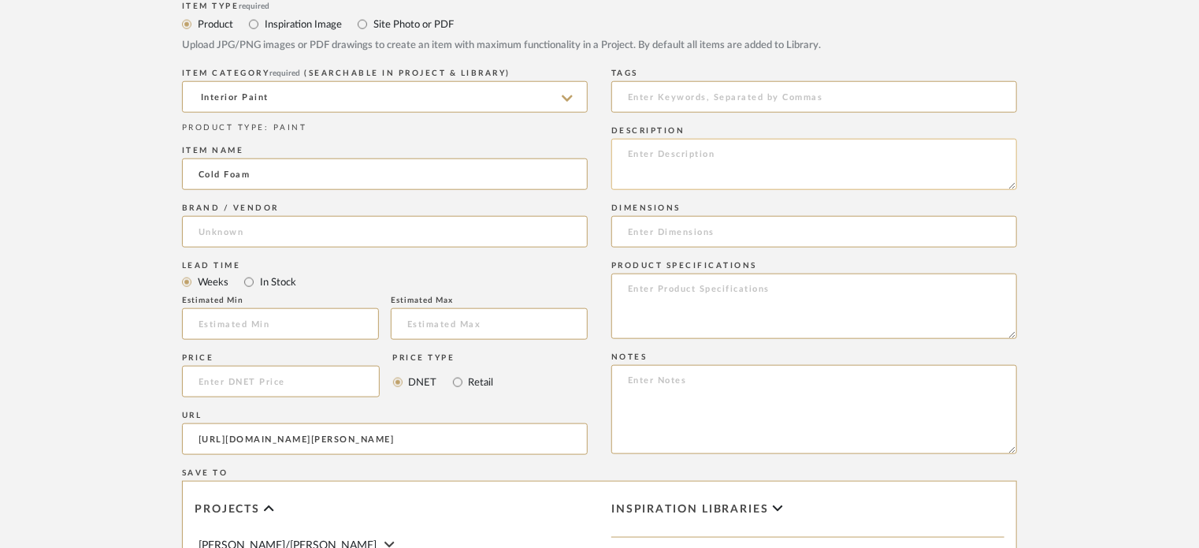
type input "[URL][DOMAIN_NAME][PERSON_NAME]"
click at [712, 153] on textarea at bounding box center [814, 164] width 406 height 51
click at [849, 142] on textarea "To enrich screen reader interactions, please activate Accessibility in Grammarl…" at bounding box center [814, 164] width 406 height 51
click at [652, 163] on textarea "SW Cold Foam 9504 Semi gloss for all trim" at bounding box center [814, 164] width 406 height 51
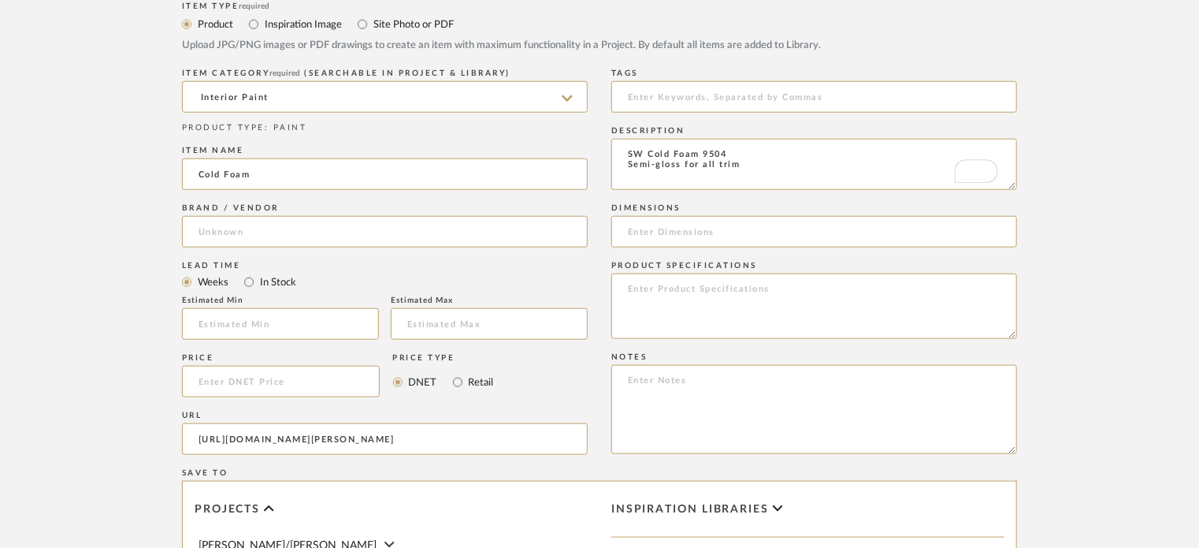
type textarea "SW Cold Foam 9504 Semi-gloss for all trim"
click at [1100, 251] on form "Bulk upload images - create multiple items Import from Pinterest - create items…" at bounding box center [600, 246] width 1004 height 1277
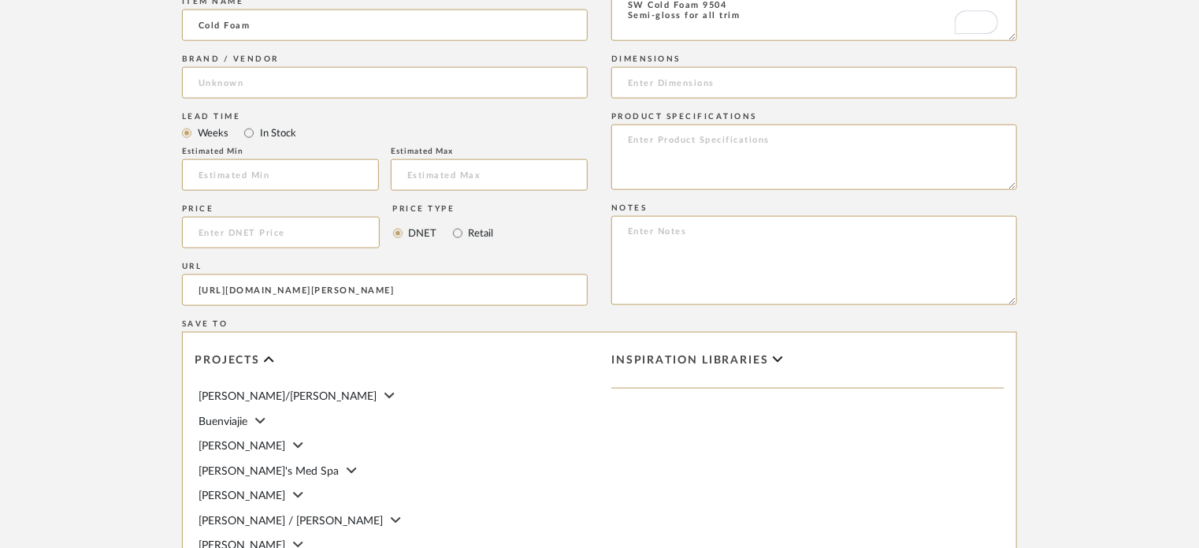
scroll to position [1050, 0]
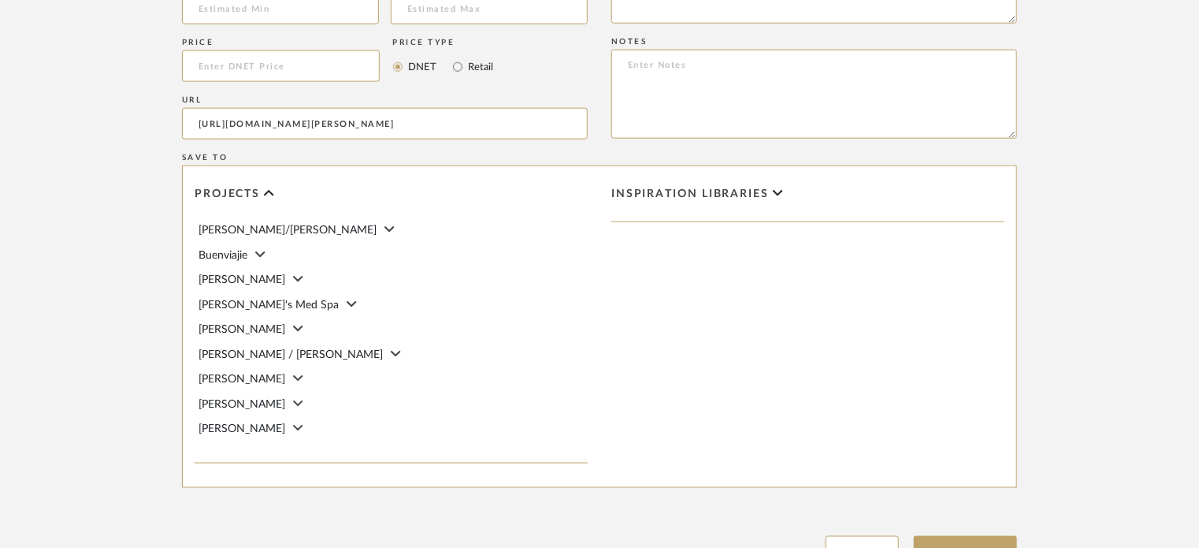
click at [242, 424] on span "[PERSON_NAME]" at bounding box center [242, 428] width 87 height 11
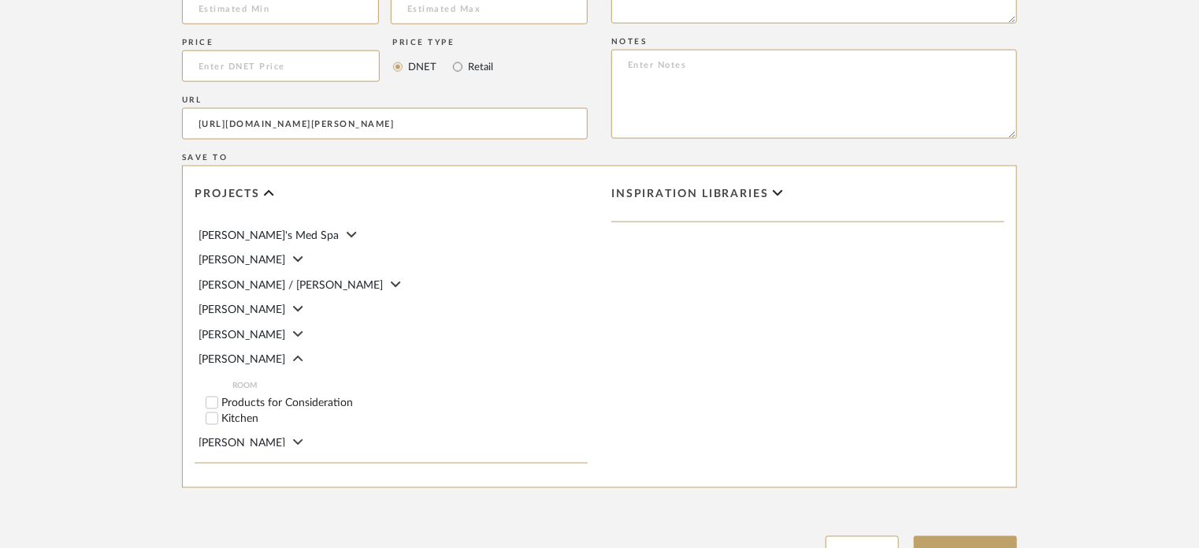
scroll to position [98, 0]
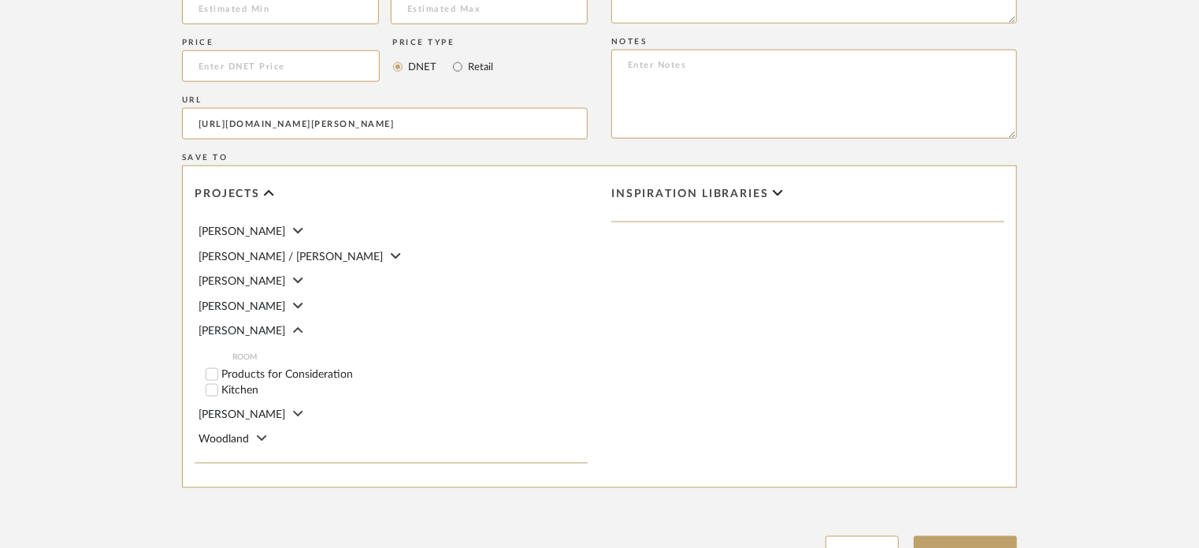
click at [211, 391] on input "Kitchen" at bounding box center [212, 390] width 16 height 16
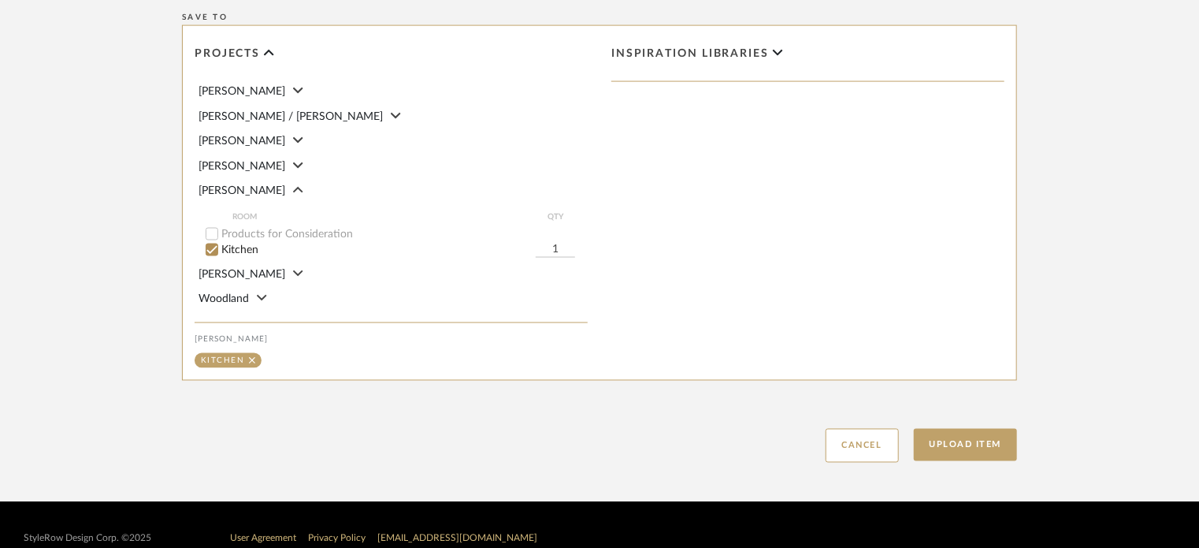
scroll to position [1217, 0]
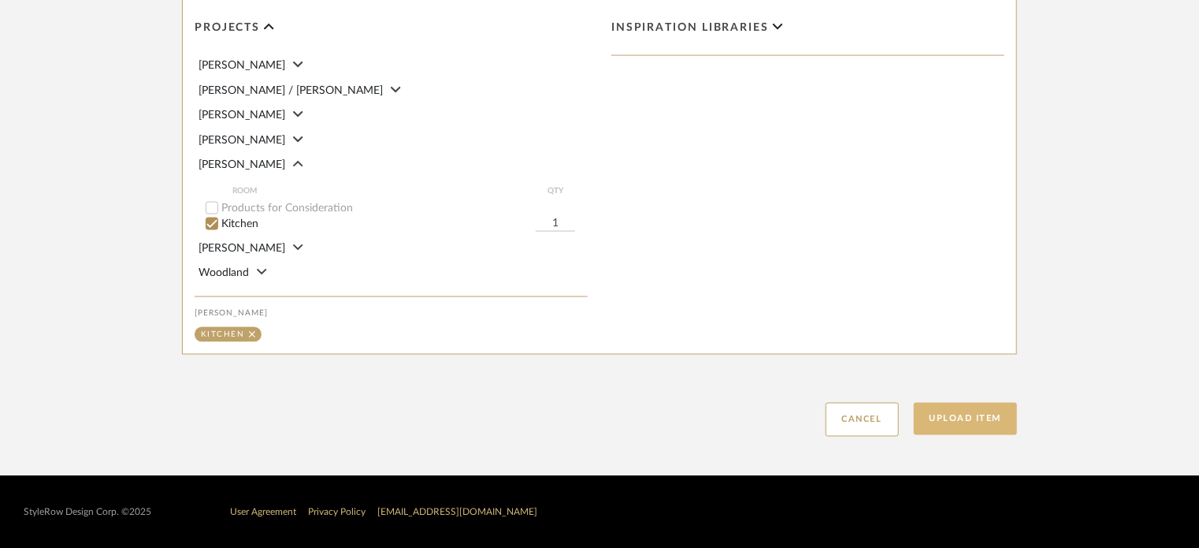
click at [958, 421] on button "Upload Item" at bounding box center [966, 419] width 104 height 32
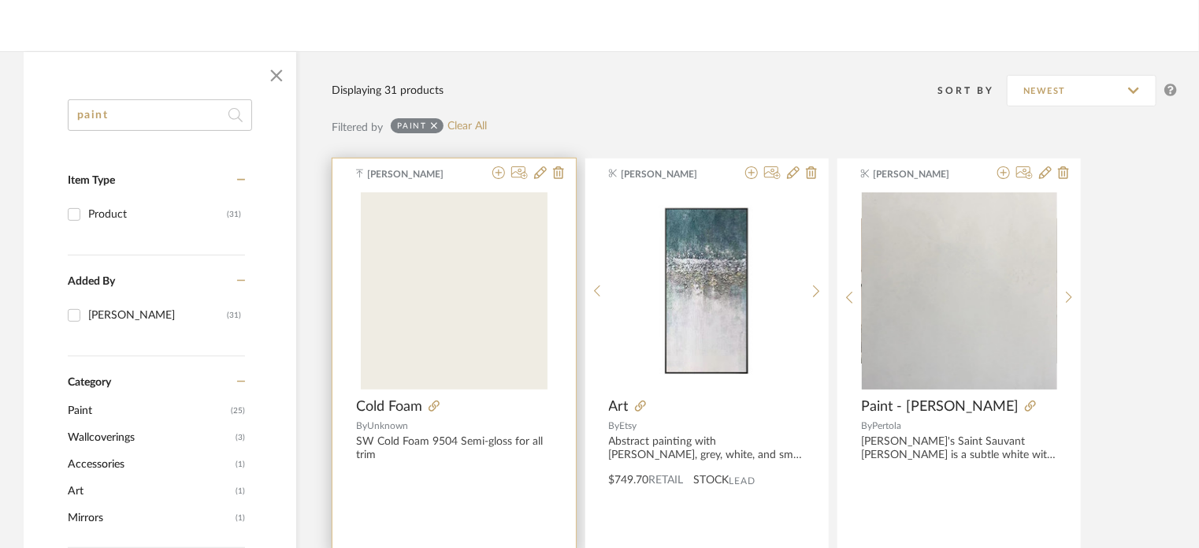
scroll to position [210, 0]
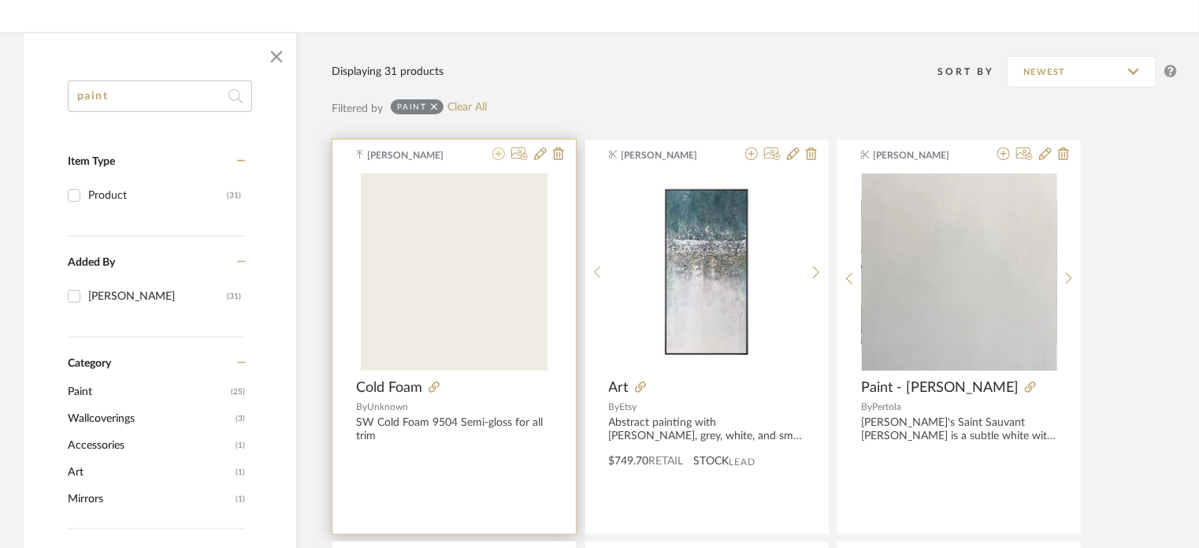
click at [497, 153] on icon at bounding box center [499, 153] width 13 height 13
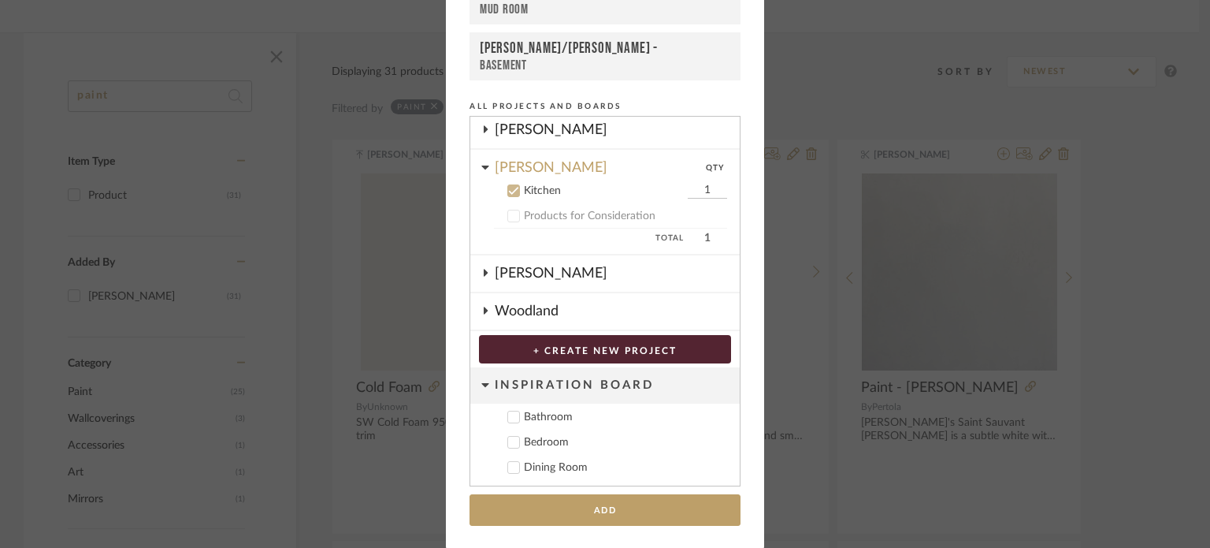
scroll to position [307, 0]
click at [508, 184] on icon at bounding box center [513, 189] width 11 height 11
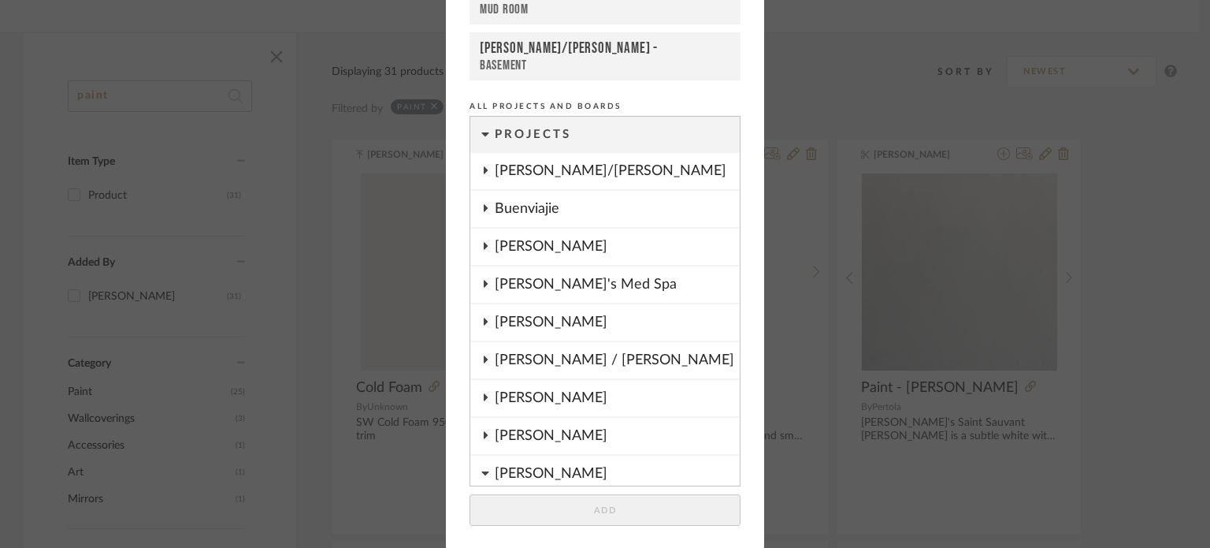
scroll to position [57, 0]
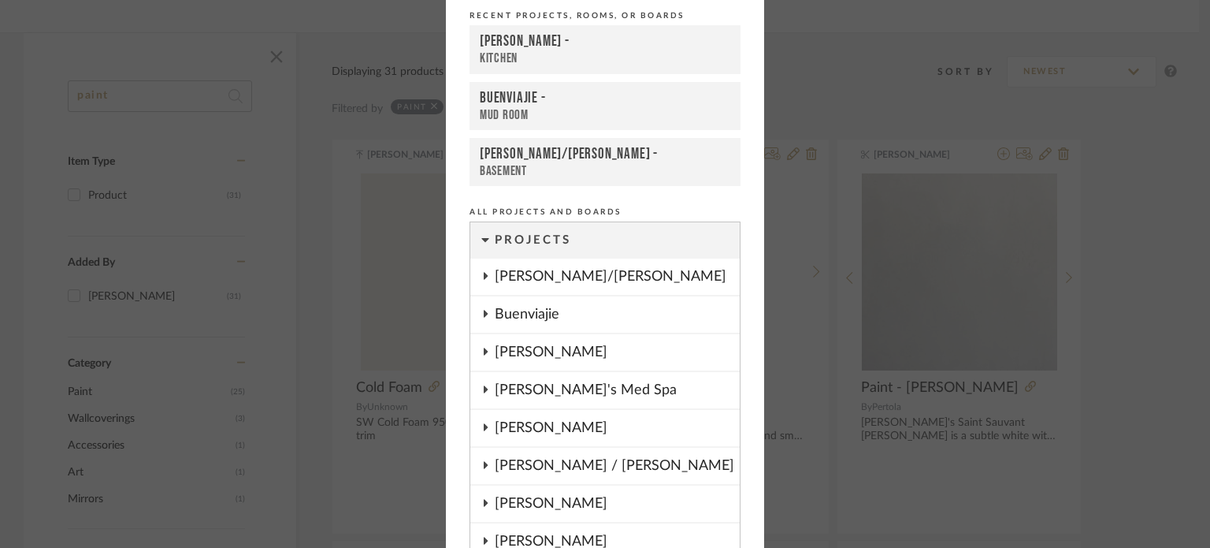
click at [589, 320] on div "Buenviajie" at bounding box center [617, 314] width 245 height 36
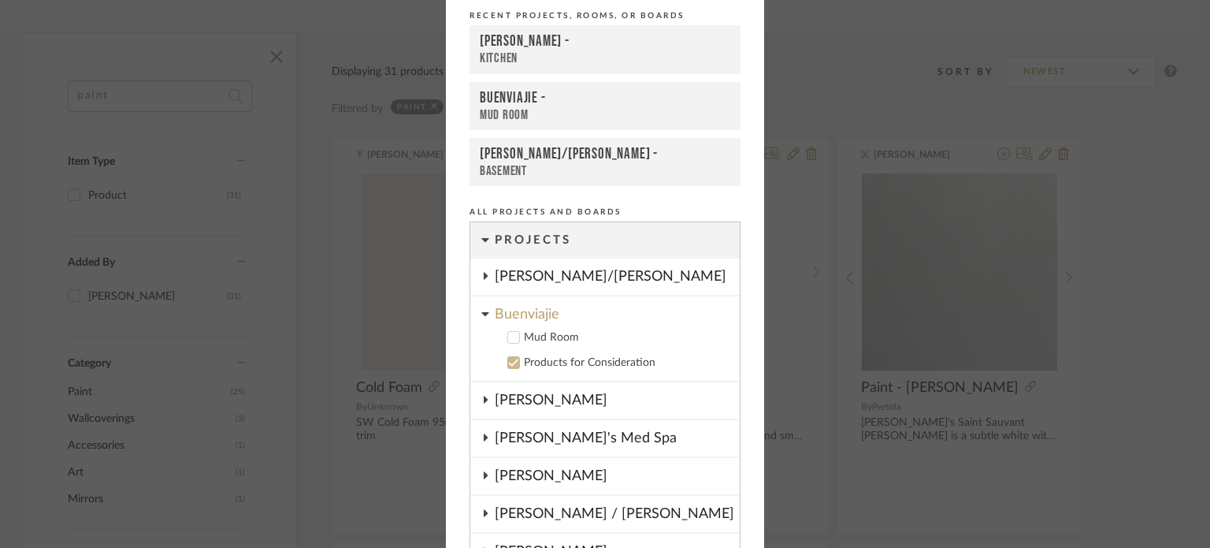
click at [536, 335] on div "Mud Room" at bounding box center [625, 337] width 203 height 13
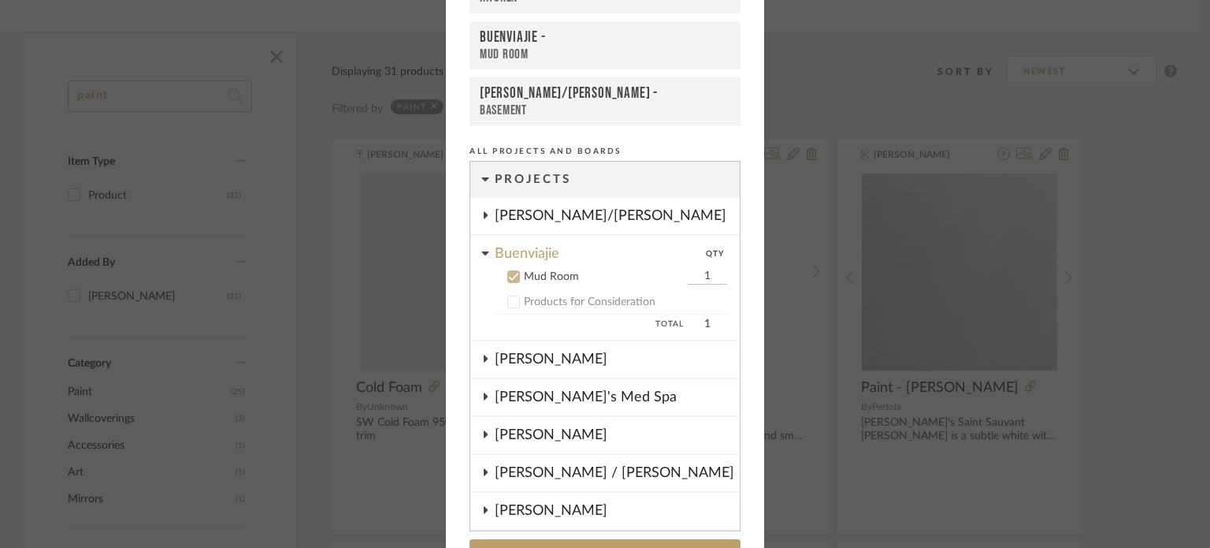
scroll to position [162, 0]
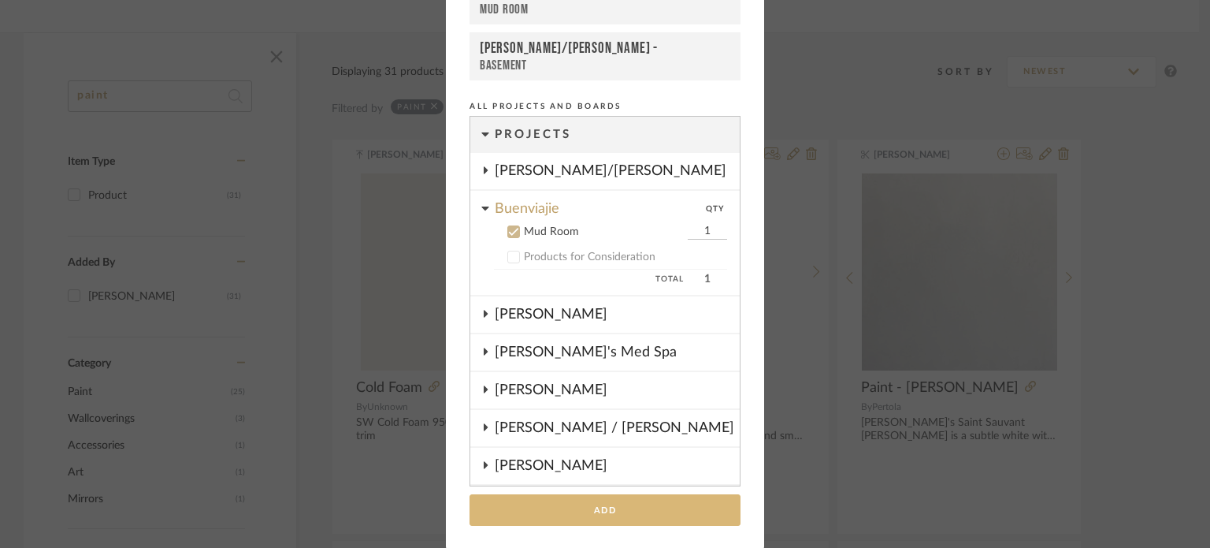
click at [643, 513] on button "Add" at bounding box center [605, 510] width 271 height 32
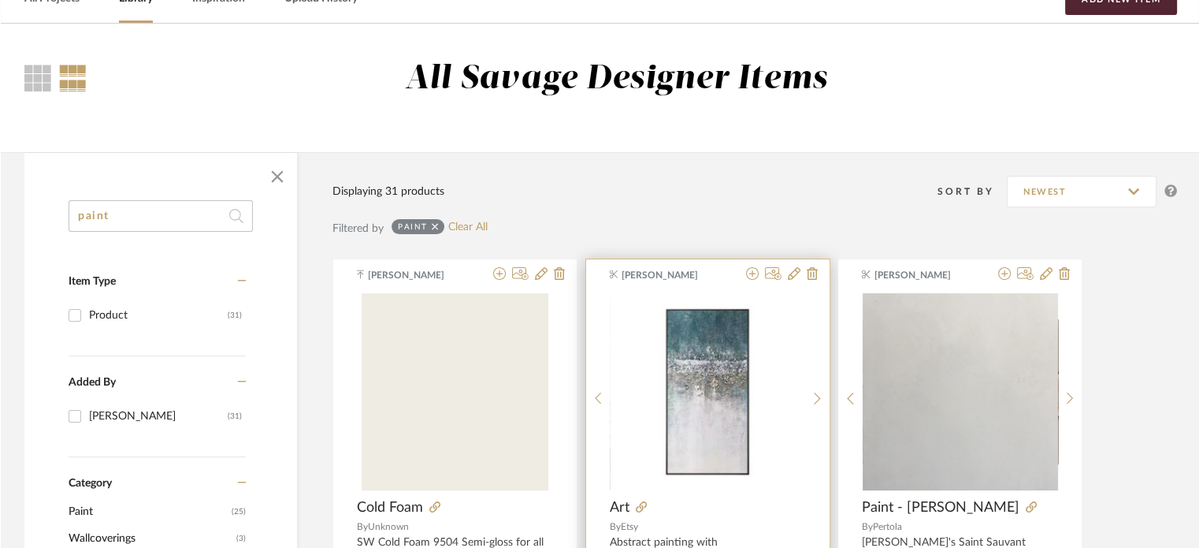
scroll to position [0, 0]
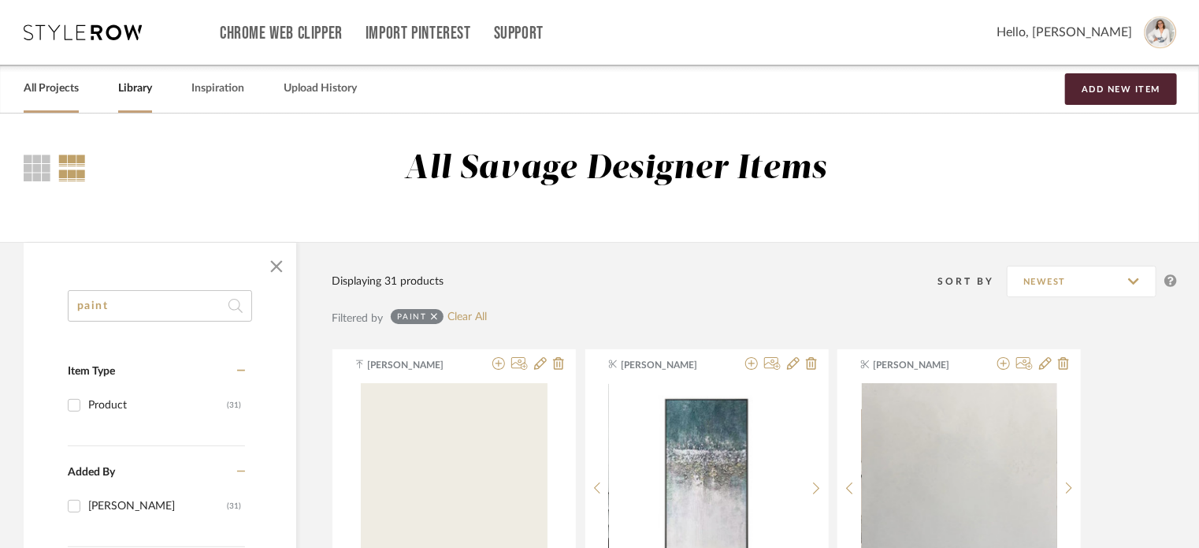
click at [61, 89] on link "All Projects" at bounding box center [51, 88] width 55 height 21
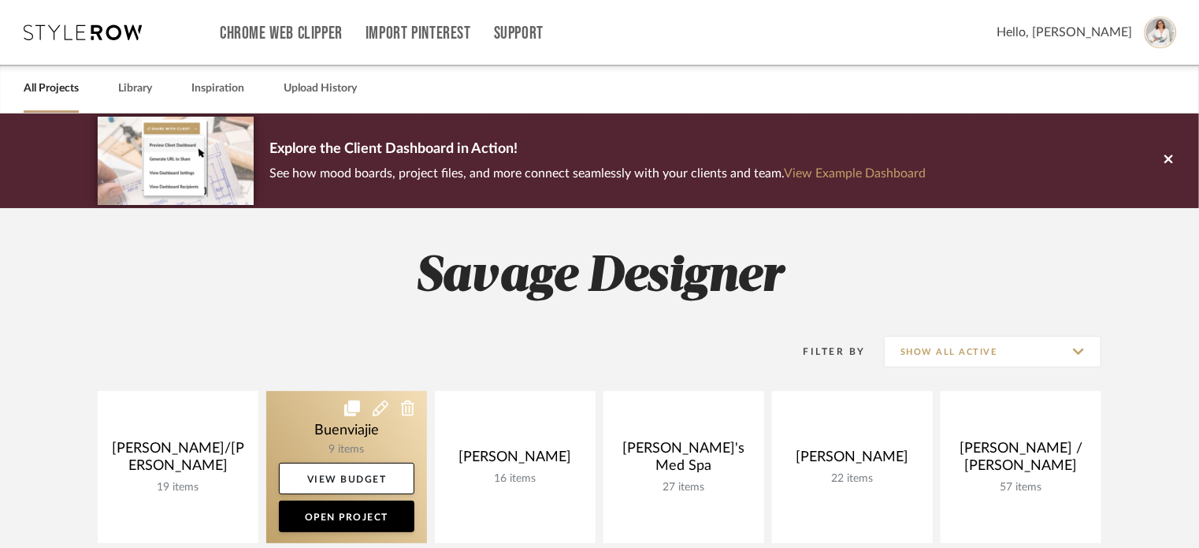
click at [340, 433] on link at bounding box center [346, 467] width 161 height 152
